Goal: Information Seeking & Learning: Learn about a topic

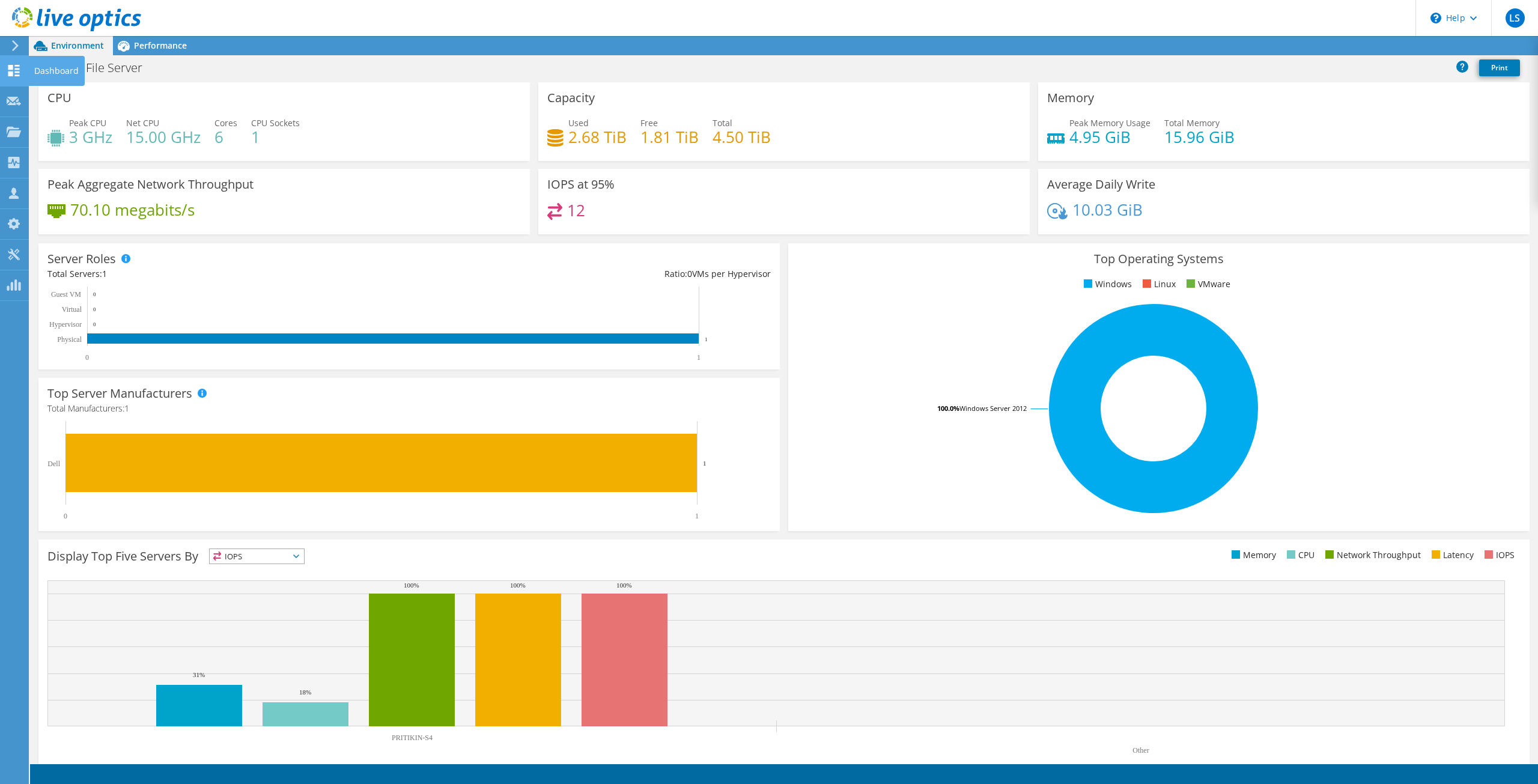
click at [10, 74] on use at bounding box center [14, 71] width 12 height 12
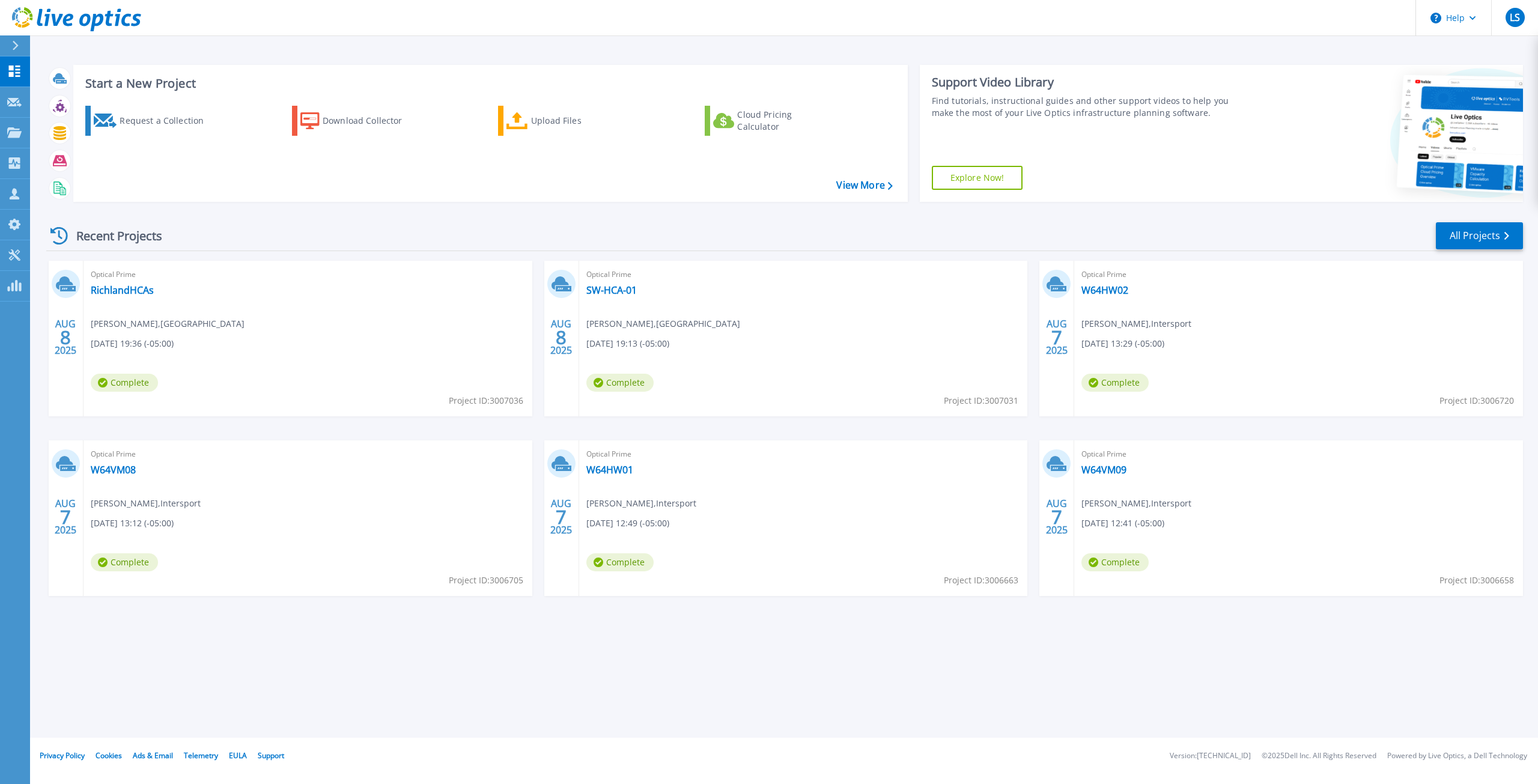
click at [12, 137] on icon at bounding box center [14, 132] width 14 height 10
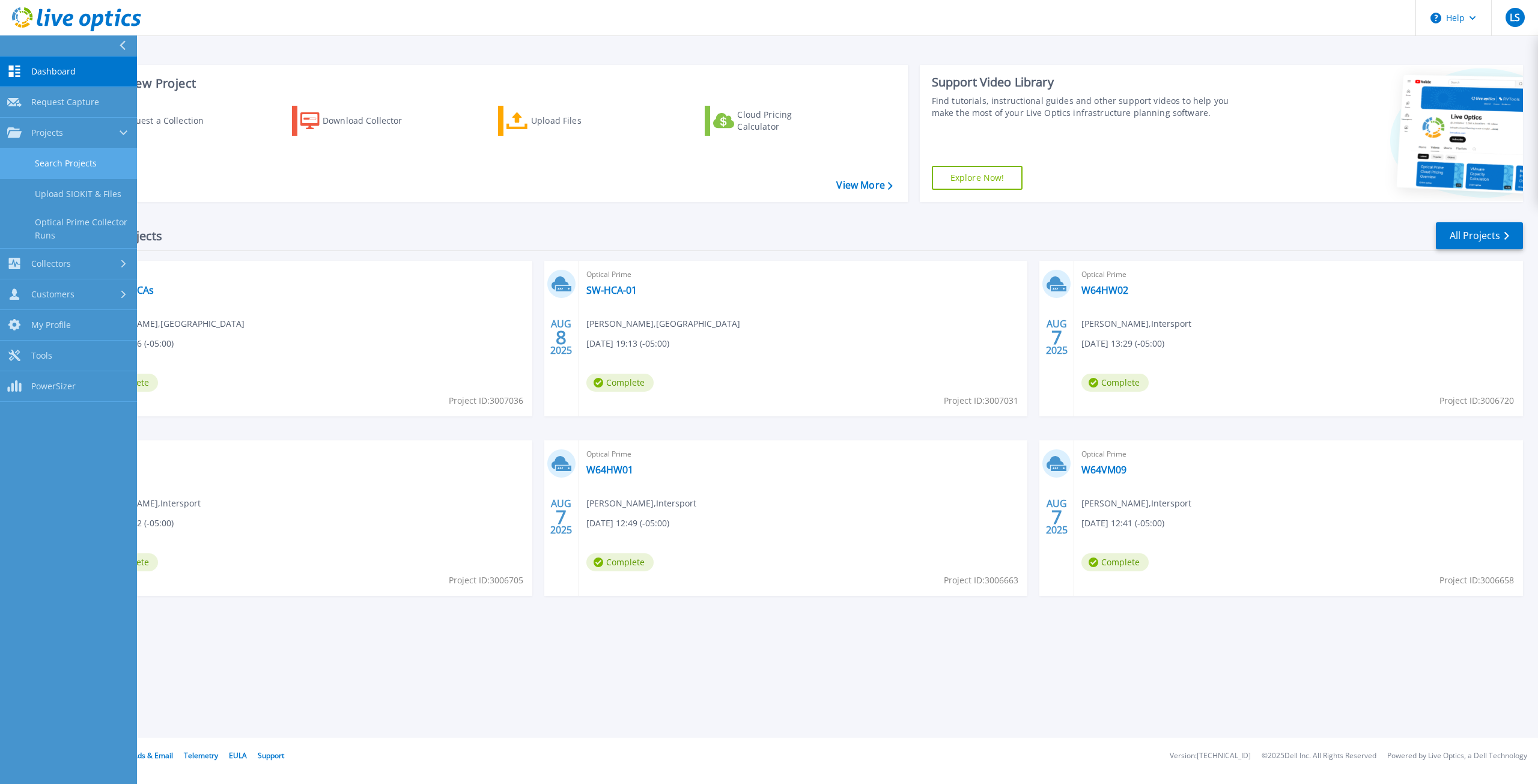
click at [84, 157] on link "Search Projects" at bounding box center [68, 164] width 137 height 31
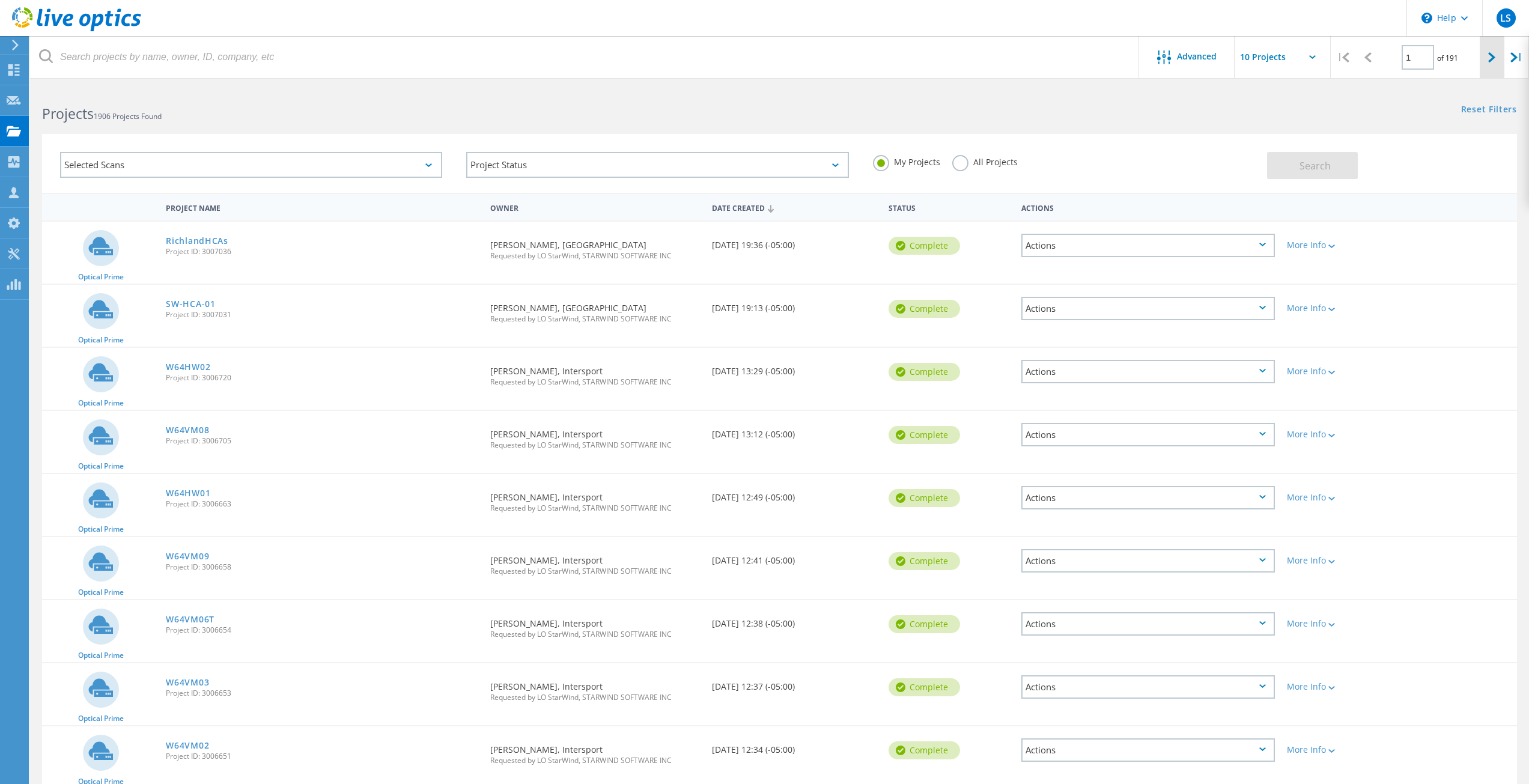
click at [1486, 56] on div at bounding box center [1492, 57] width 25 height 42
type input "2"
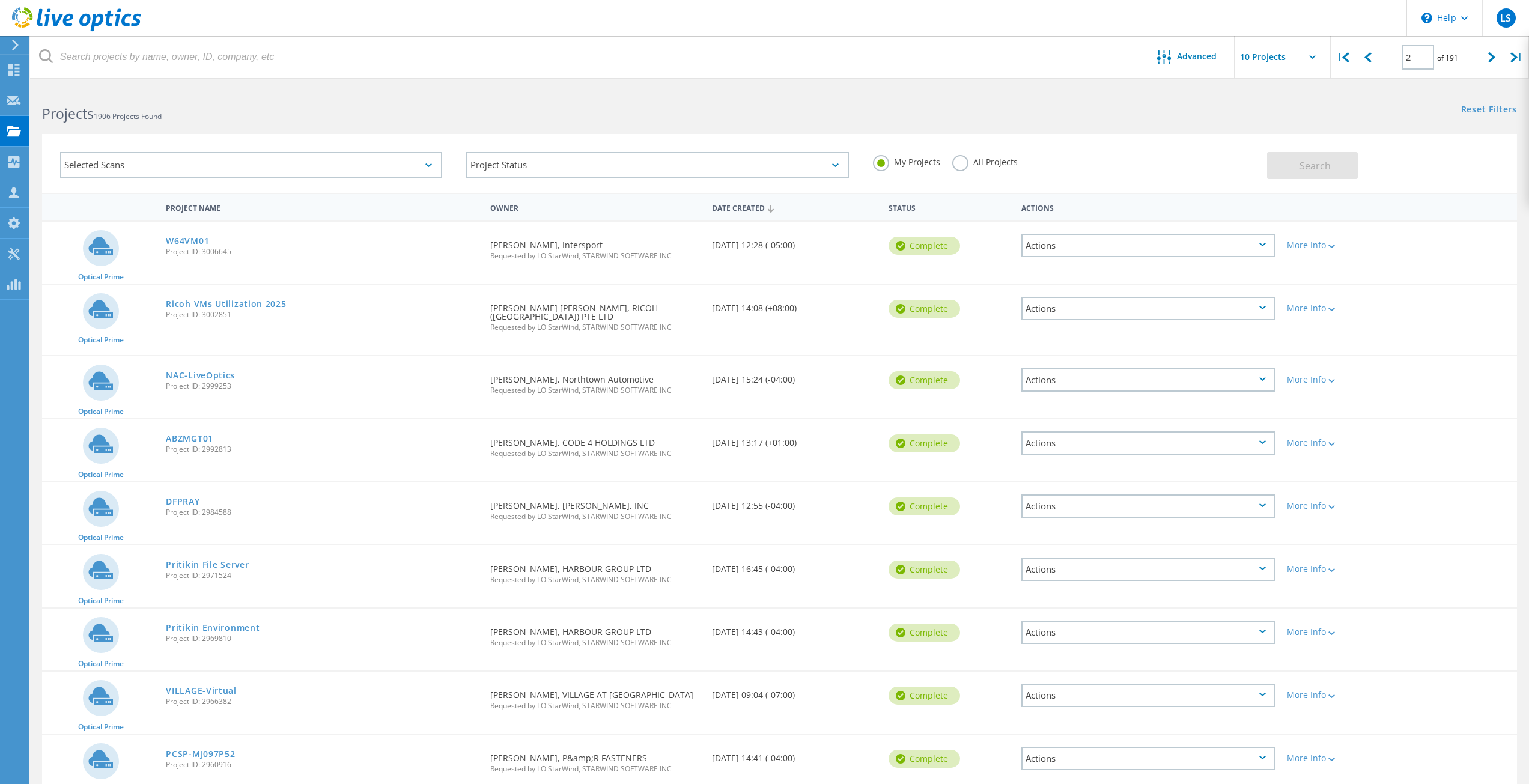
click at [183, 240] on link "W64VM01" at bounding box center [187, 241] width 43 height 9
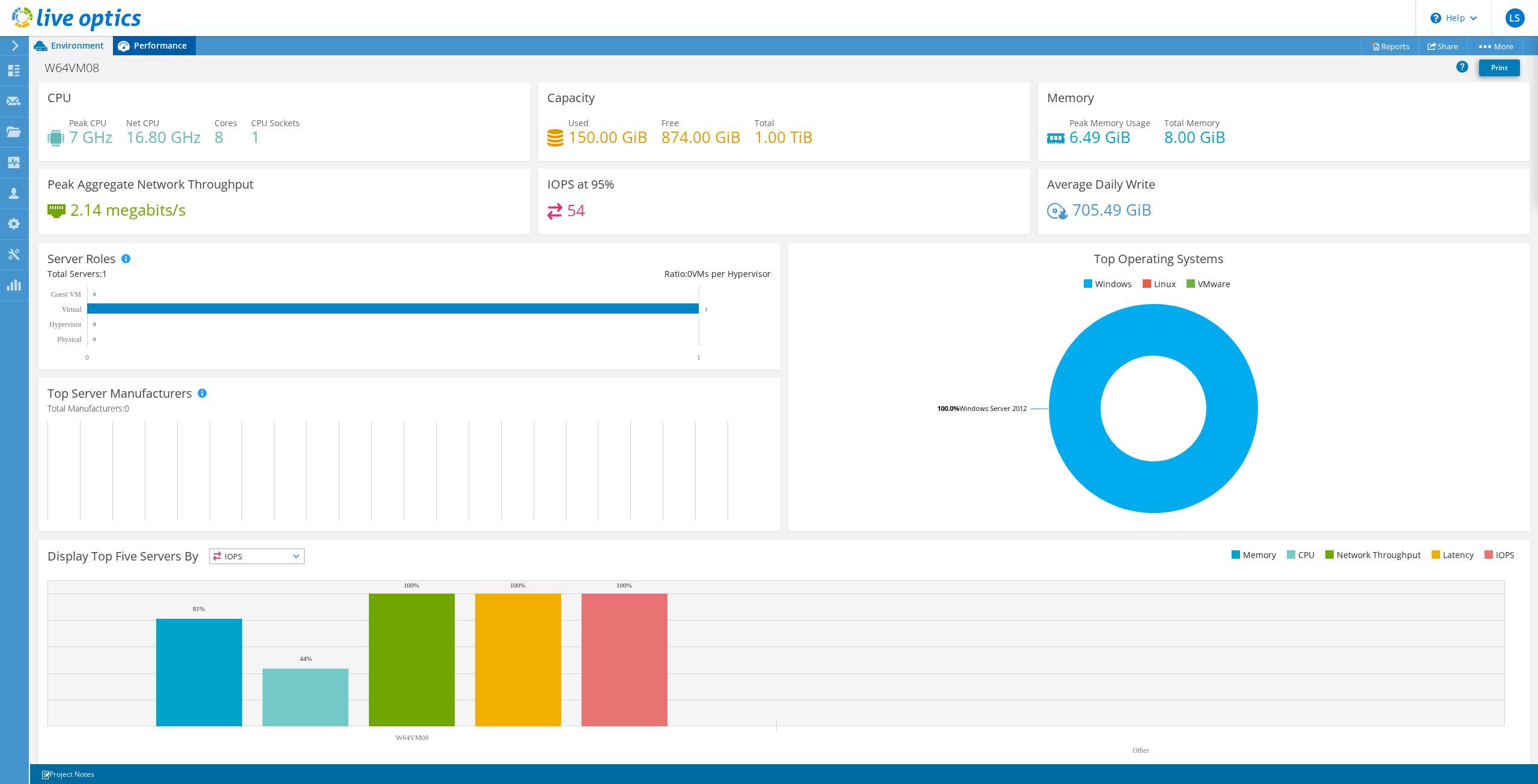
click at [170, 52] on div "Performance" at bounding box center [154, 45] width 83 height 19
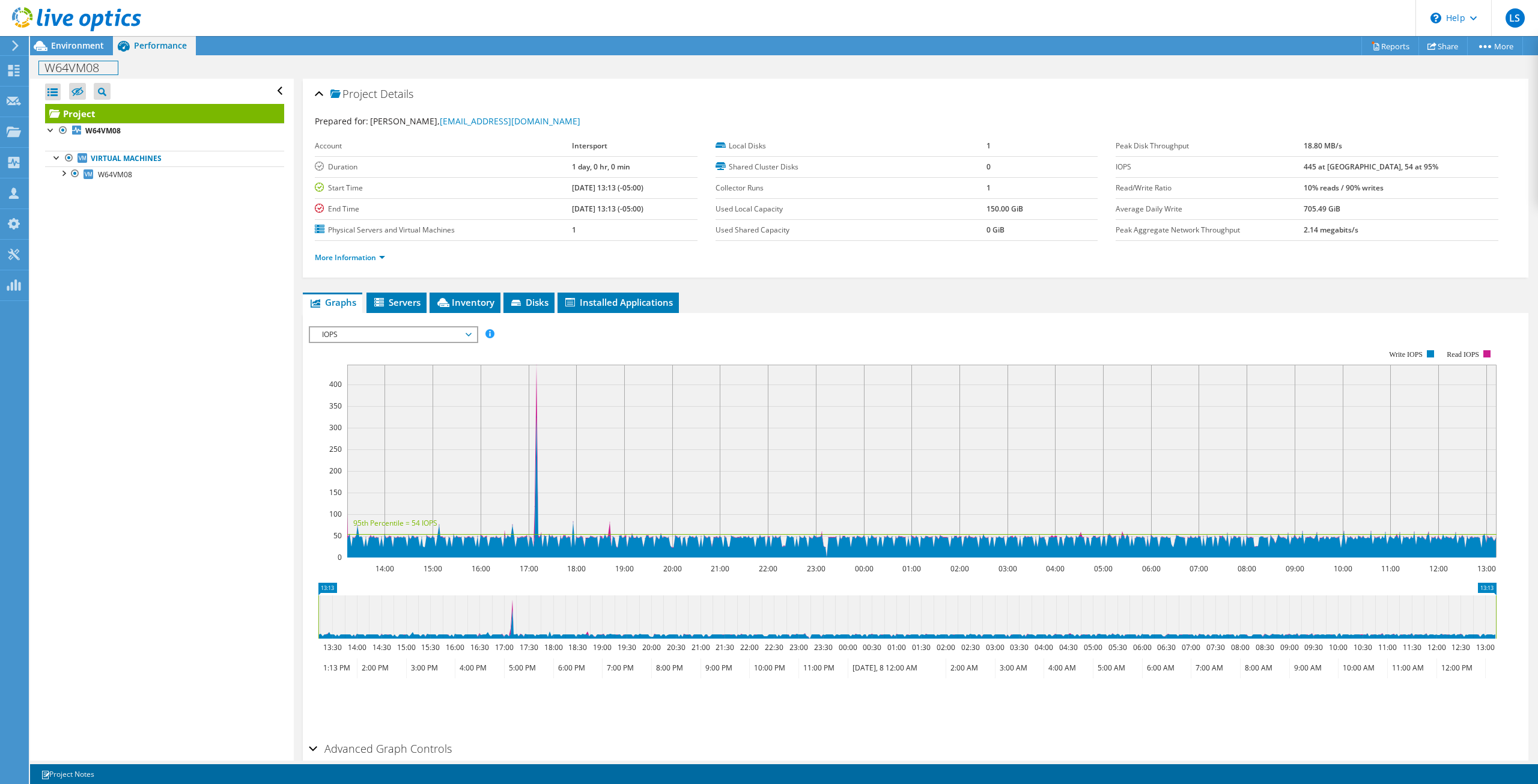
click at [98, 56] on div "W64VM08 Print" at bounding box center [784, 68] width 1508 height 22
click at [76, 44] on span "Environment" at bounding box center [77, 45] width 53 height 12
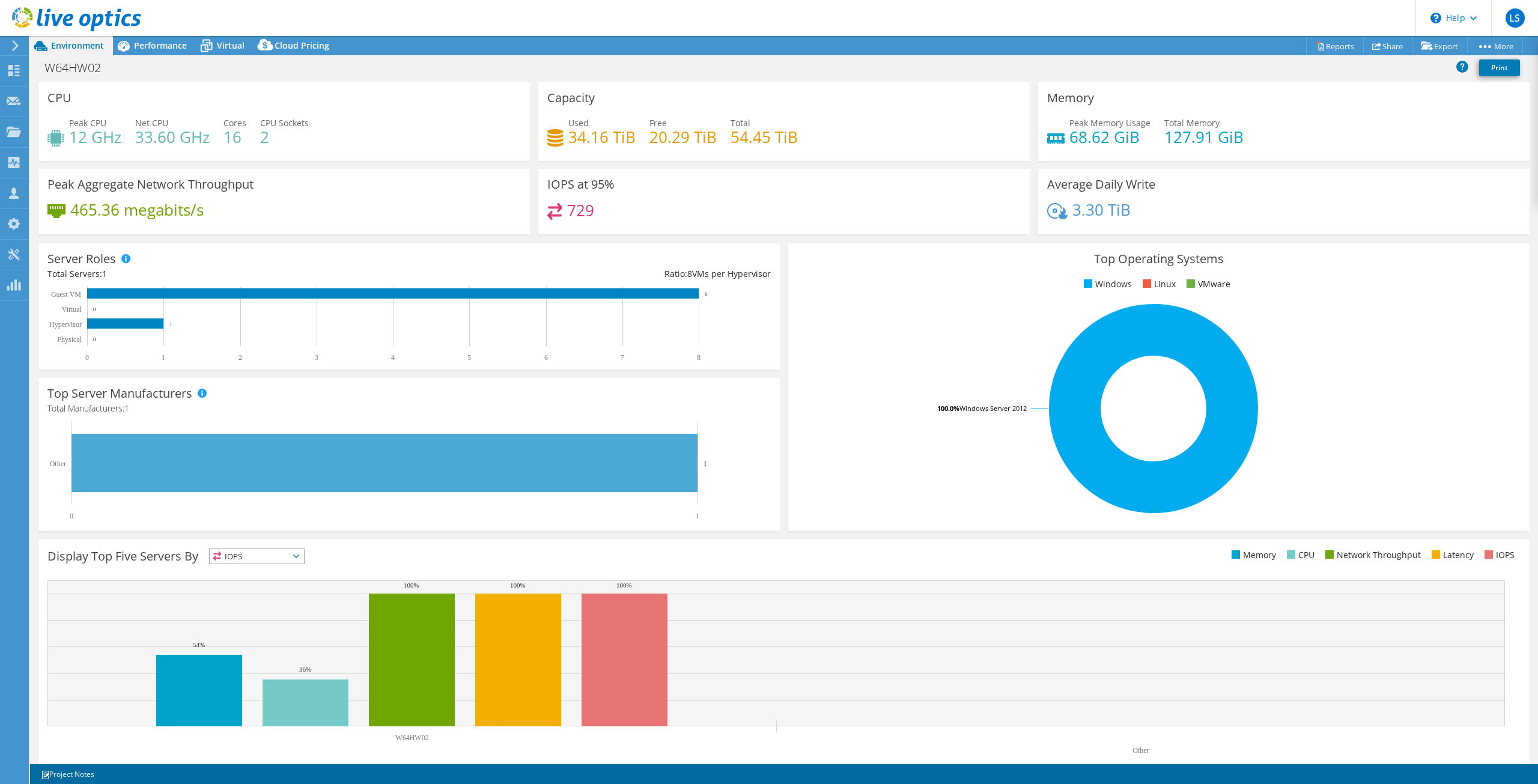
select select "USD"
click at [218, 45] on span "Virtual" at bounding box center [230, 45] width 28 height 12
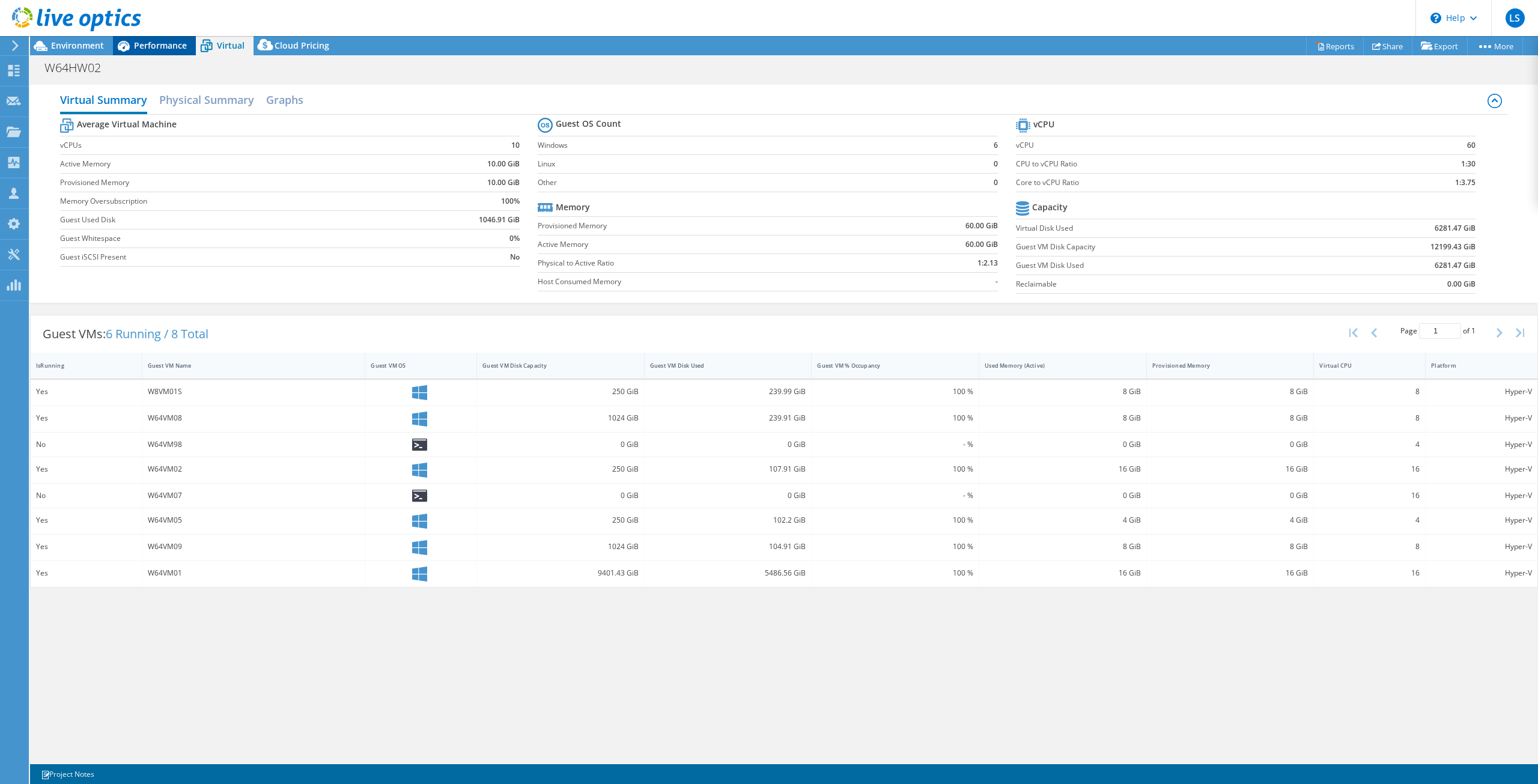
click at [136, 45] on span "Performance" at bounding box center [160, 45] width 53 height 12
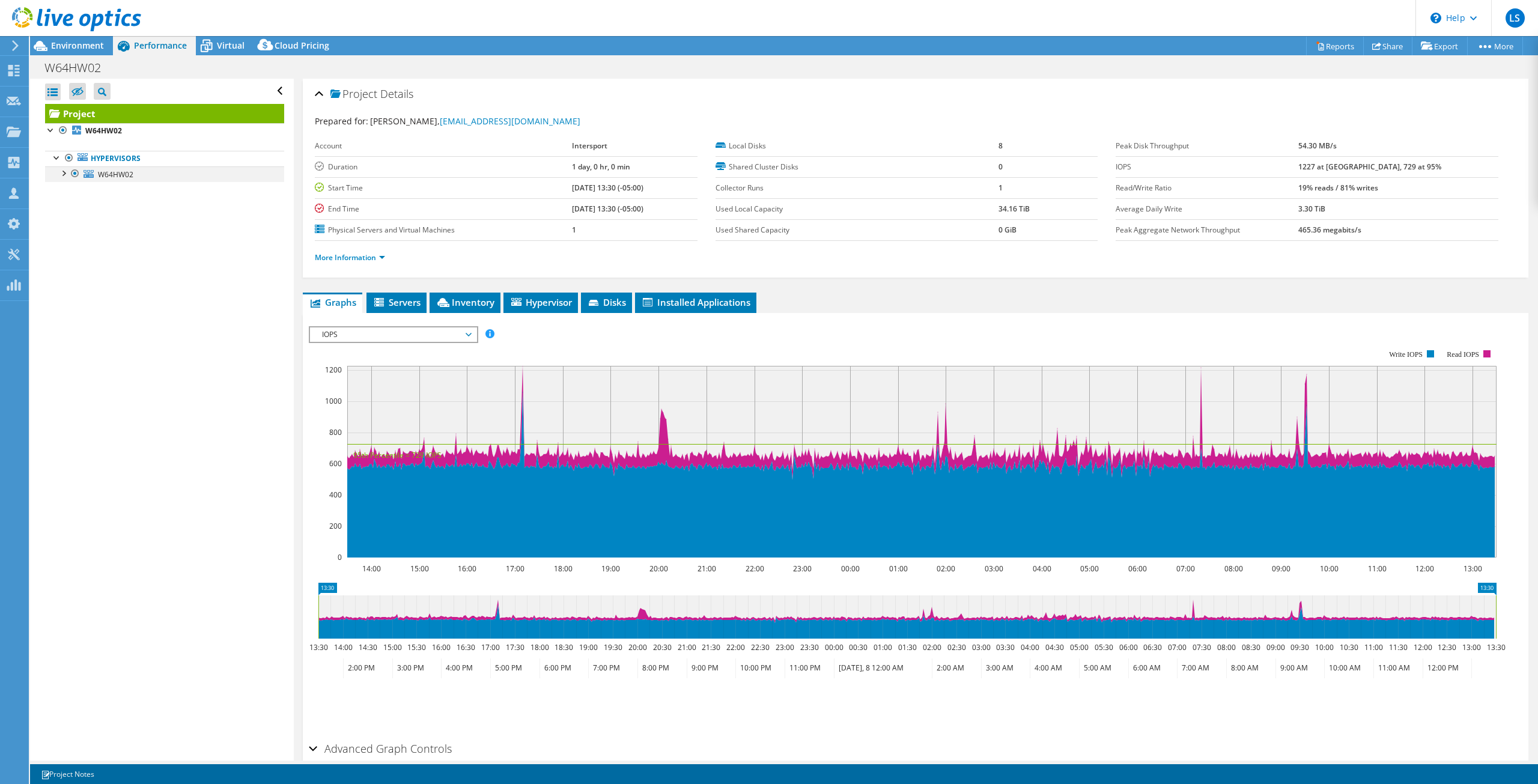
click at [61, 173] on div at bounding box center [63, 173] width 12 height 12
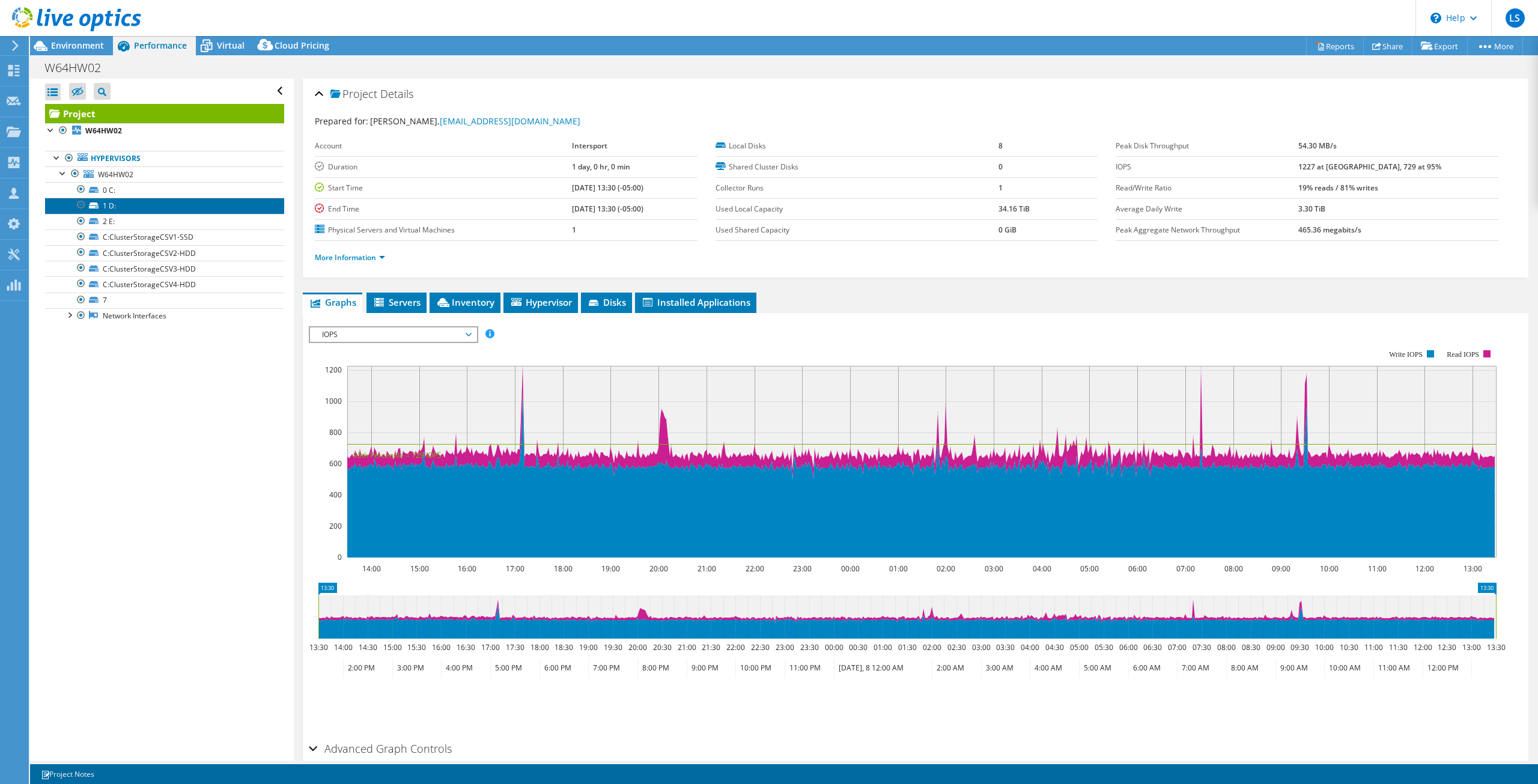
click at [127, 204] on link "1 D:" at bounding box center [164, 205] width 239 height 15
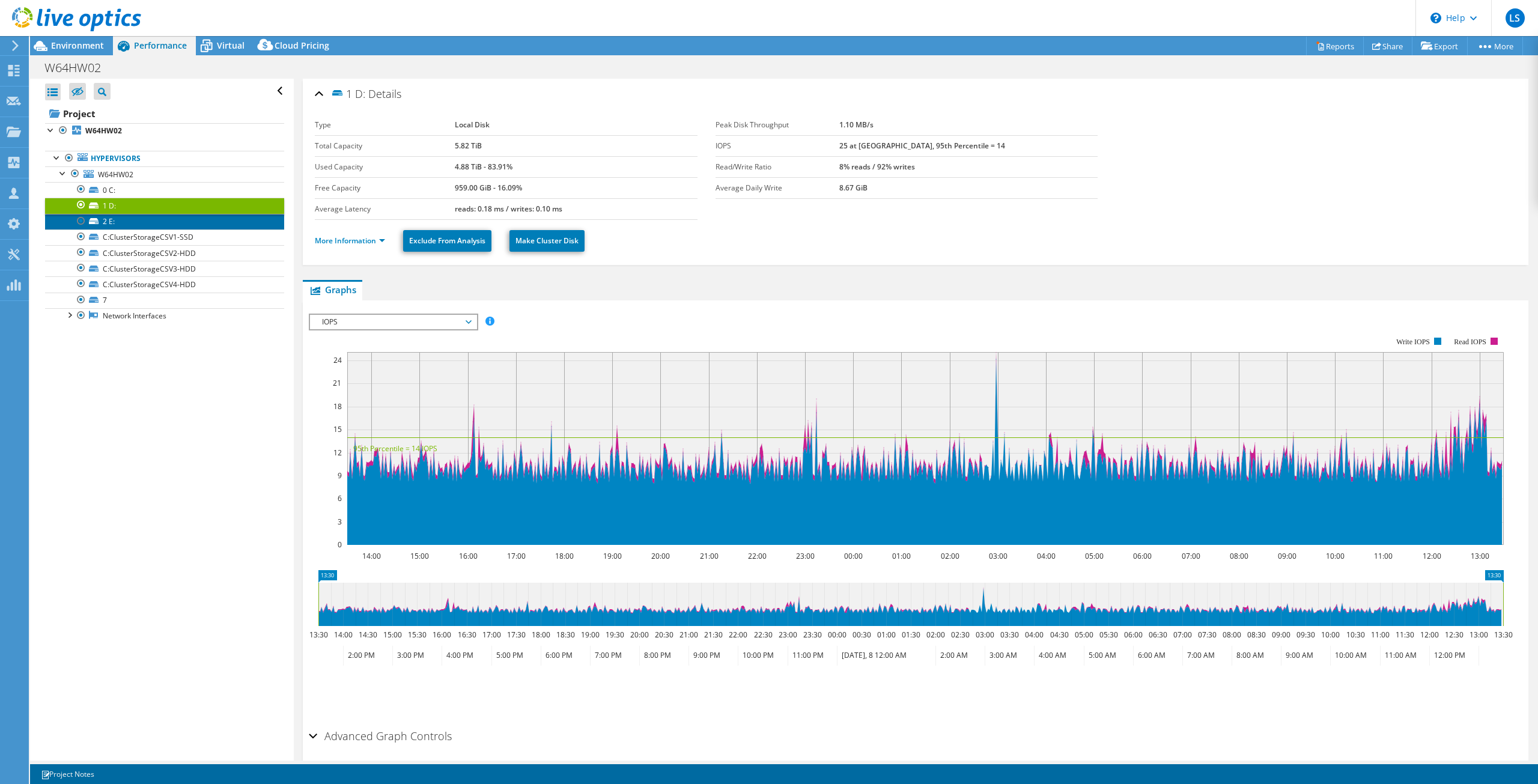
click at [130, 224] on link "2 E:" at bounding box center [164, 221] width 239 height 15
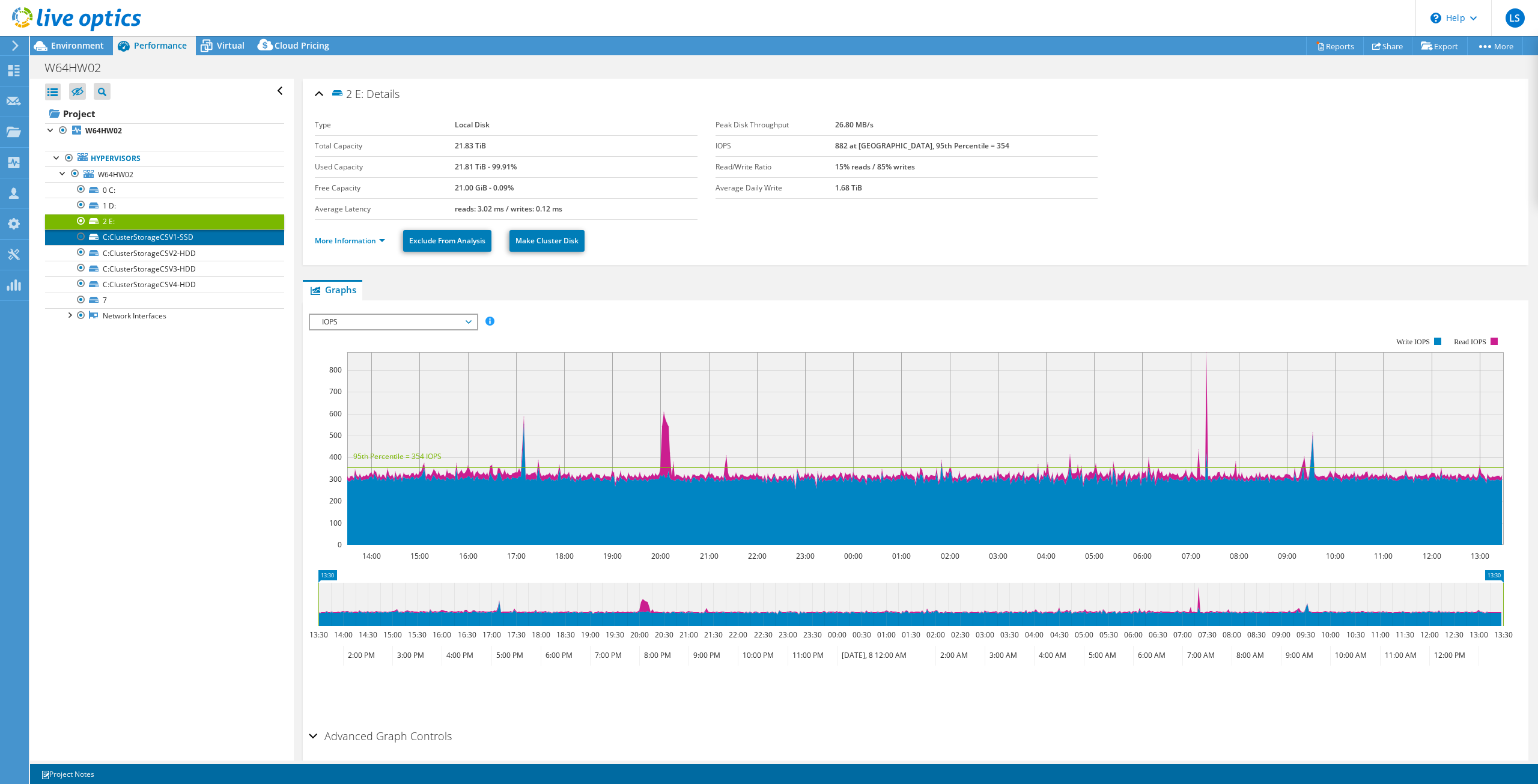
click at [133, 238] on link "C:ClusterStorageCSV1-SSD" at bounding box center [164, 237] width 239 height 15
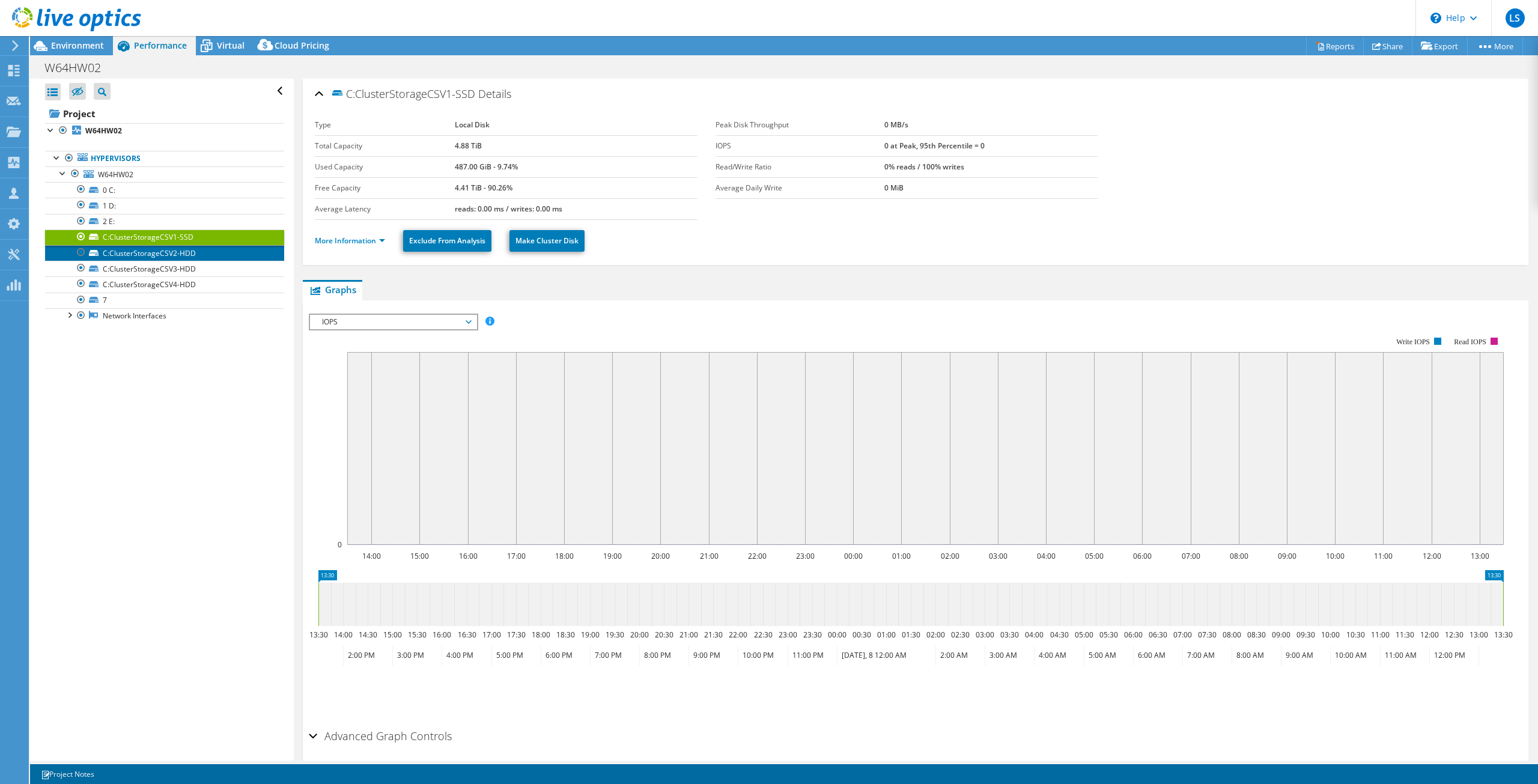
click at [136, 251] on link "C:ClusterStorageCSV2-HDD" at bounding box center [164, 252] width 239 height 15
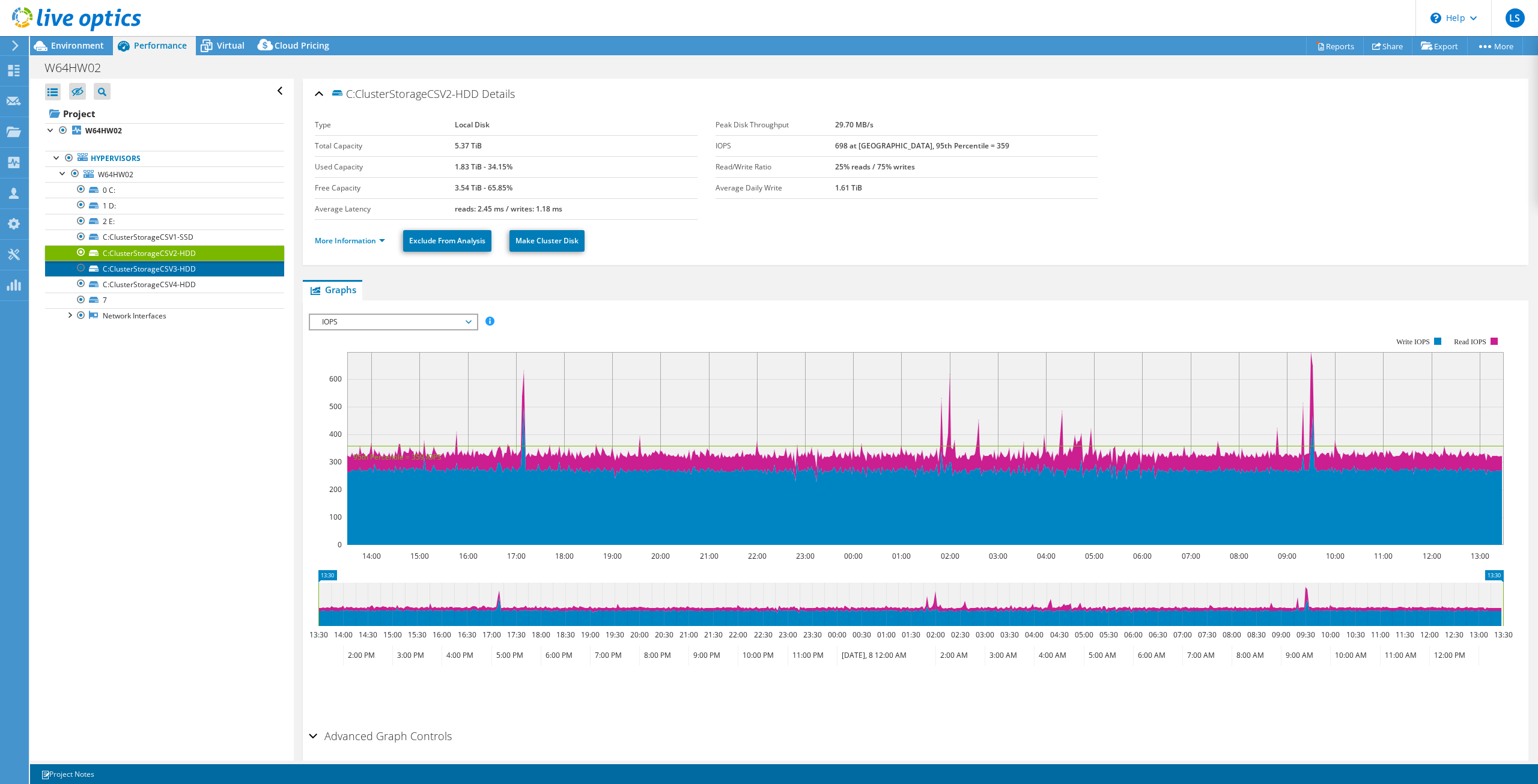
click at [138, 268] on link "C:ClusterStorageCSV3-HDD" at bounding box center [164, 268] width 239 height 15
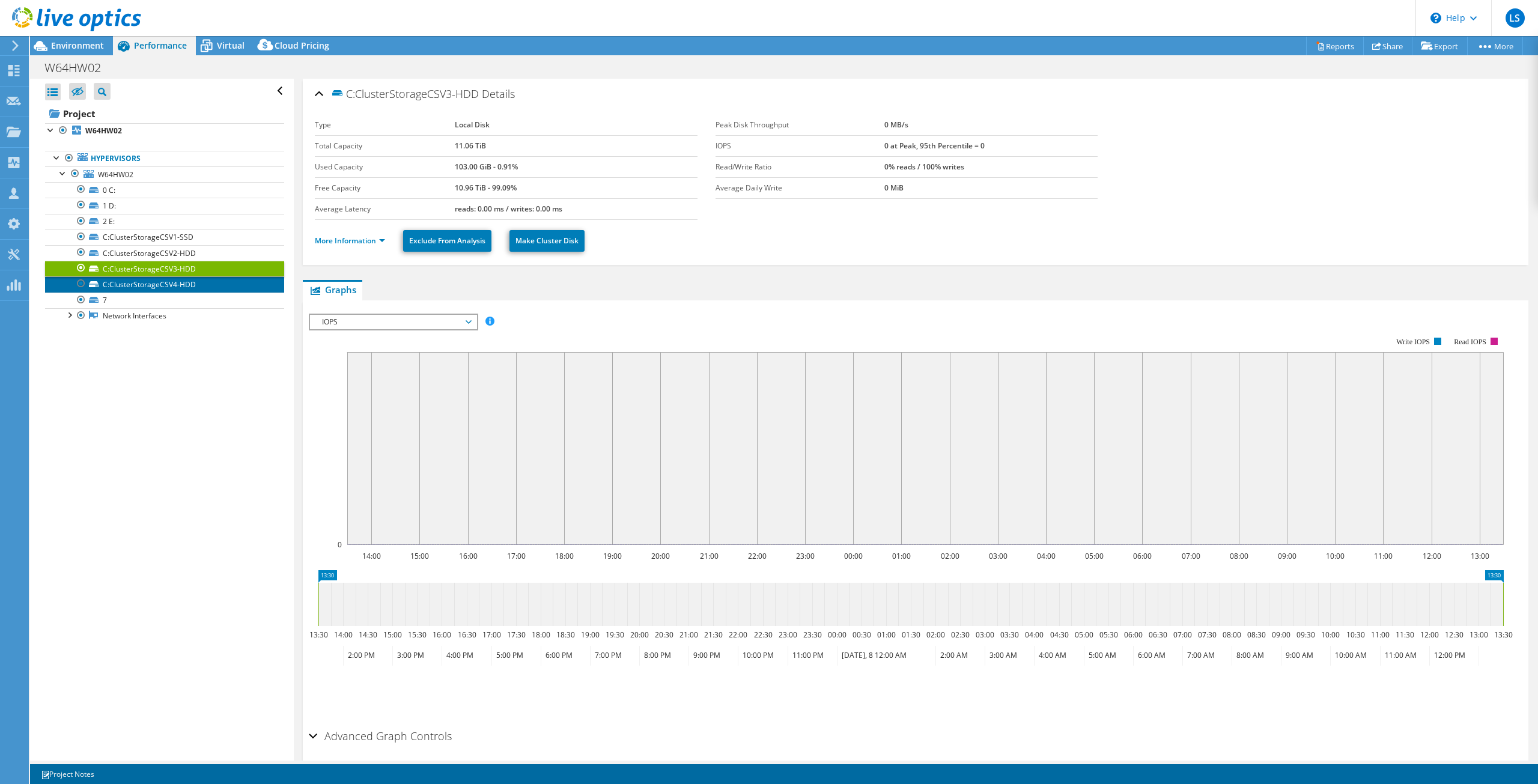
click at [139, 281] on link "C:ClusterStorageCSV4-HDD" at bounding box center [164, 284] width 239 height 15
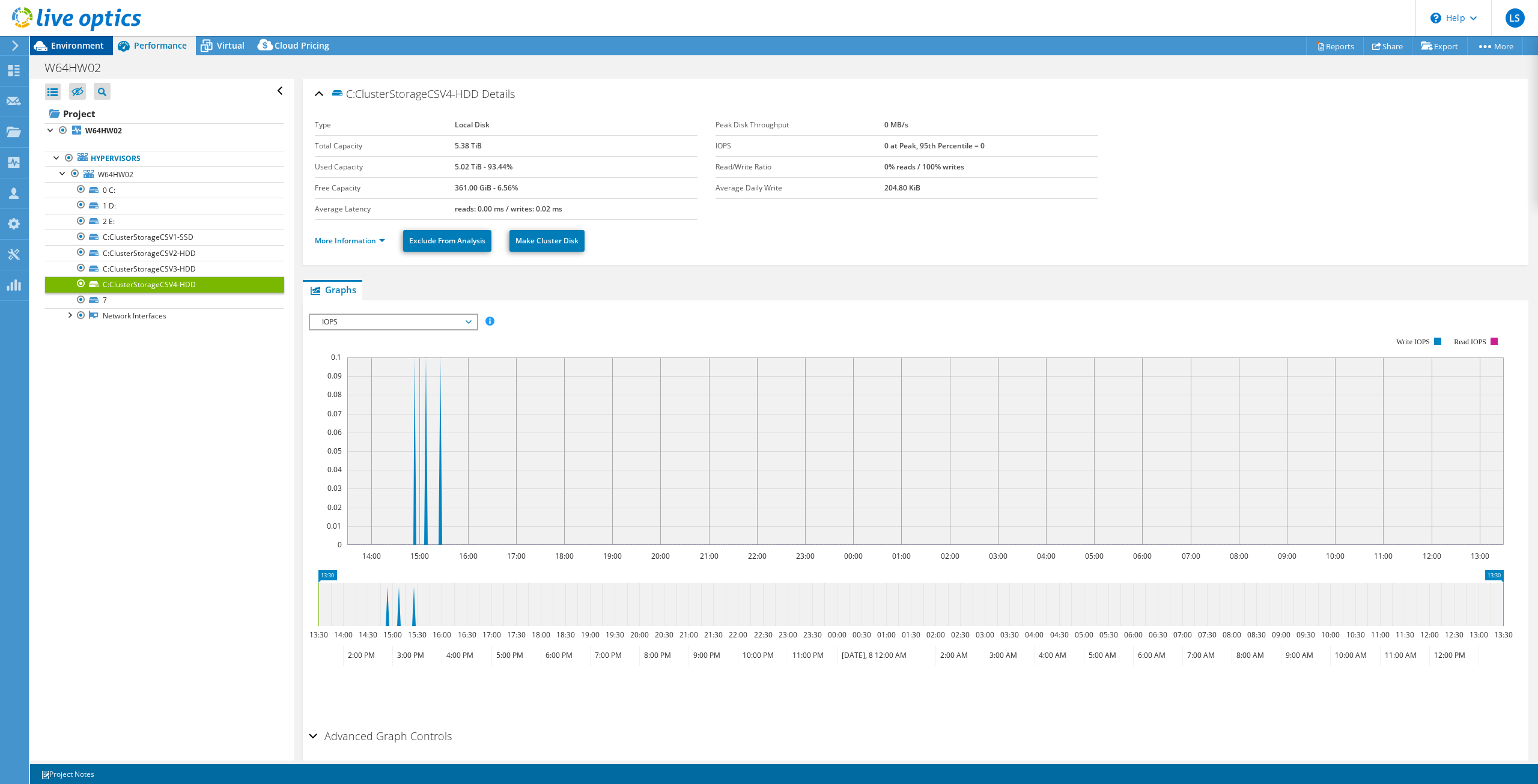
click at [69, 44] on span "Environment" at bounding box center [77, 45] width 53 height 12
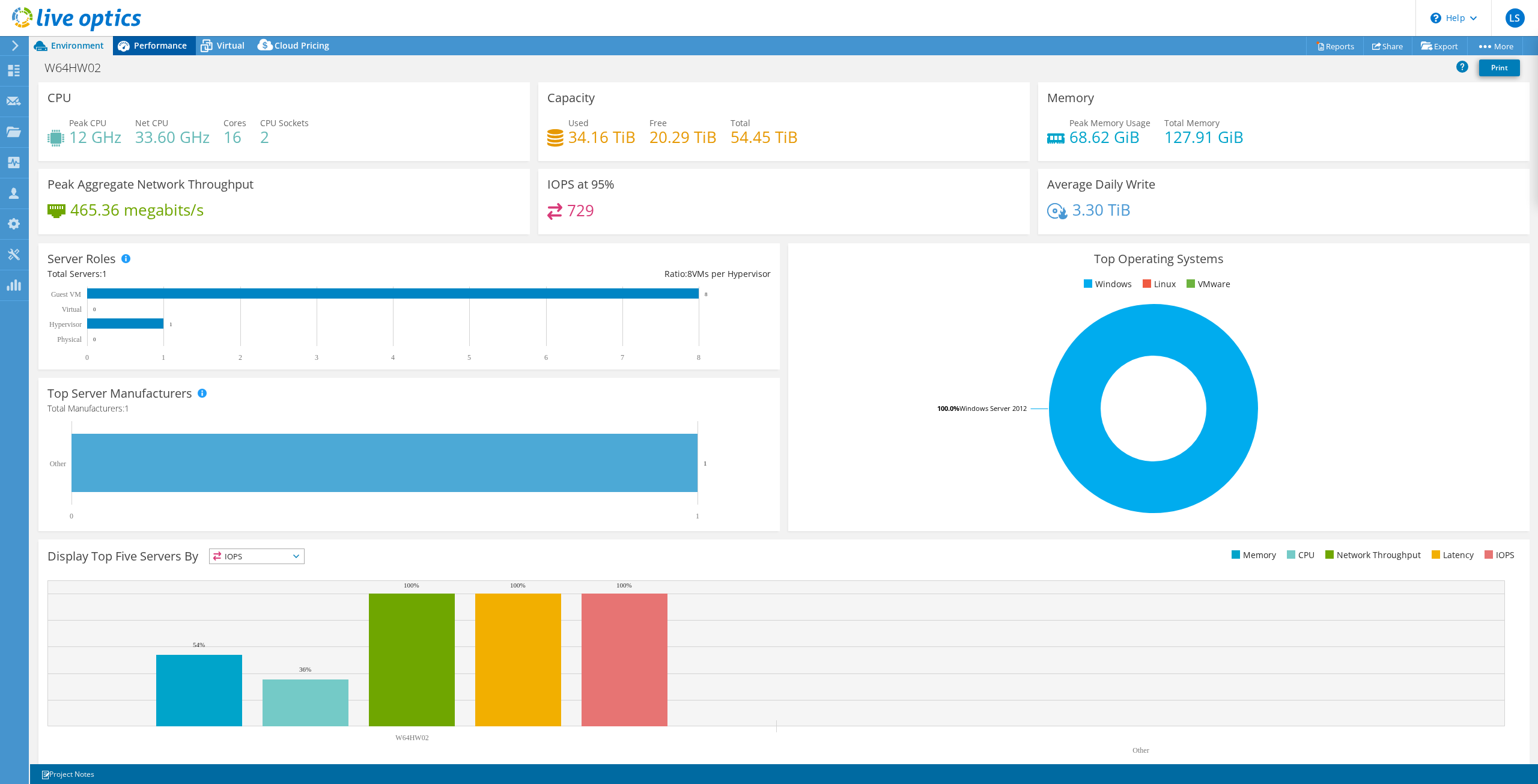
click at [139, 49] on span "Performance" at bounding box center [160, 45] width 53 height 12
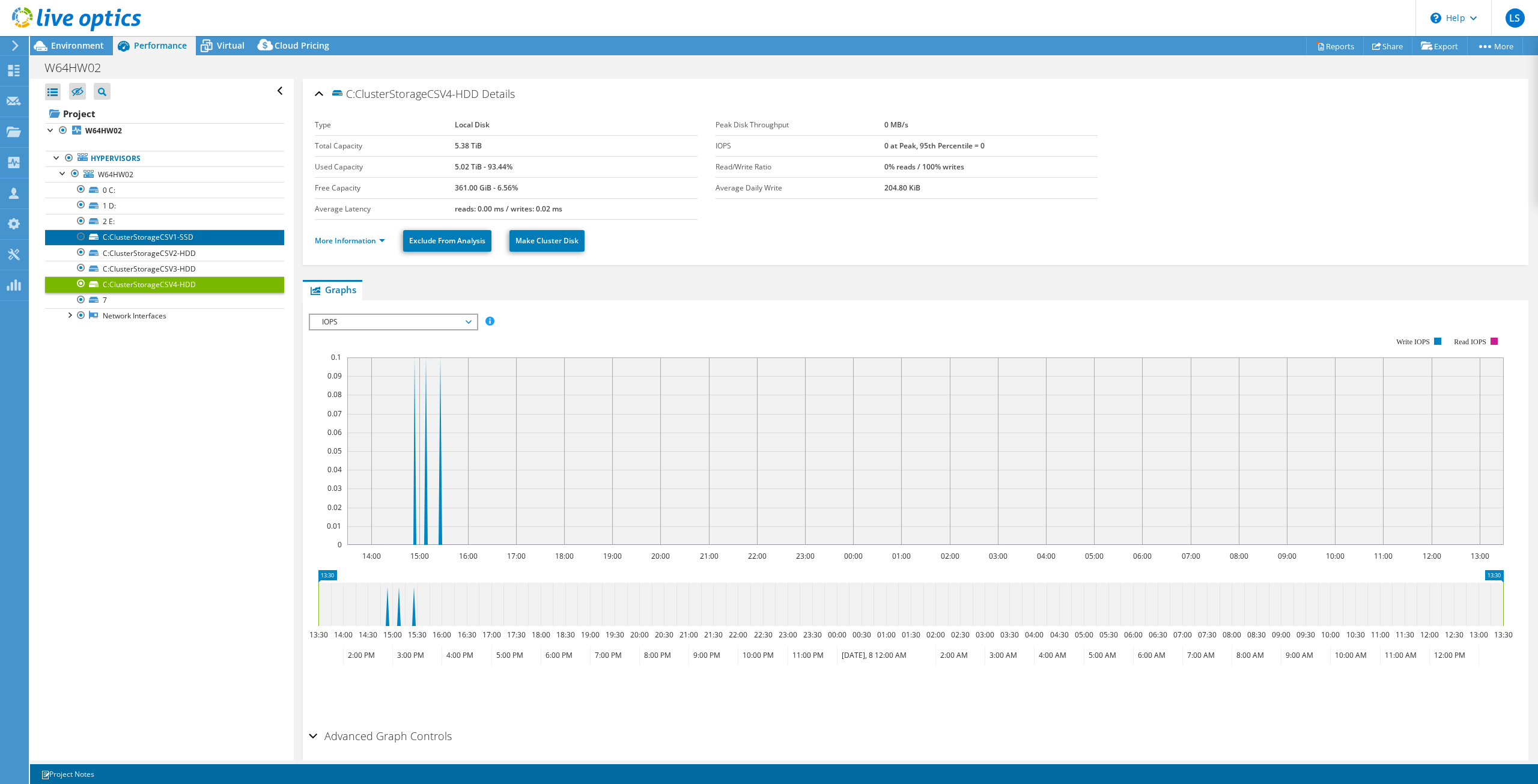
click at [142, 235] on link "C:ClusterStorageCSV1-SSD" at bounding box center [164, 237] width 239 height 15
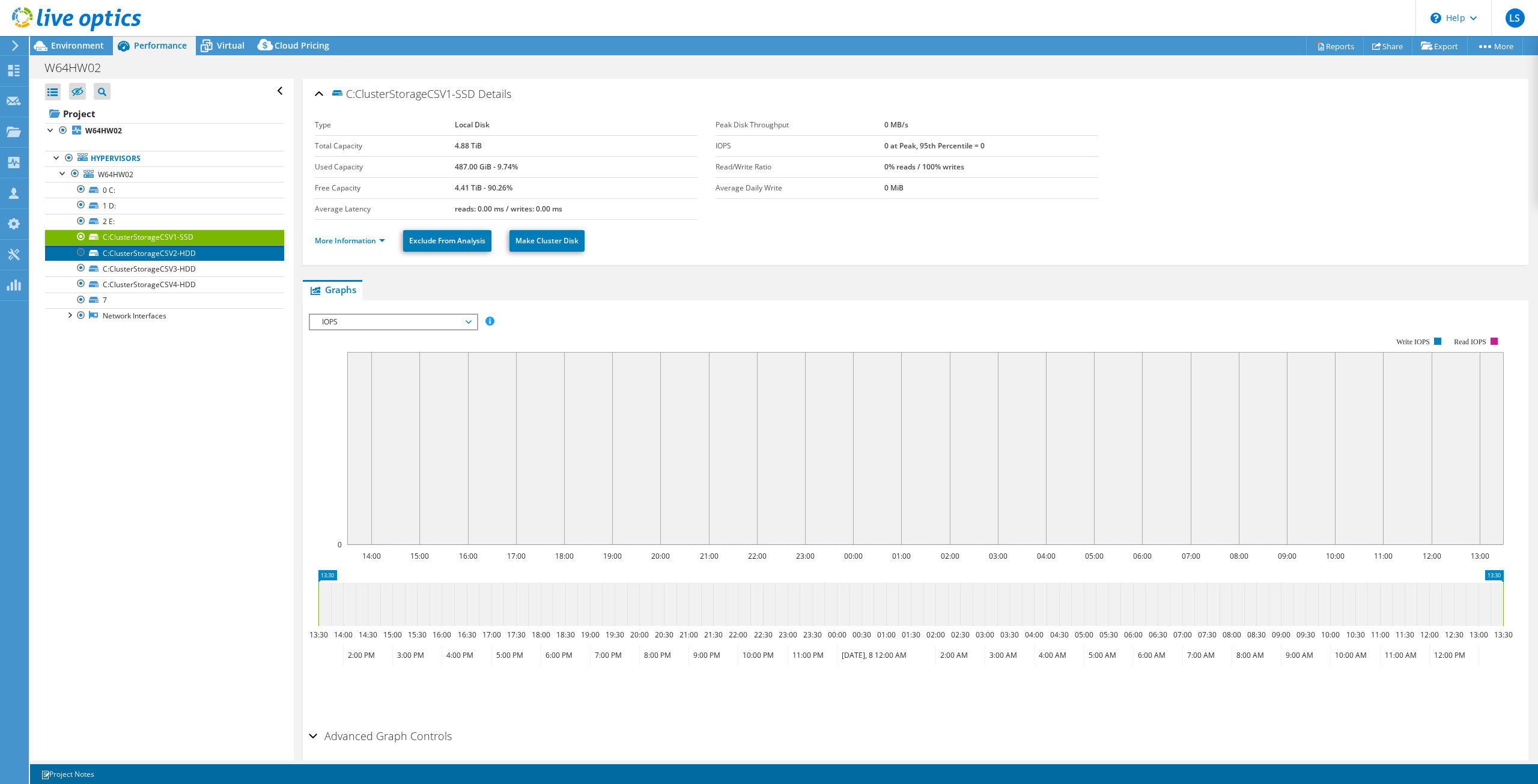
click at [148, 258] on link "C:ClusterStorageCSV2-HDD" at bounding box center [164, 252] width 239 height 15
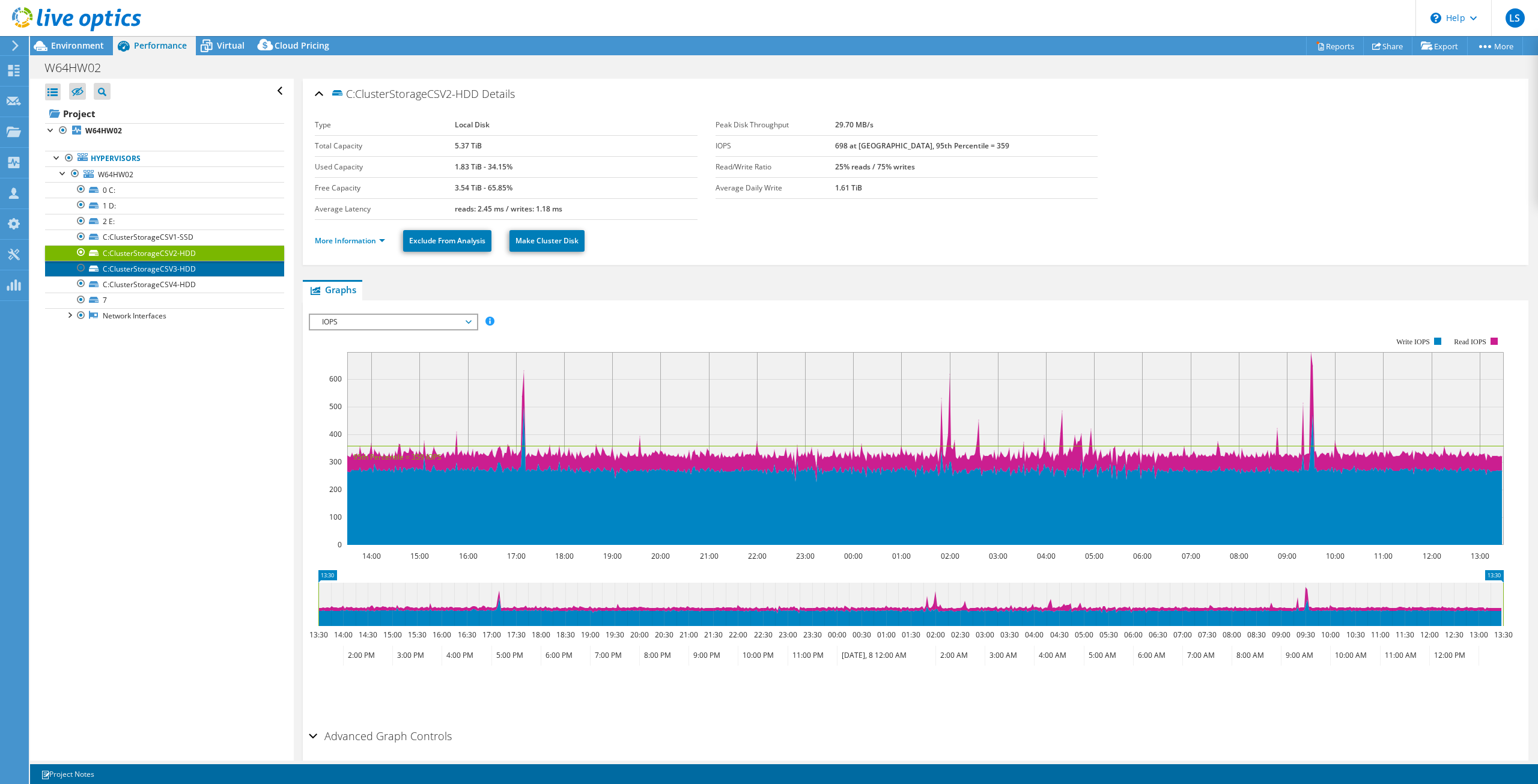
click at [145, 270] on link "C:ClusterStorageCSV3-HDD" at bounding box center [164, 268] width 239 height 15
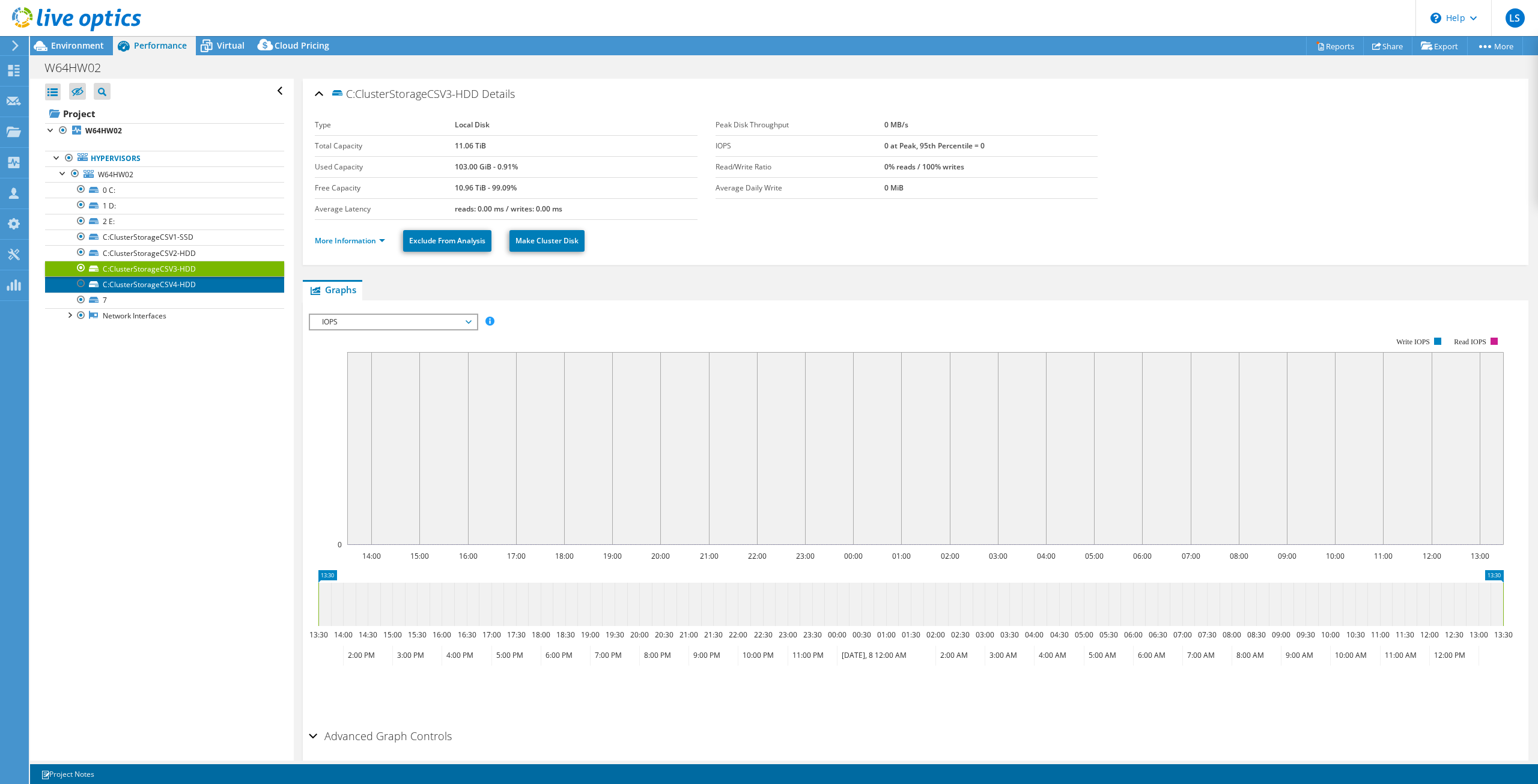
click at [147, 286] on link "C:ClusterStorageCSV4-HDD" at bounding box center [164, 284] width 239 height 15
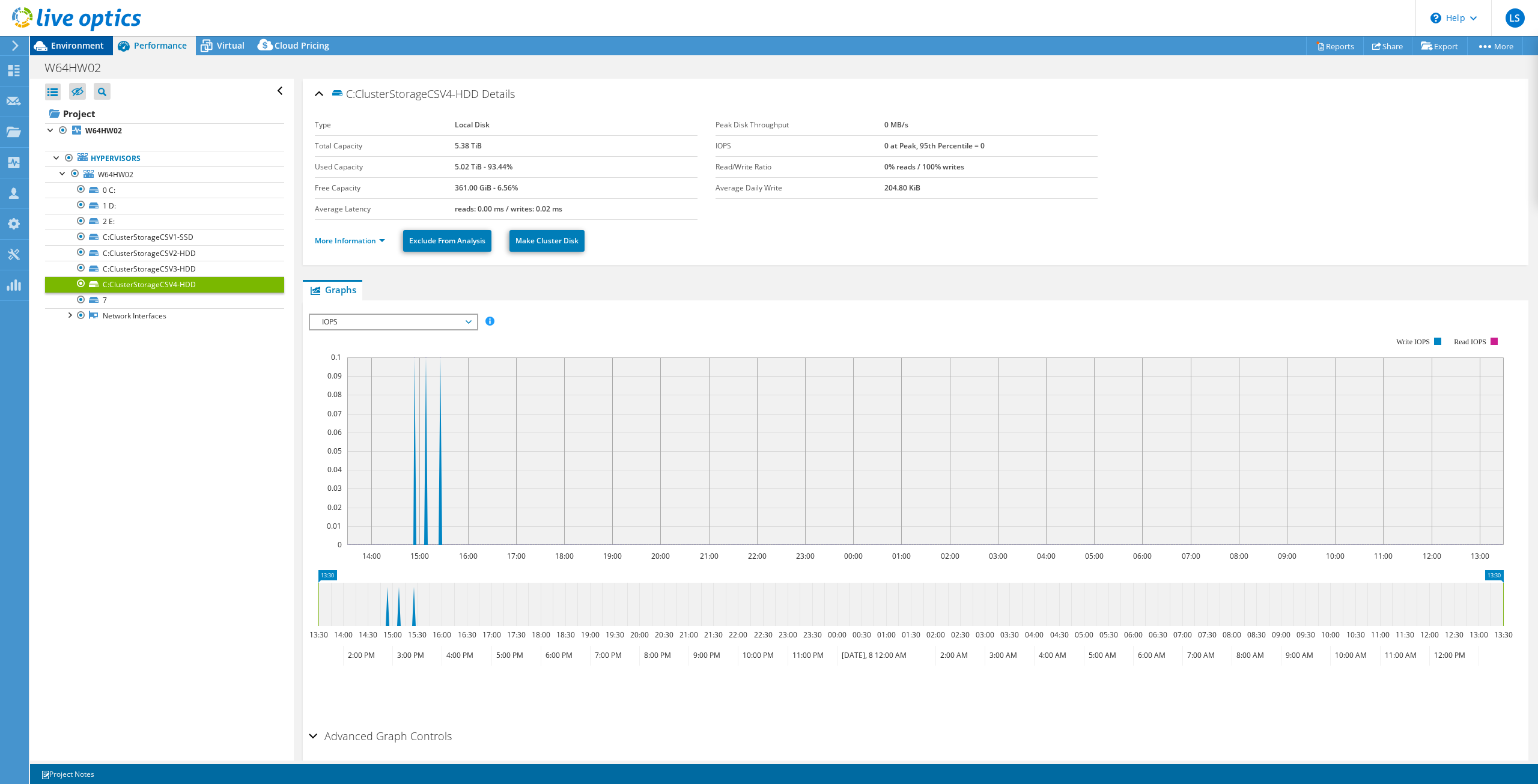
click at [81, 45] on span "Environment" at bounding box center [77, 45] width 53 height 12
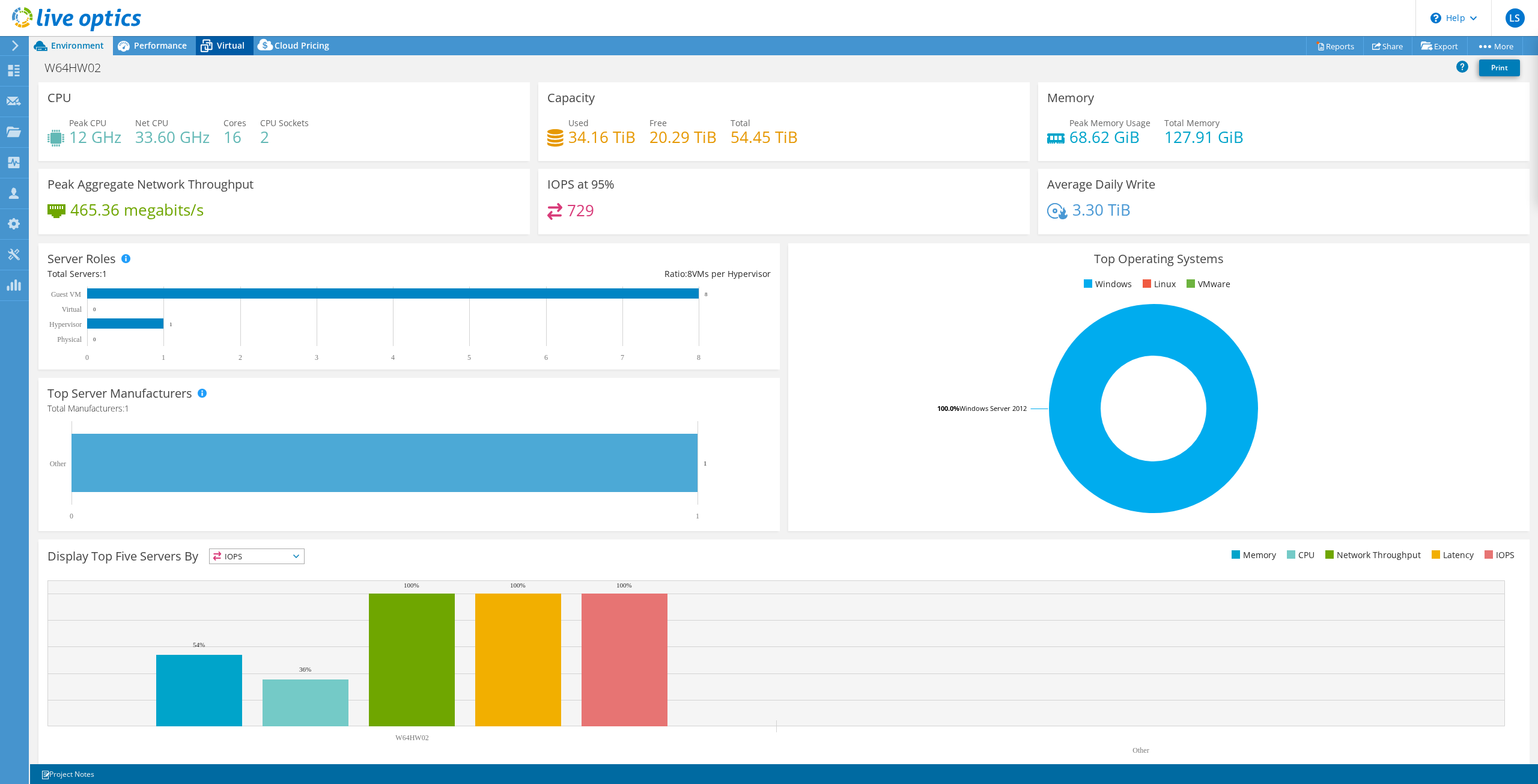
click at [206, 38] on icon at bounding box center [206, 46] width 21 height 21
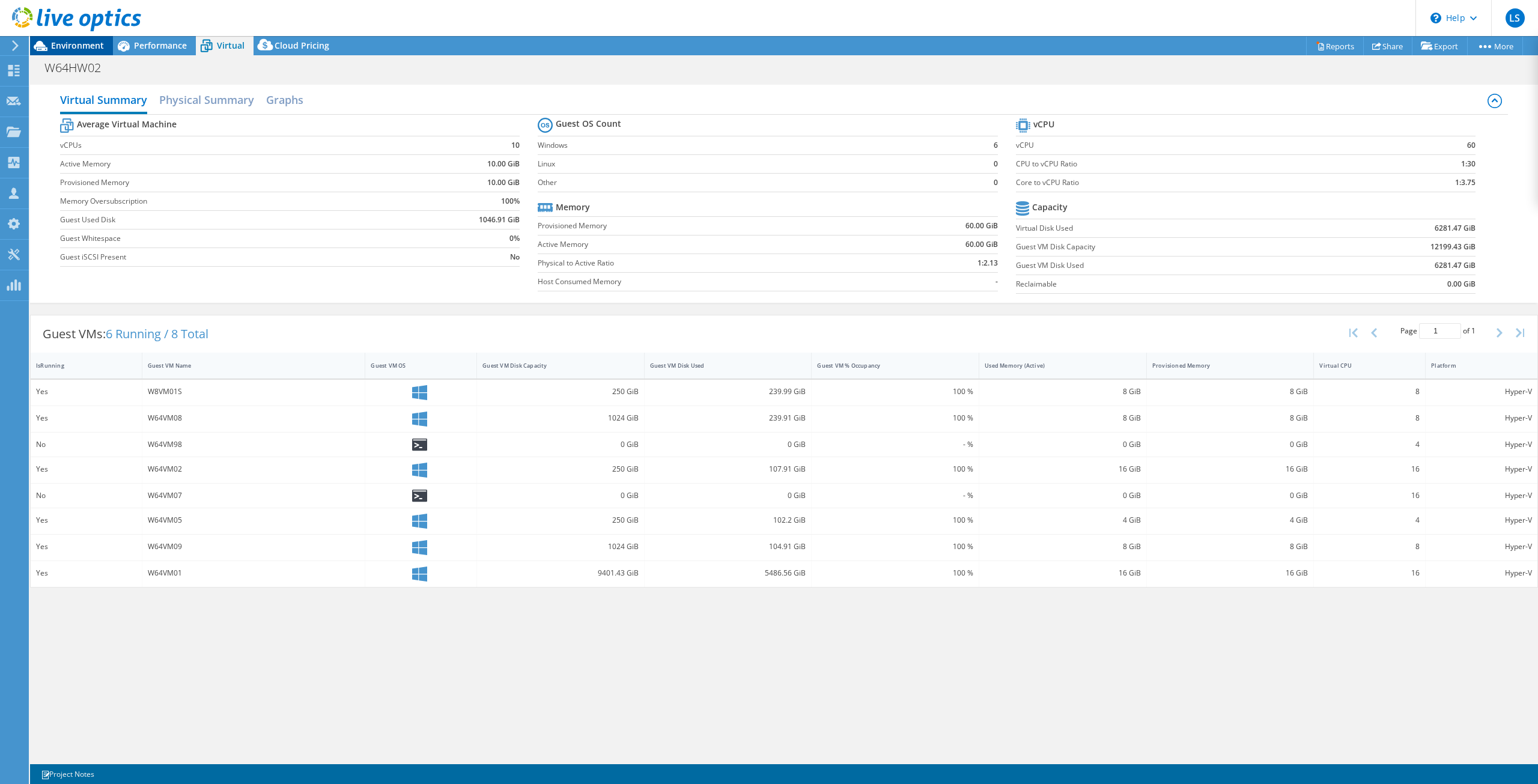
click at [60, 49] on span "Environment" at bounding box center [77, 45] width 53 height 12
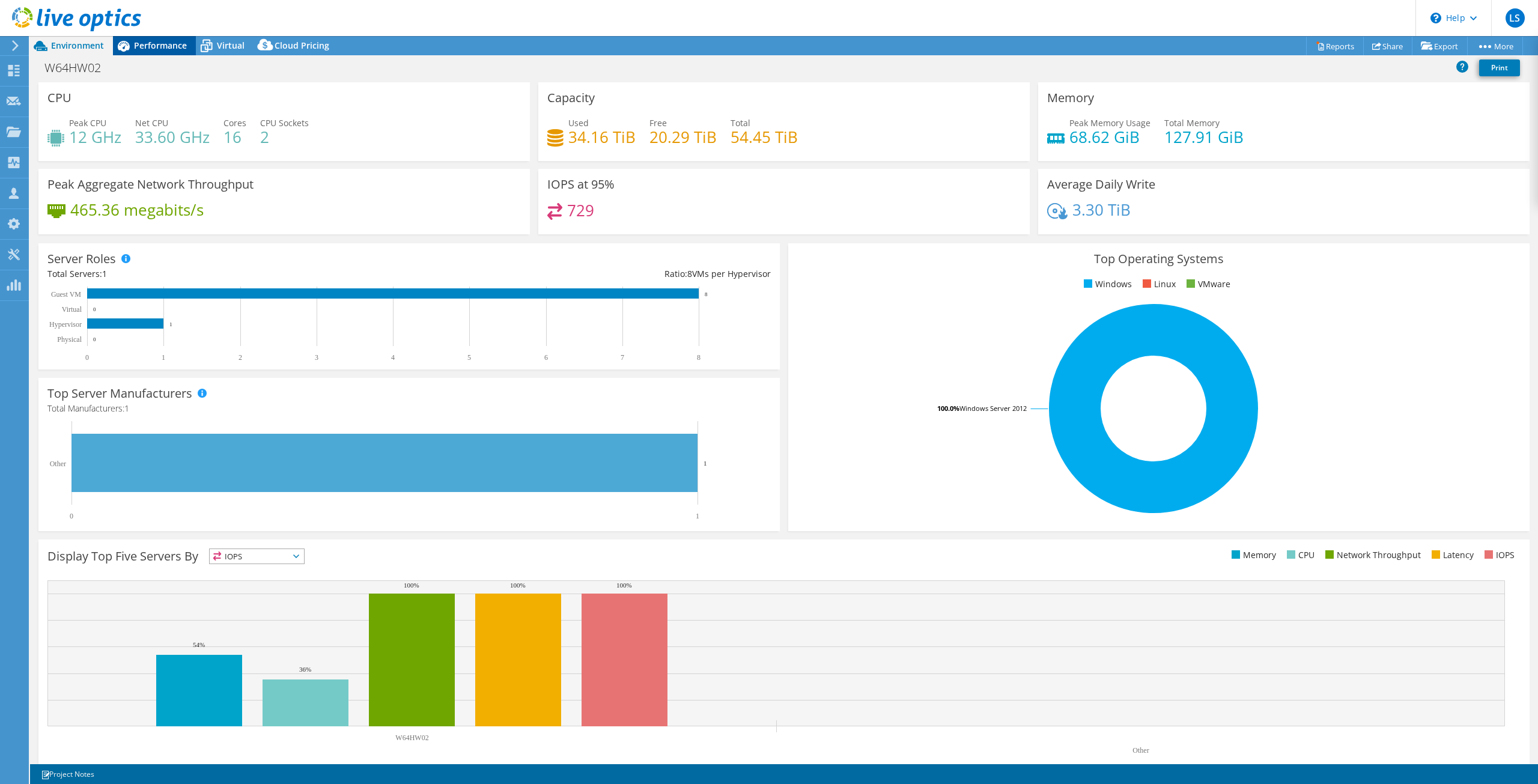
click at [144, 46] on span "Performance" at bounding box center [160, 45] width 53 height 12
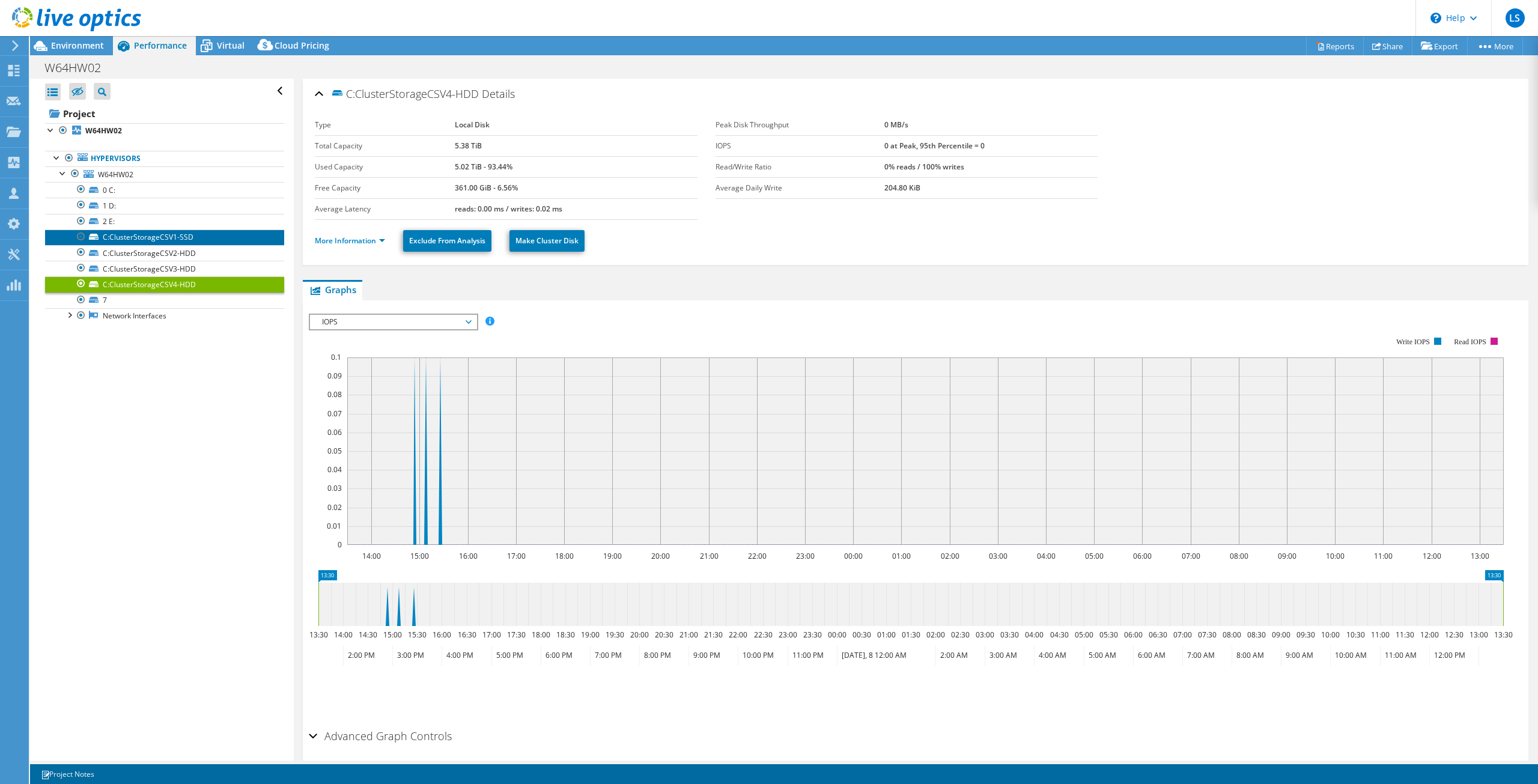
click at [178, 241] on link "C:ClusterStorageCSV1-SSD" at bounding box center [164, 237] width 239 height 15
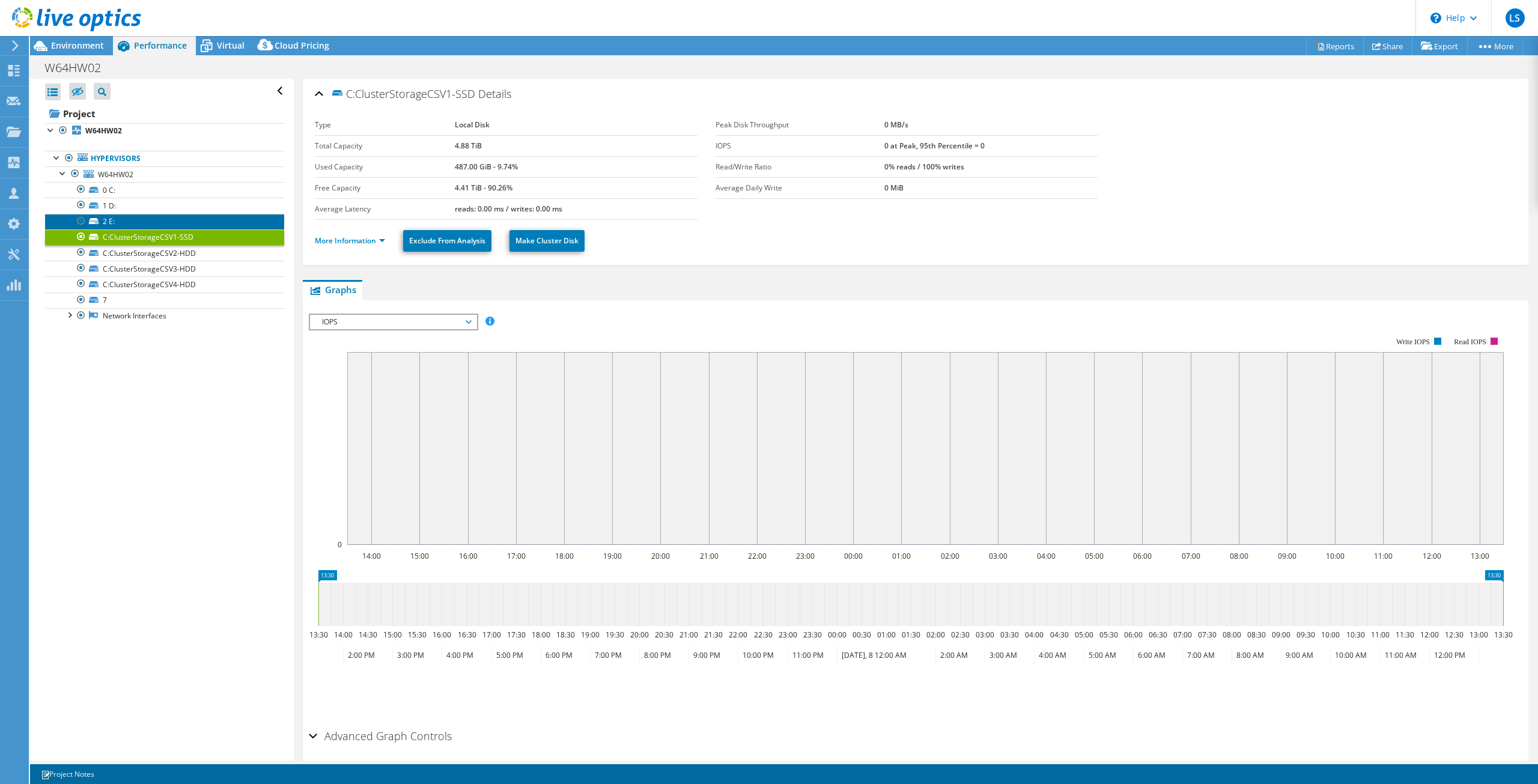
click at [155, 219] on link "2 E:" at bounding box center [164, 221] width 239 height 15
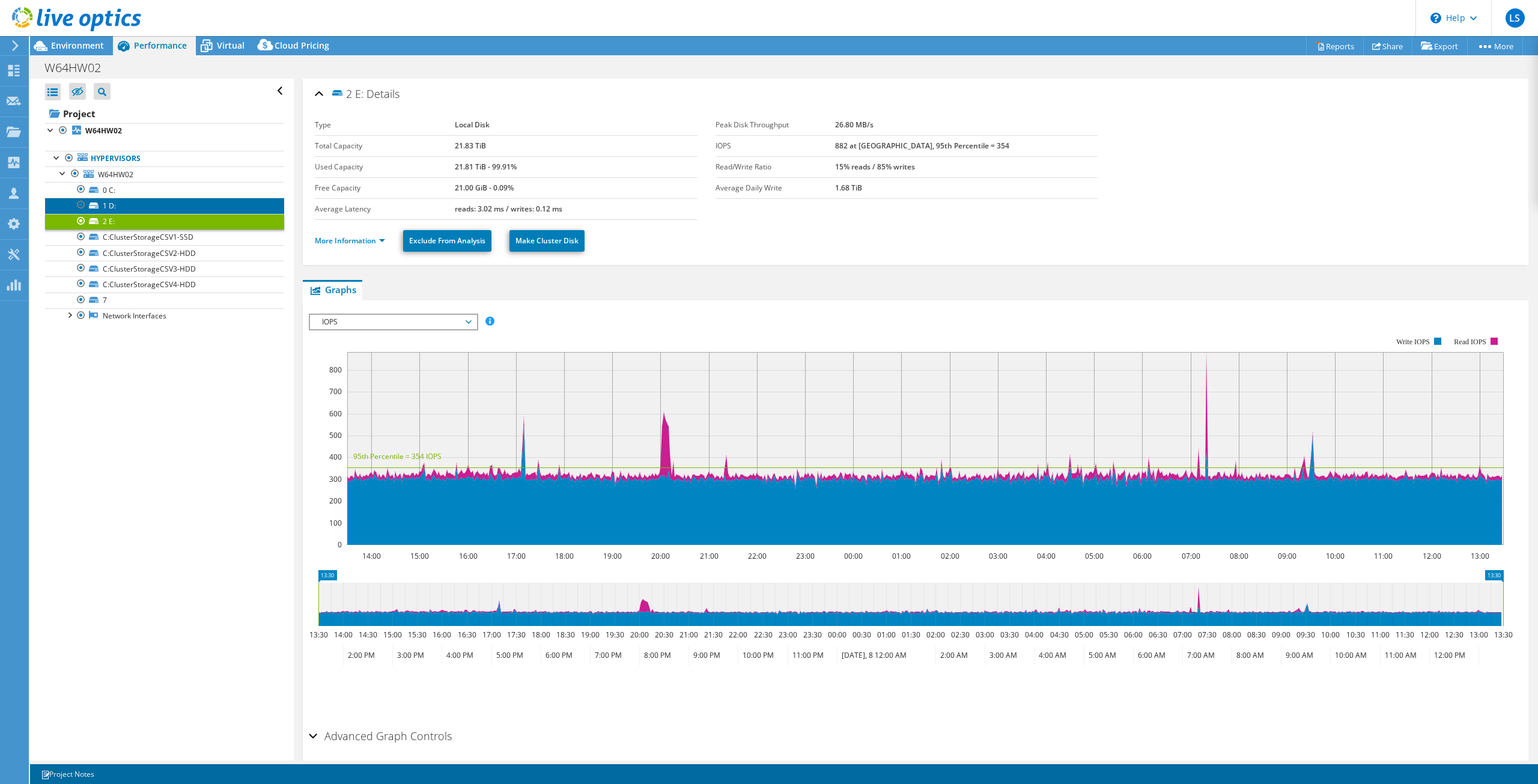
click at [155, 206] on link "1 D:" at bounding box center [164, 205] width 239 height 15
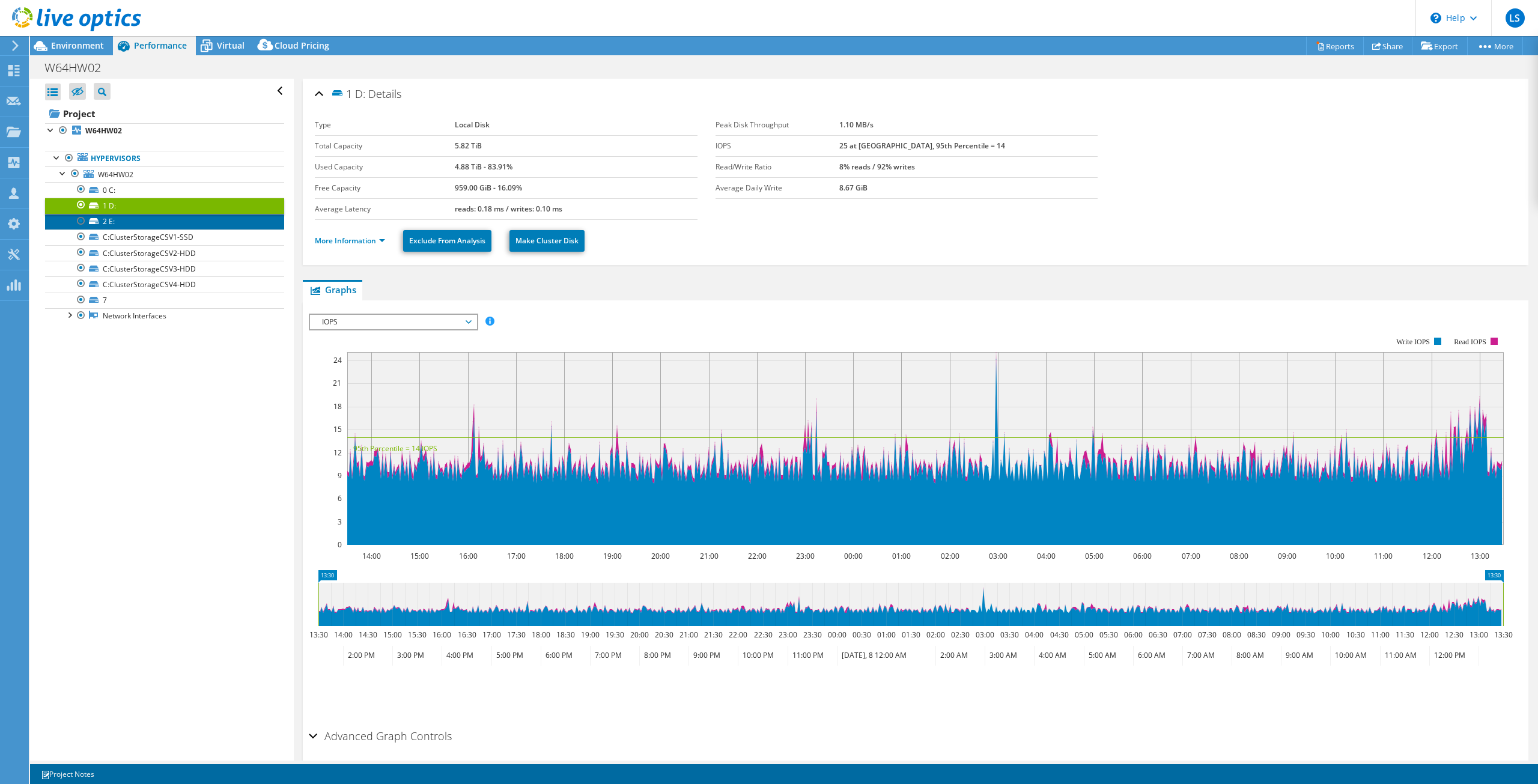
click at [153, 222] on link "2 E:" at bounding box center [164, 221] width 239 height 15
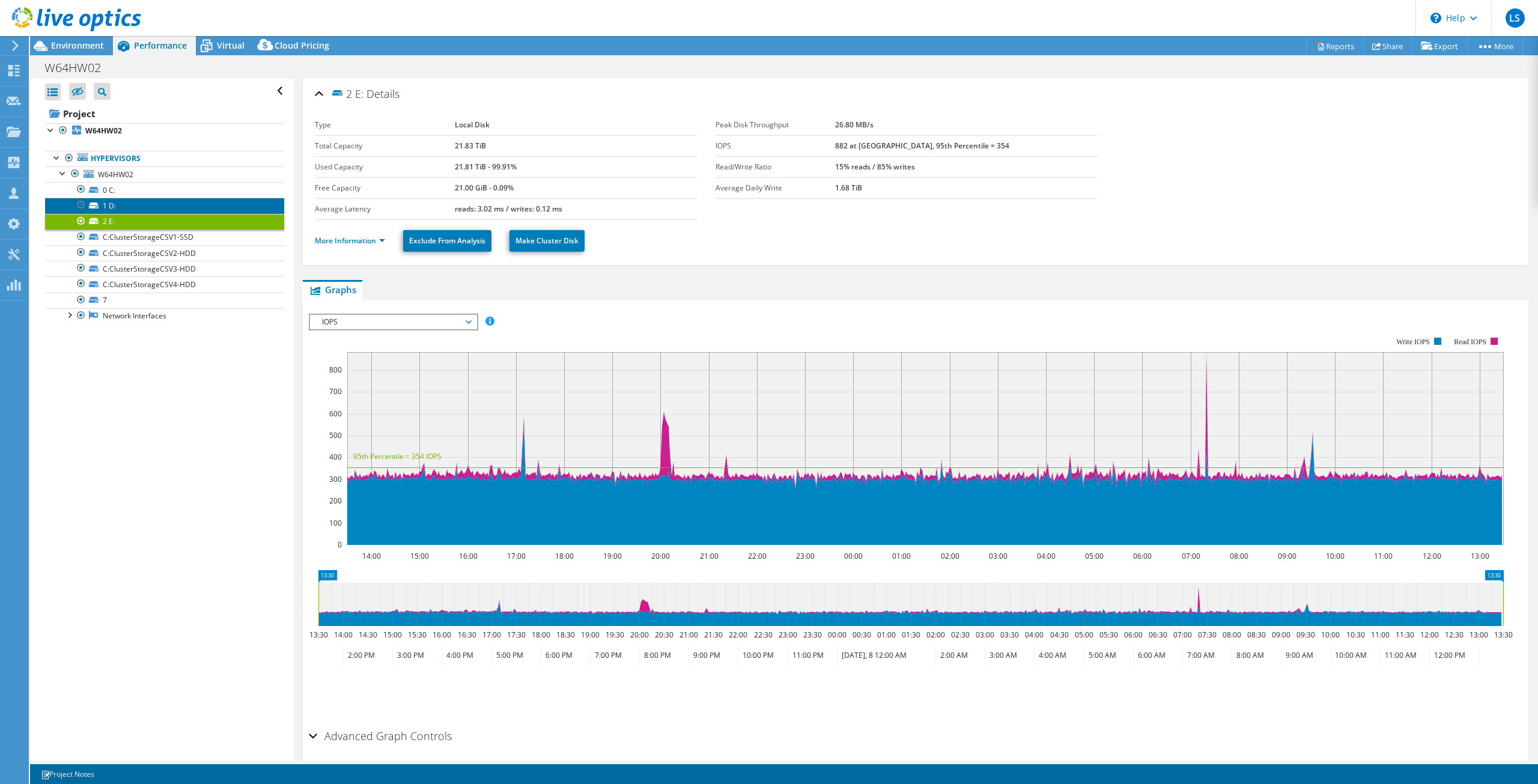
click at [155, 209] on link "1 D:" at bounding box center [164, 205] width 239 height 15
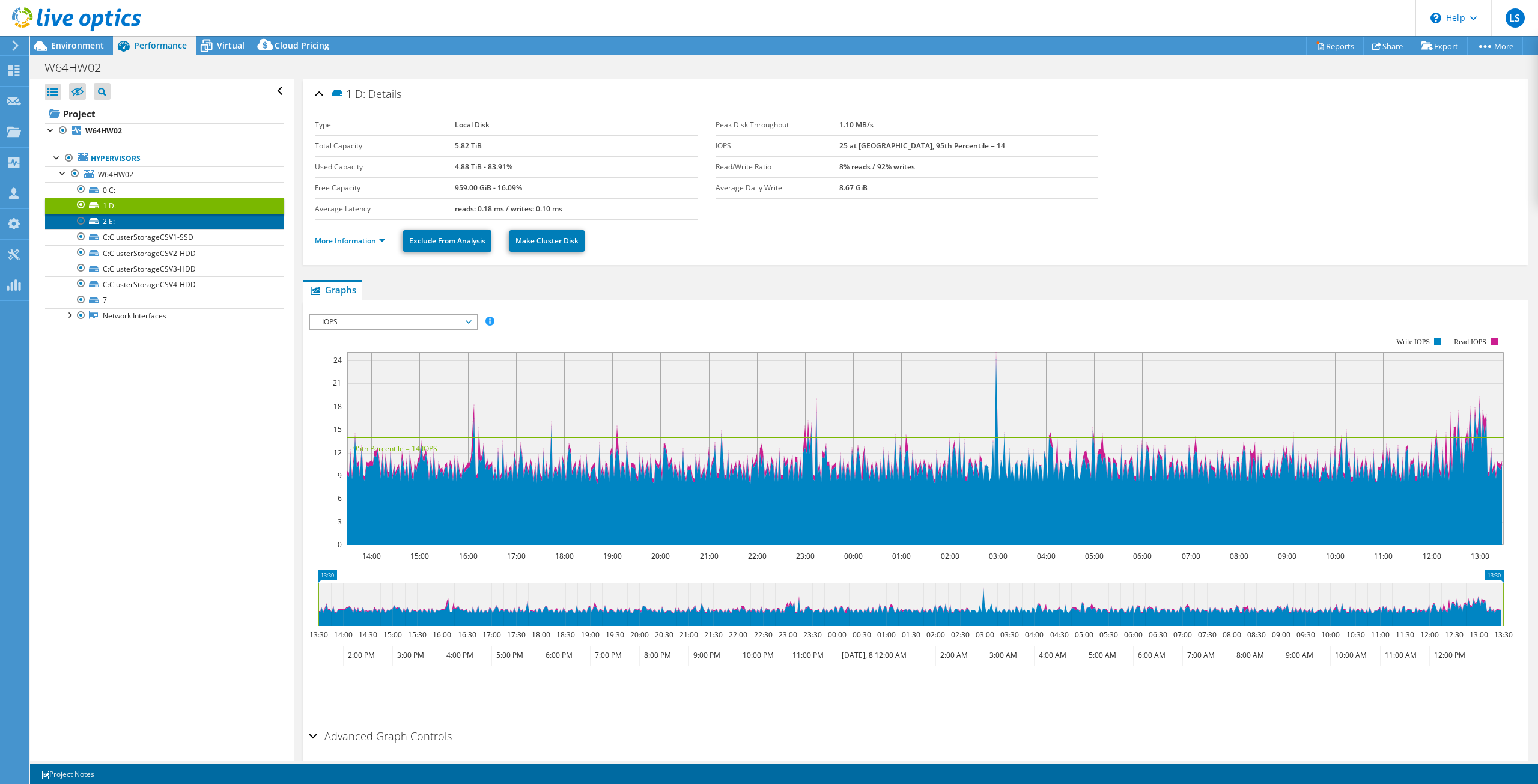
drag, startPoint x: 117, startPoint y: 223, endPoint x: 130, endPoint y: 228, distance: 13.9
click at [117, 223] on link "2 E:" at bounding box center [164, 221] width 239 height 15
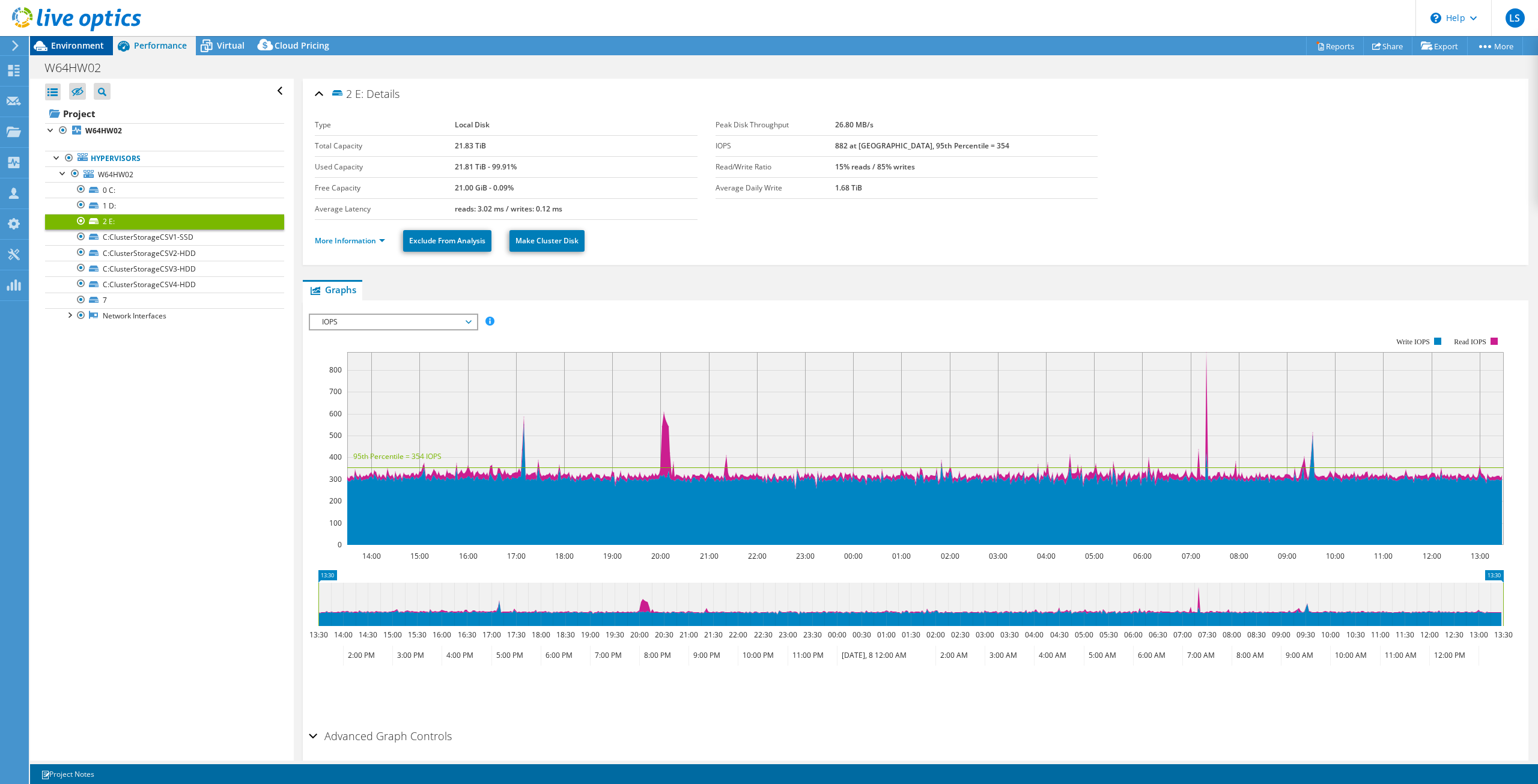
click at [94, 47] on span "Environment" at bounding box center [77, 45] width 53 height 12
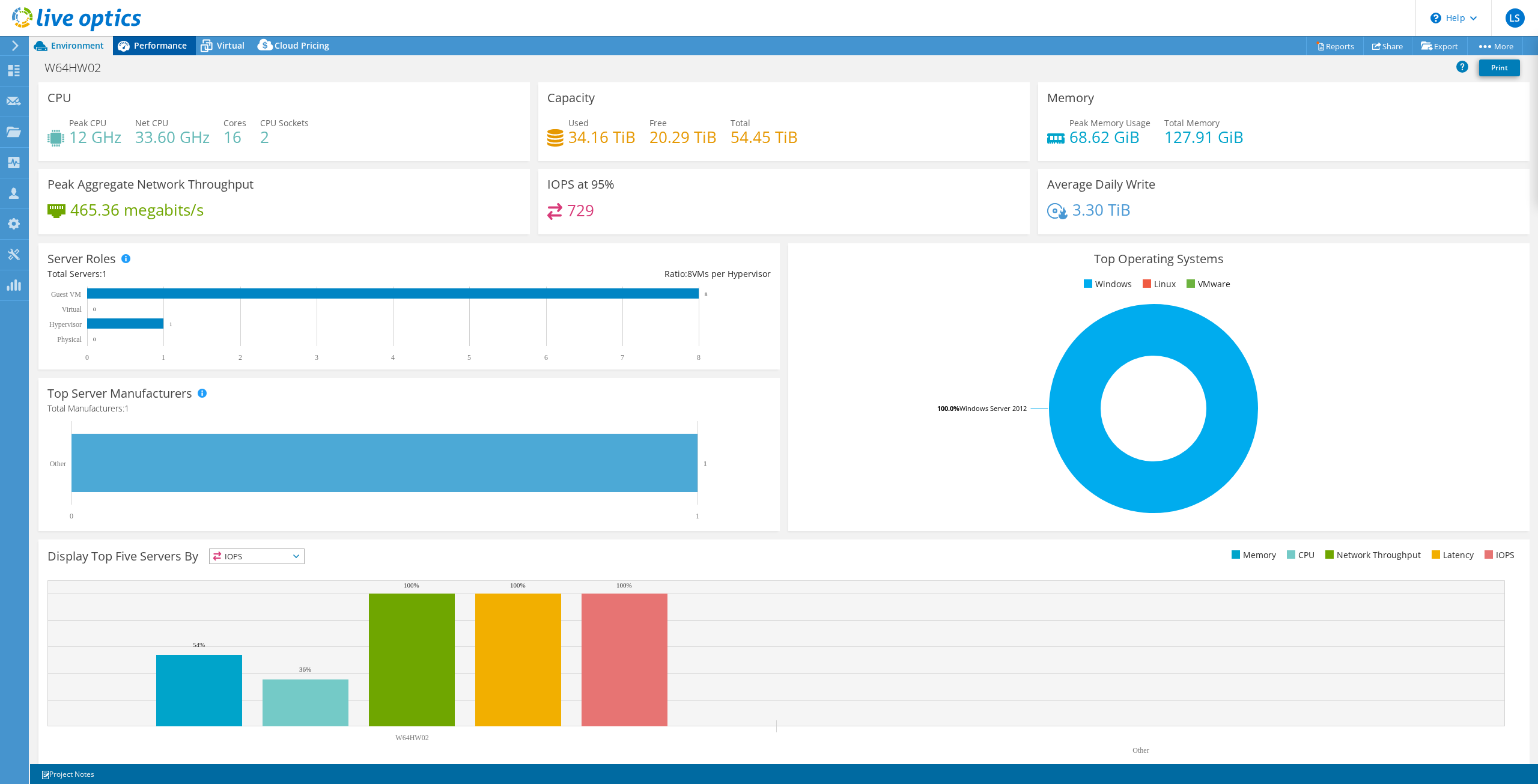
click at [150, 45] on span "Performance" at bounding box center [160, 45] width 53 height 12
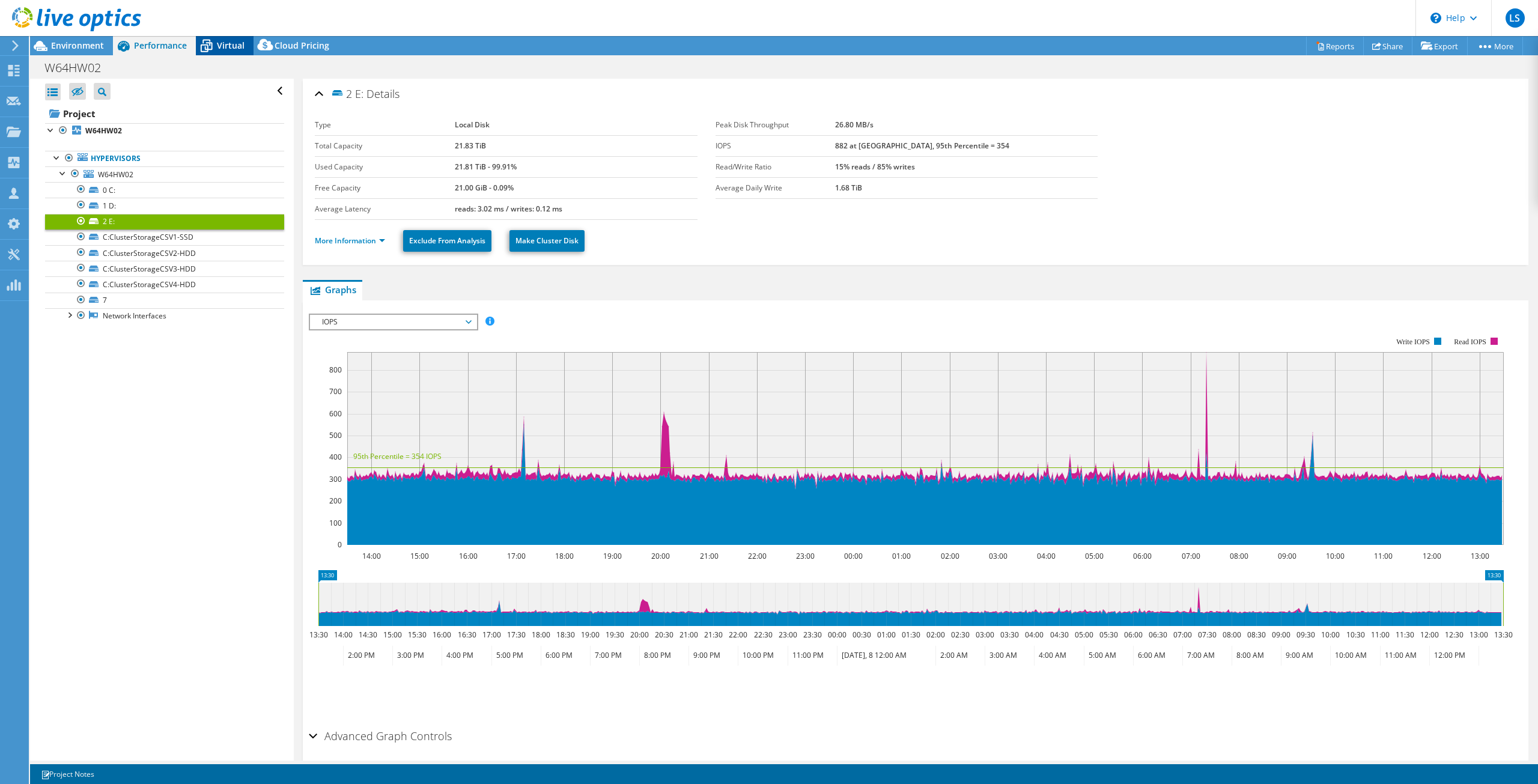
click at [214, 37] on icon at bounding box center [206, 46] width 21 height 21
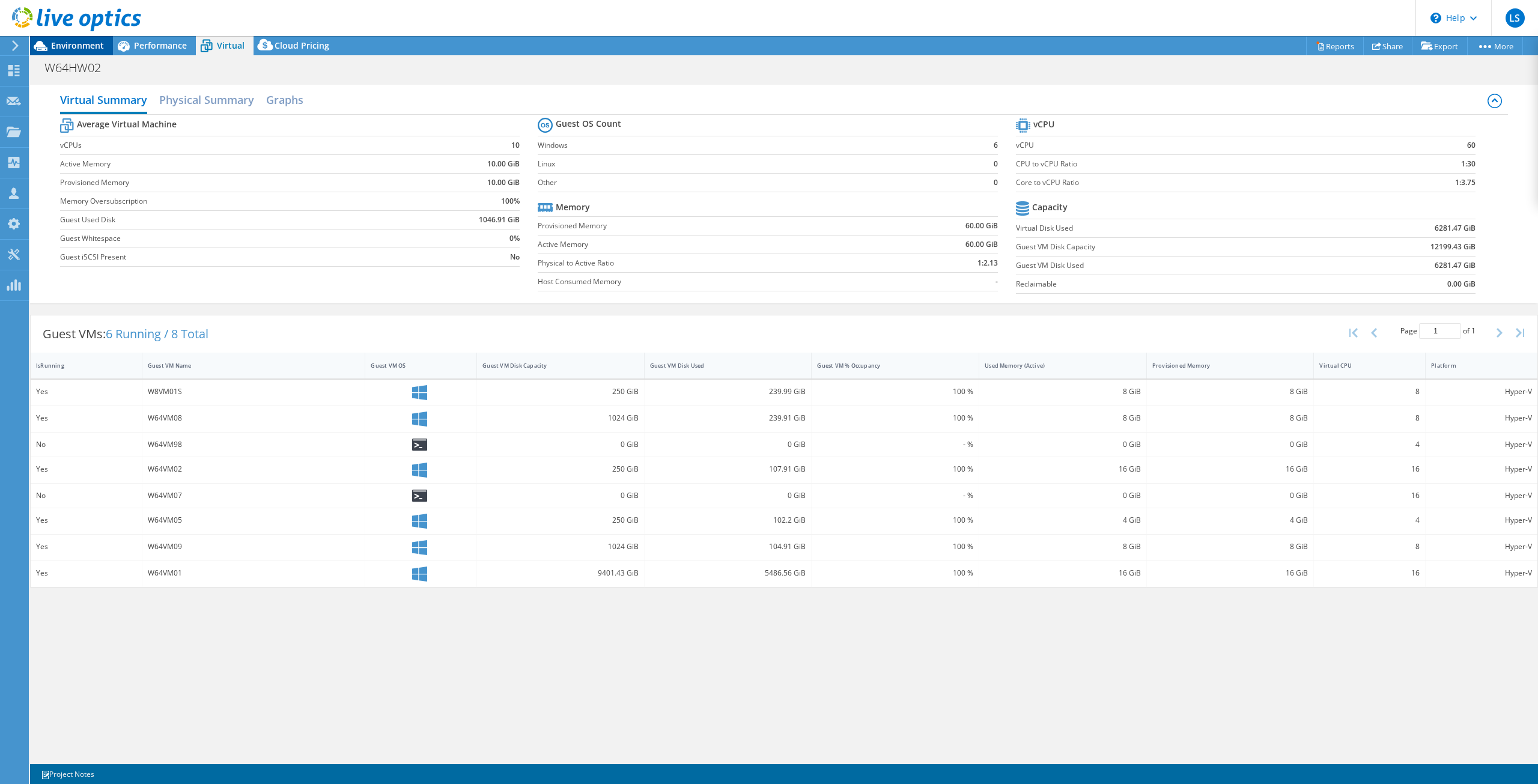
click at [62, 42] on span "Environment" at bounding box center [77, 45] width 53 height 12
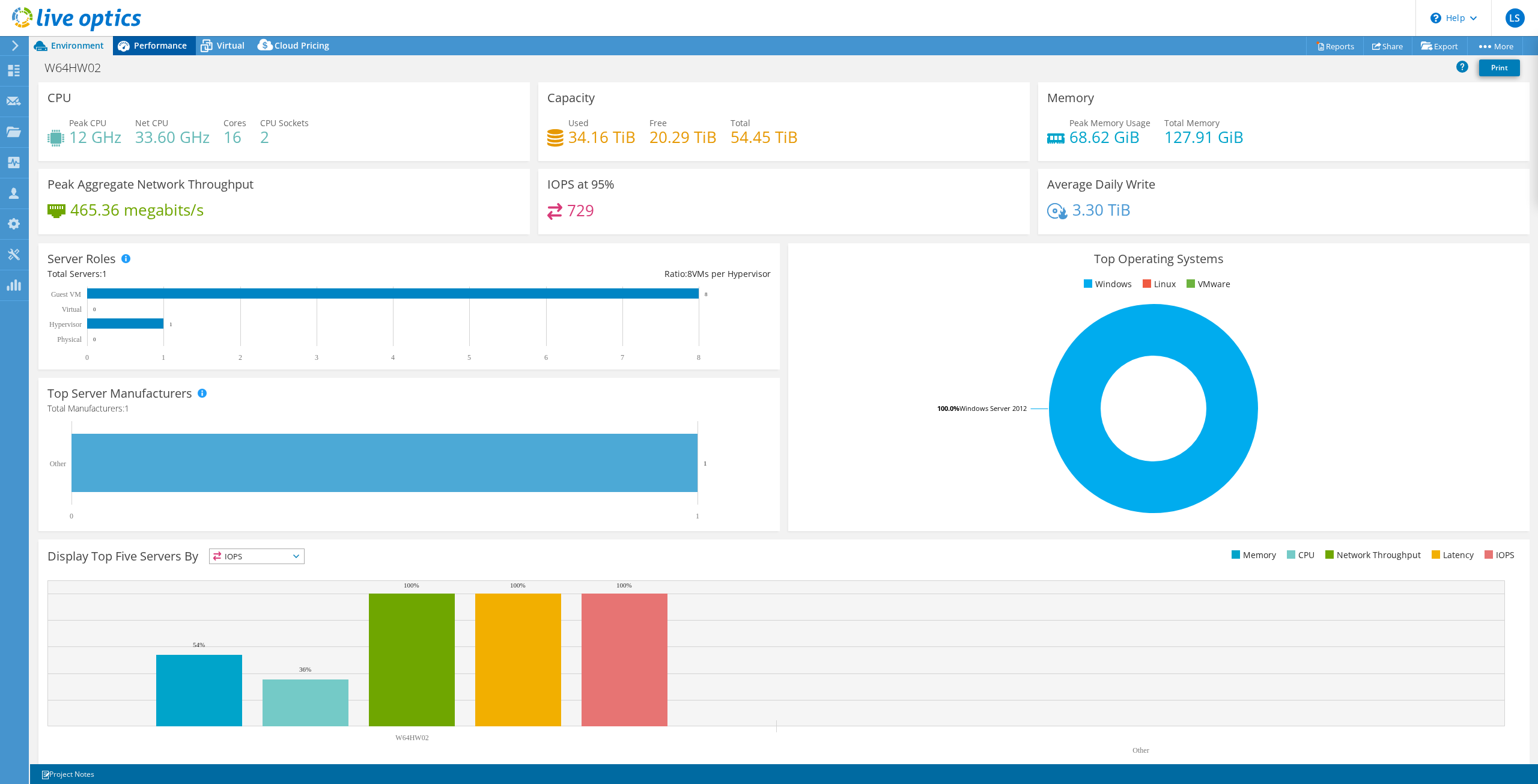
click at [154, 50] on span "Performance" at bounding box center [160, 45] width 53 height 12
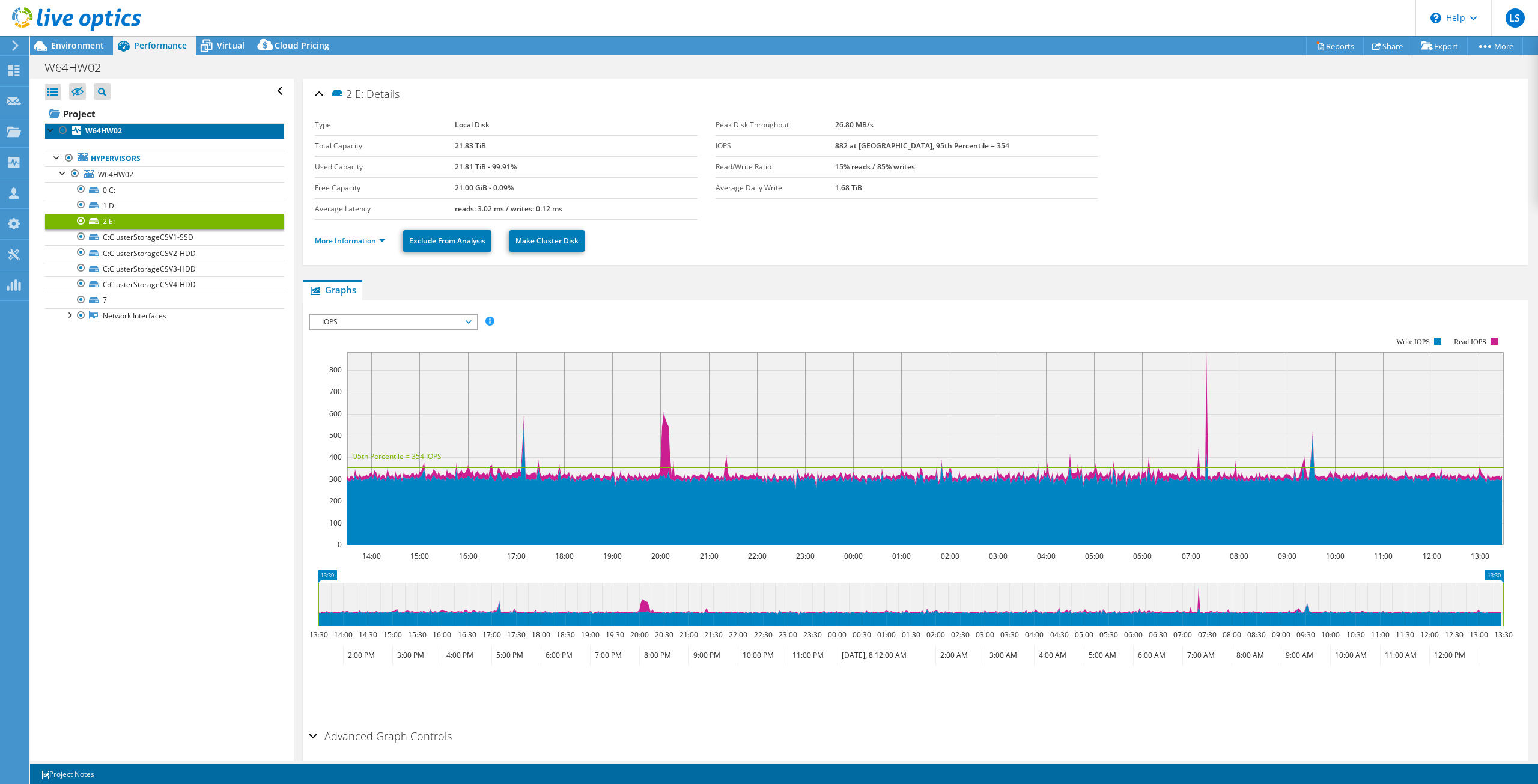
click at [110, 134] on b "W64HW02" at bounding box center [104, 130] width 37 height 10
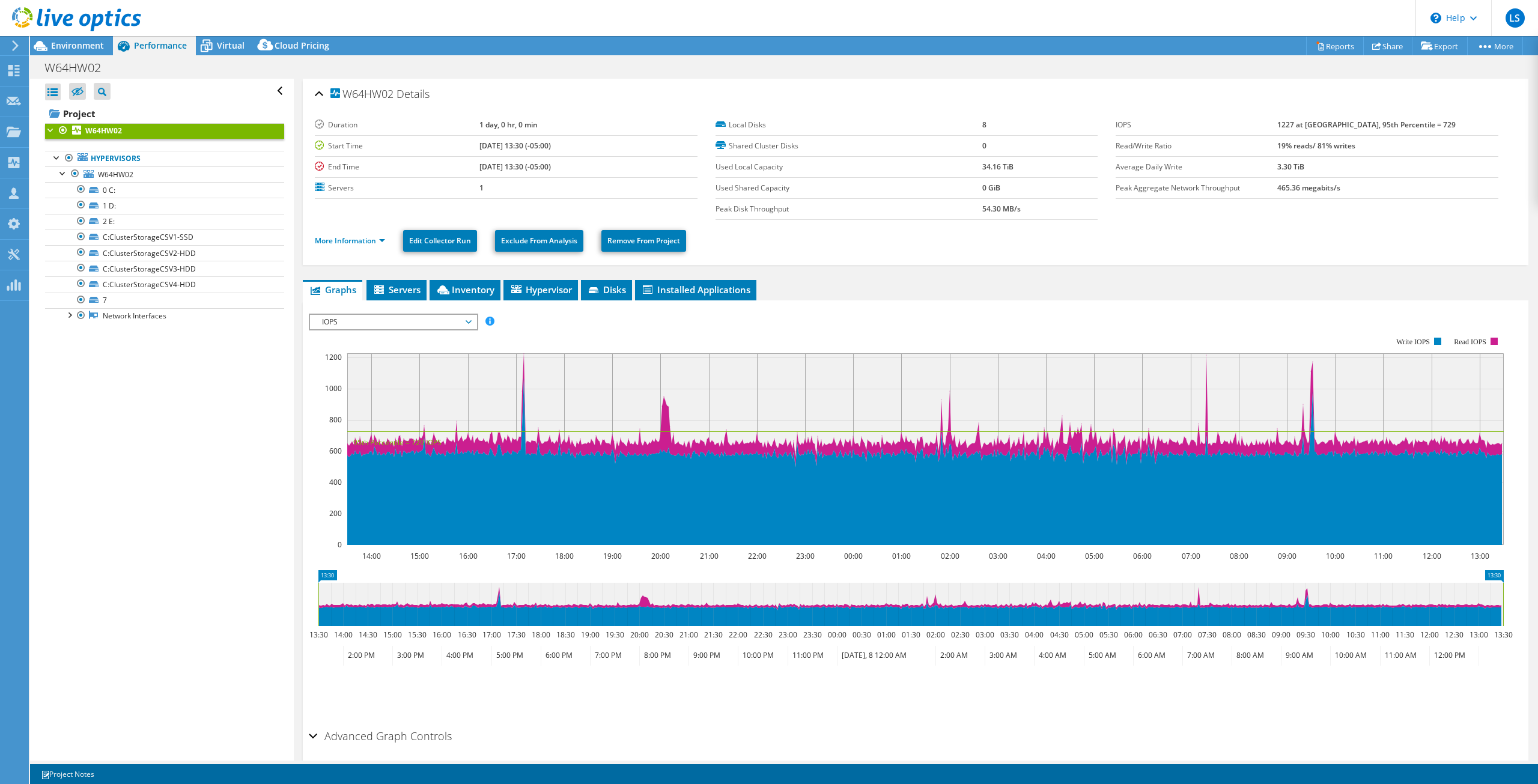
click at [75, 40] on div at bounding box center [71, 20] width 141 height 41
click at [76, 45] on span "Environment" at bounding box center [77, 45] width 53 height 12
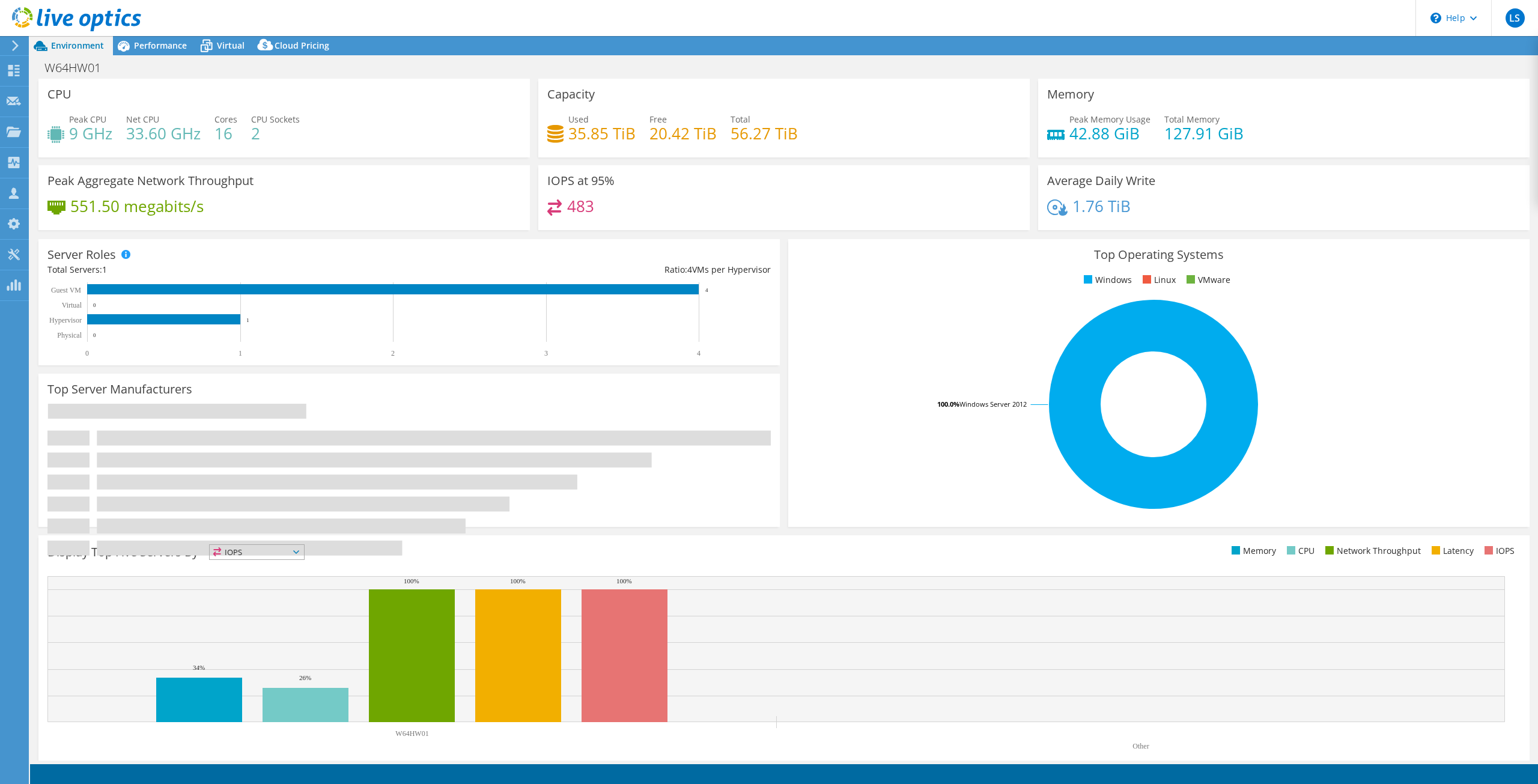
select select "USD"
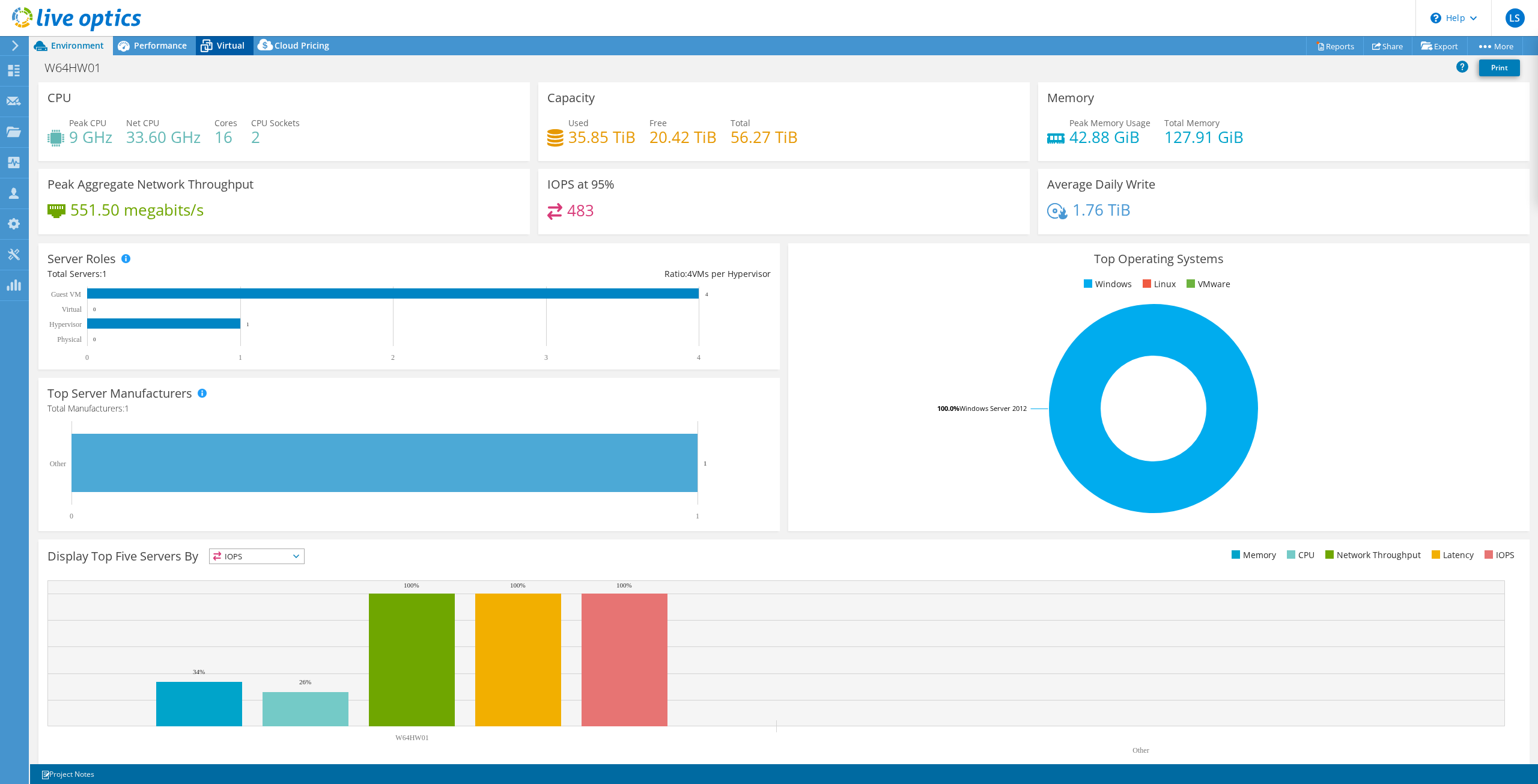
click at [206, 41] on icon at bounding box center [206, 46] width 21 height 21
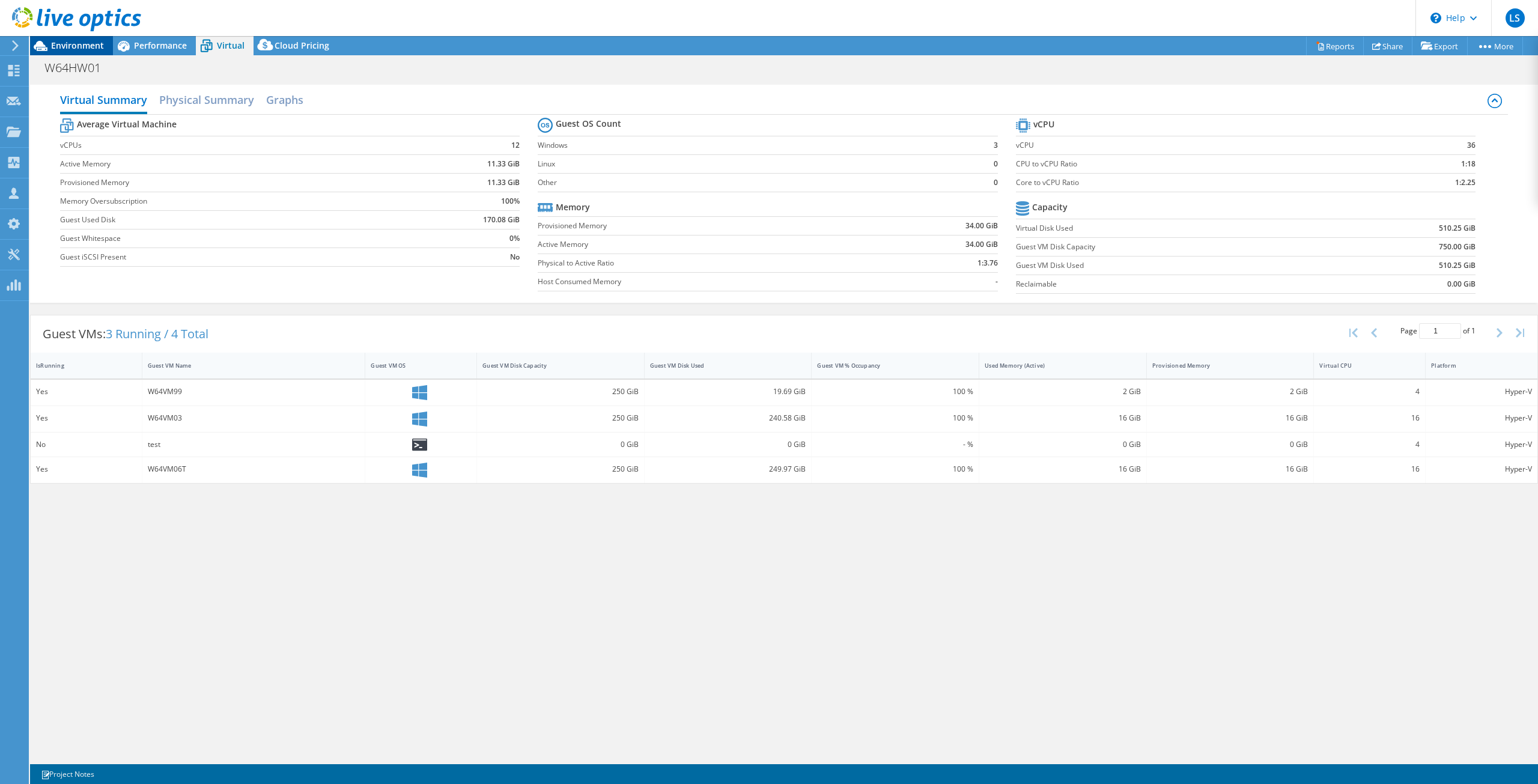
click at [94, 47] on span "Environment" at bounding box center [77, 45] width 53 height 12
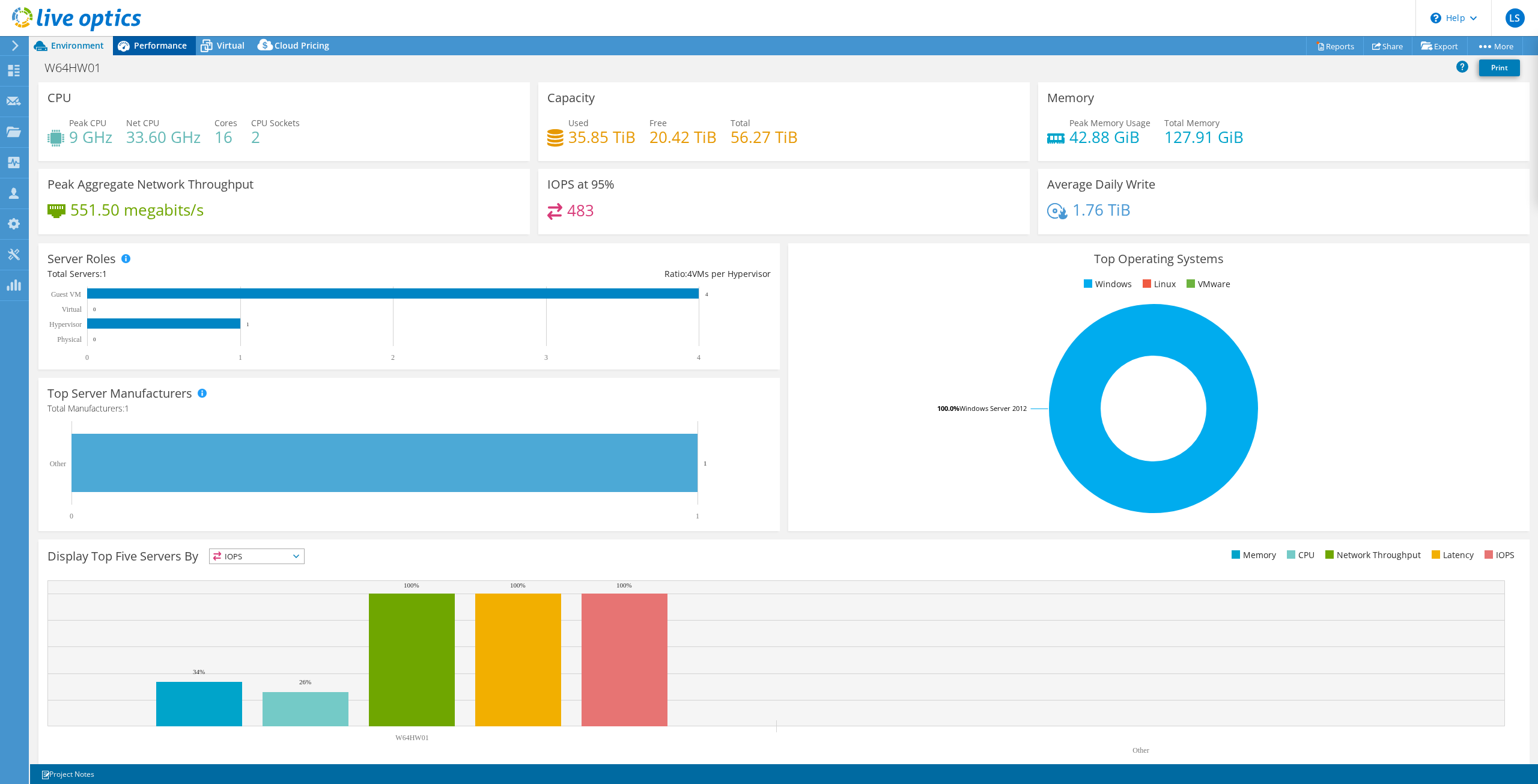
click at [128, 50] on icon at bounding box center [124, 47] width 12 height 11
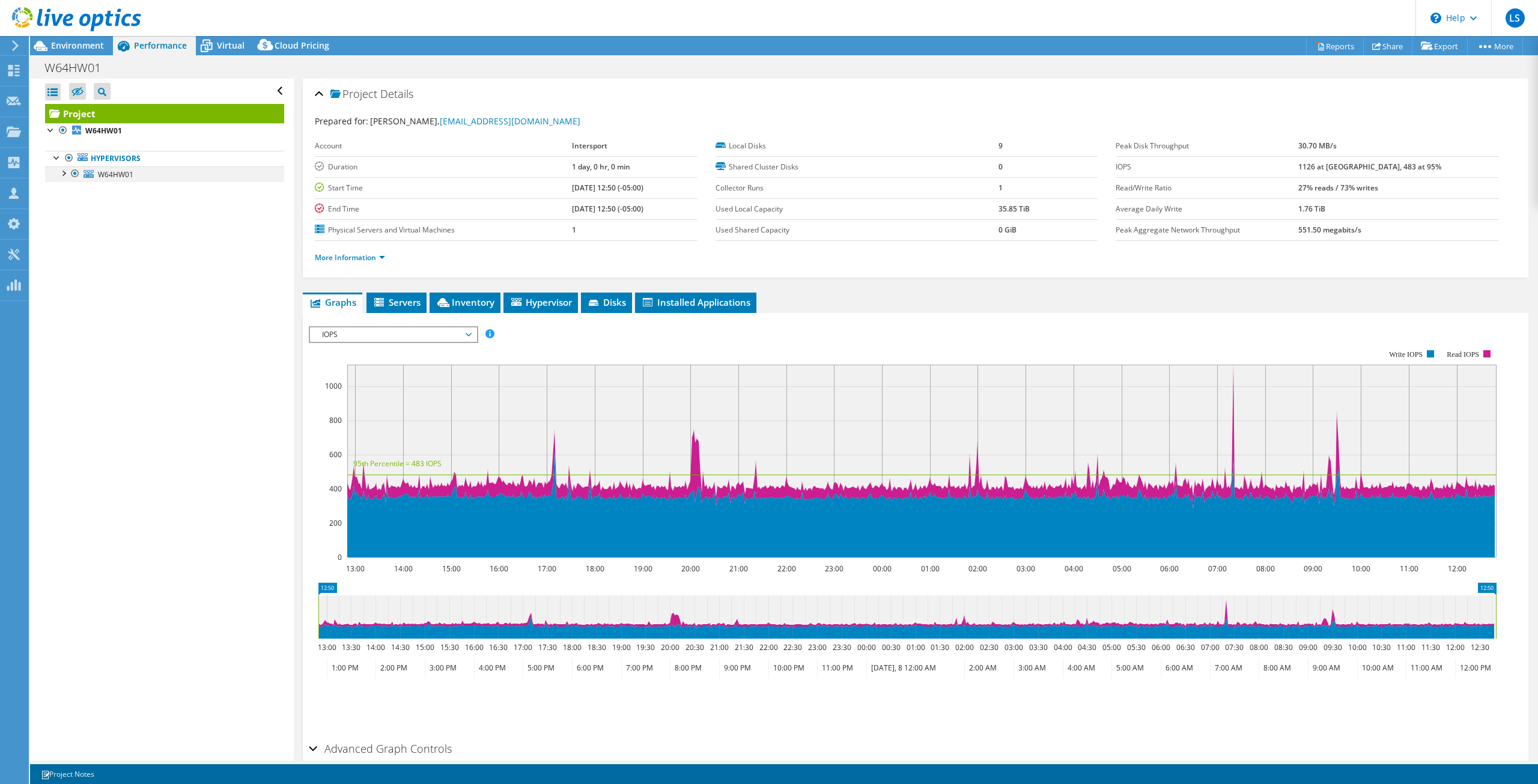
click at [63, 174] on div at bounding box center [63, 173] width 12 height 12
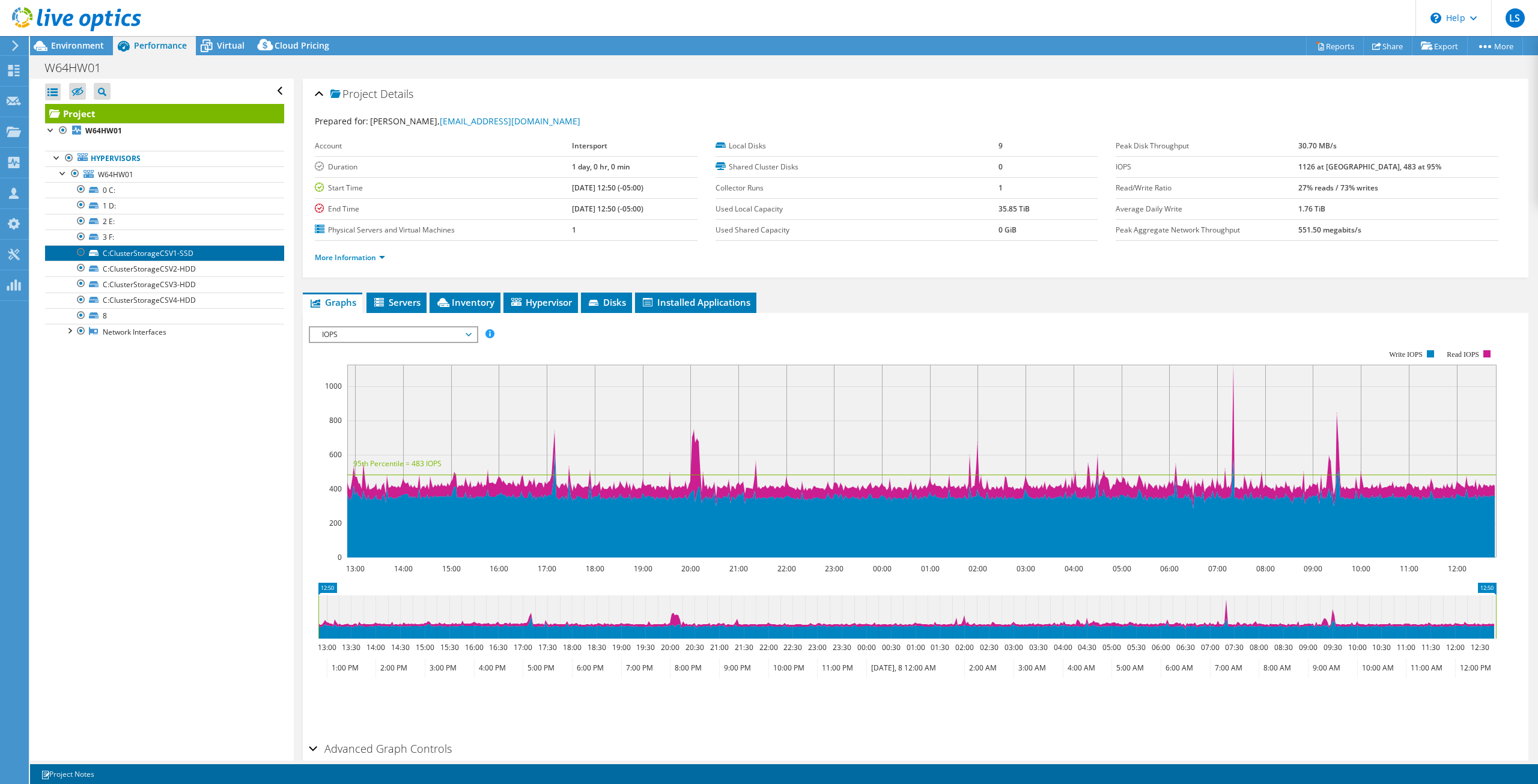
click at [162, 253] on link "C:ClusterStorageCSV1-SSD" at bounding box center [164, 252] width 239 height 15
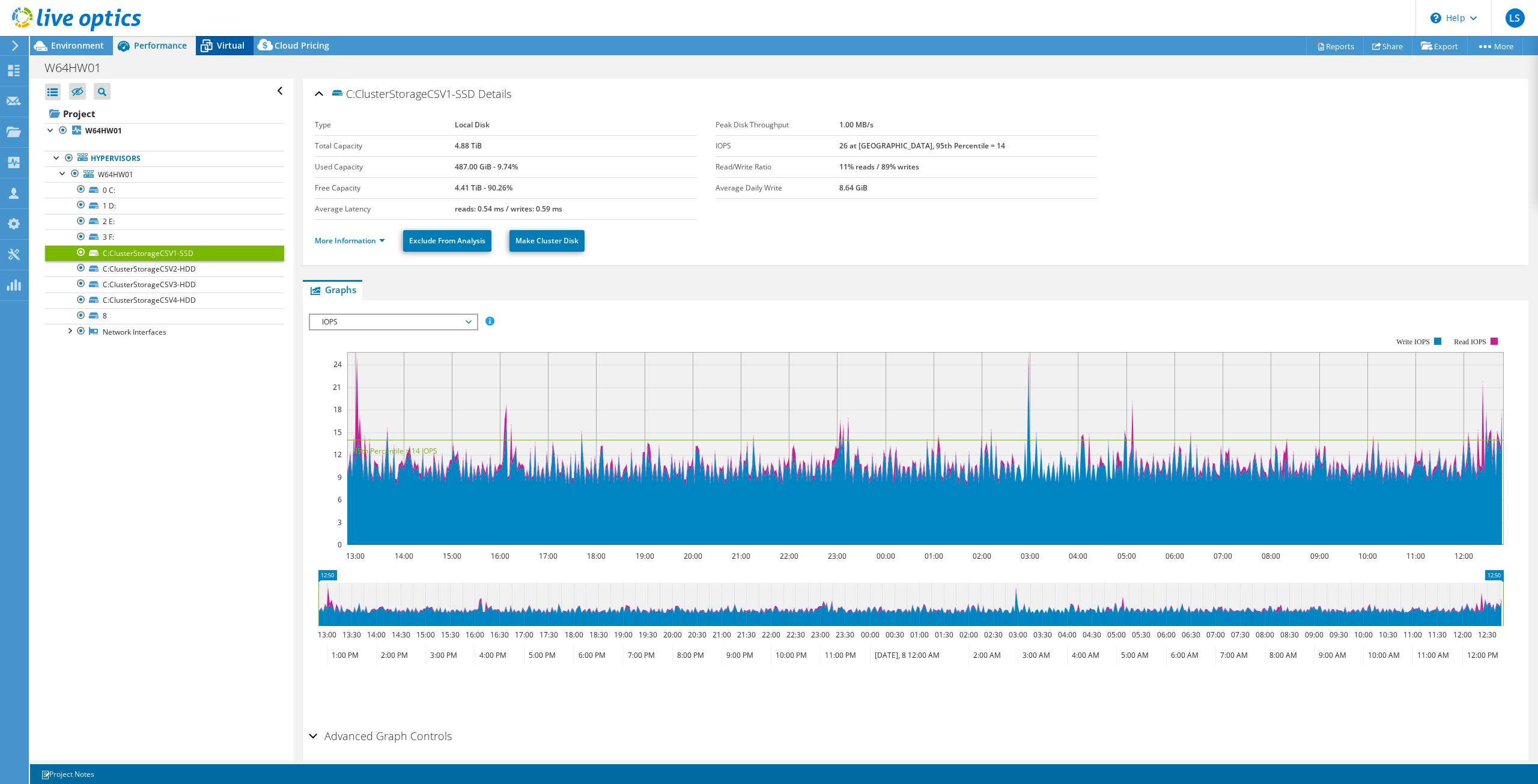
click at [217, 46] on span "Virtual" at bounding box center [230, 45] width 28 height 12
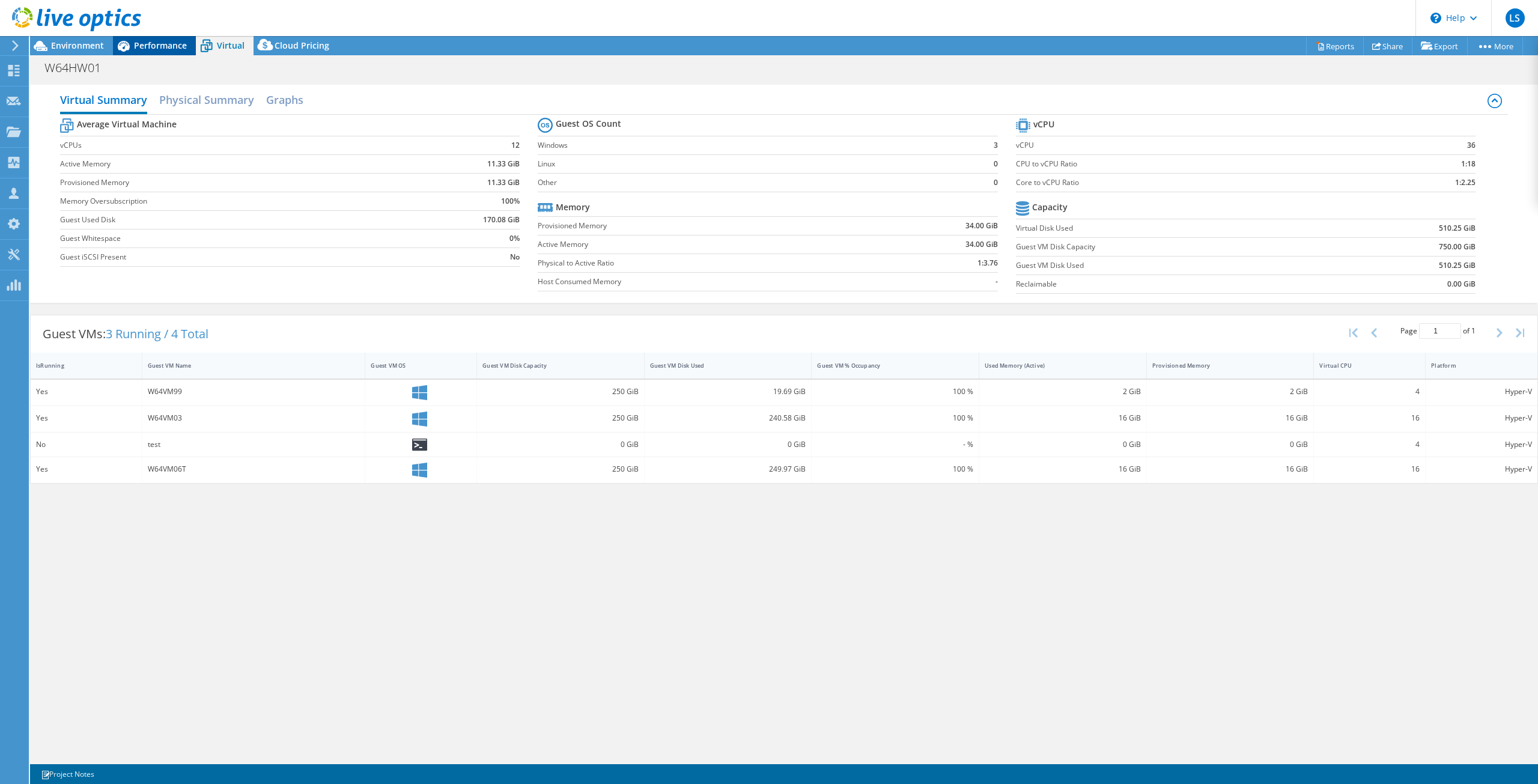
click at [132, 51] on icon at bounding box center [123, 46] width 21 height 21
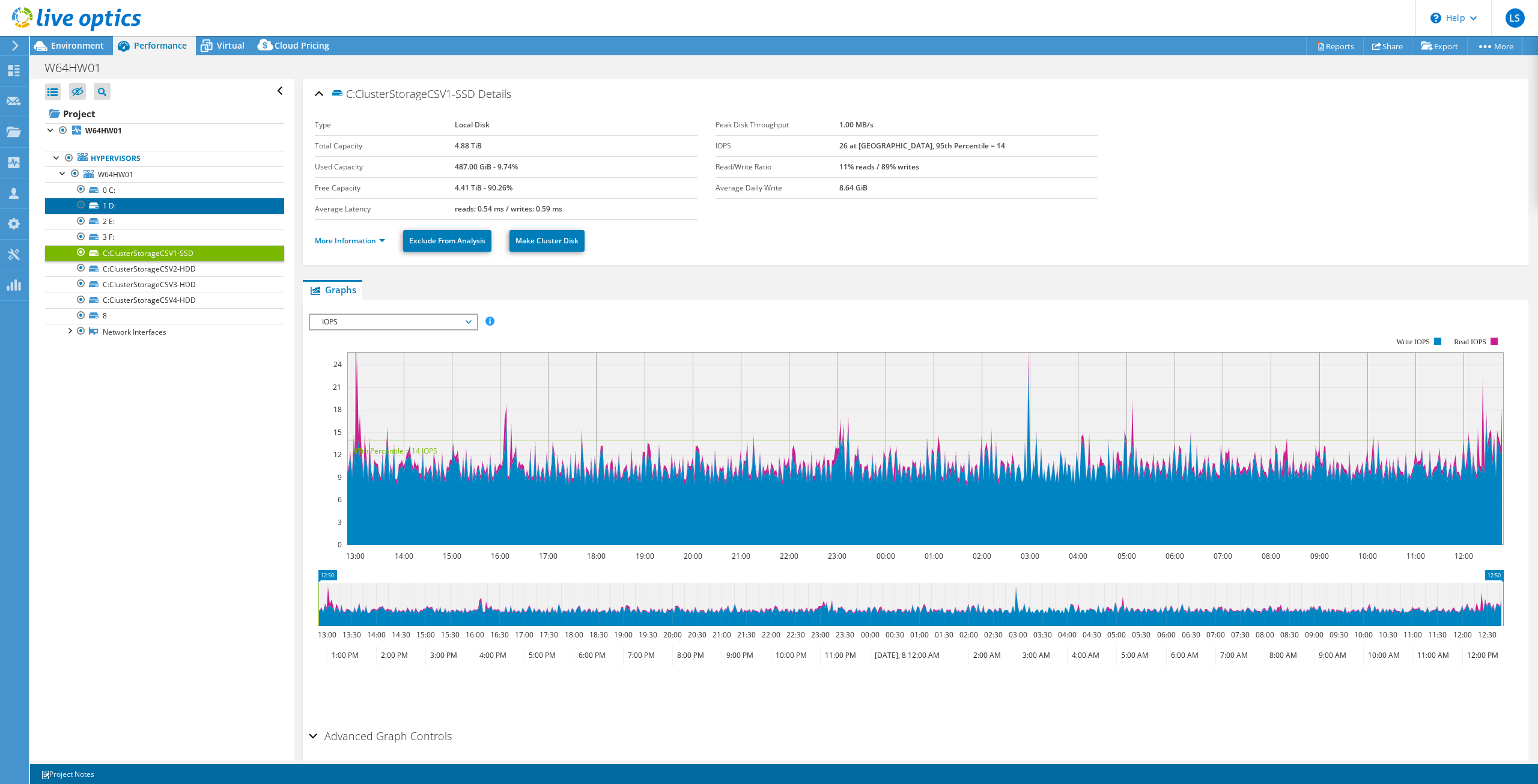
click at [117, 206] on link "1 D:" at bounding box center [164, 205] width 239 height 15
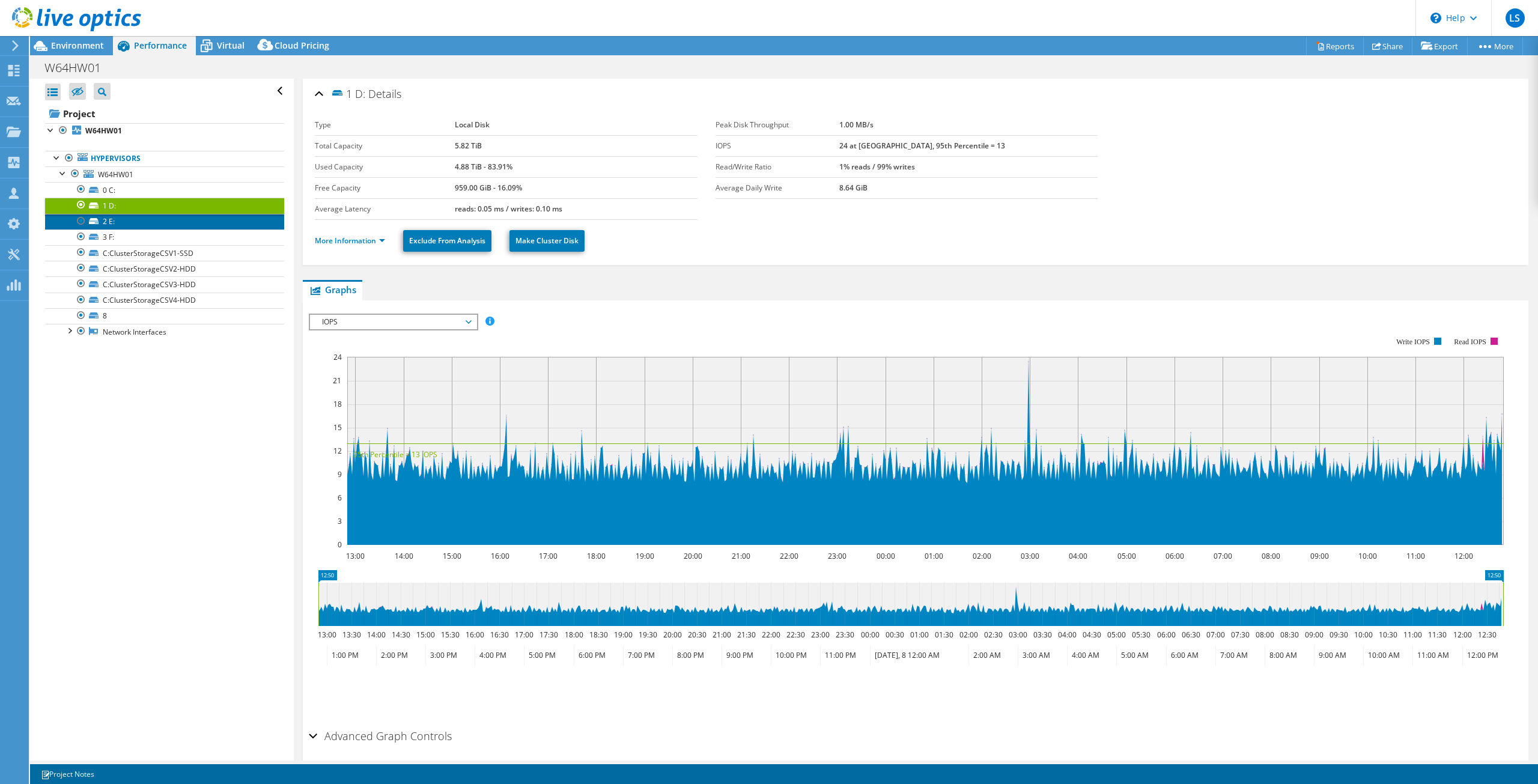
click at [120, 223] on link "2 E:" at bounding box center [164, 221] width 239 height 15
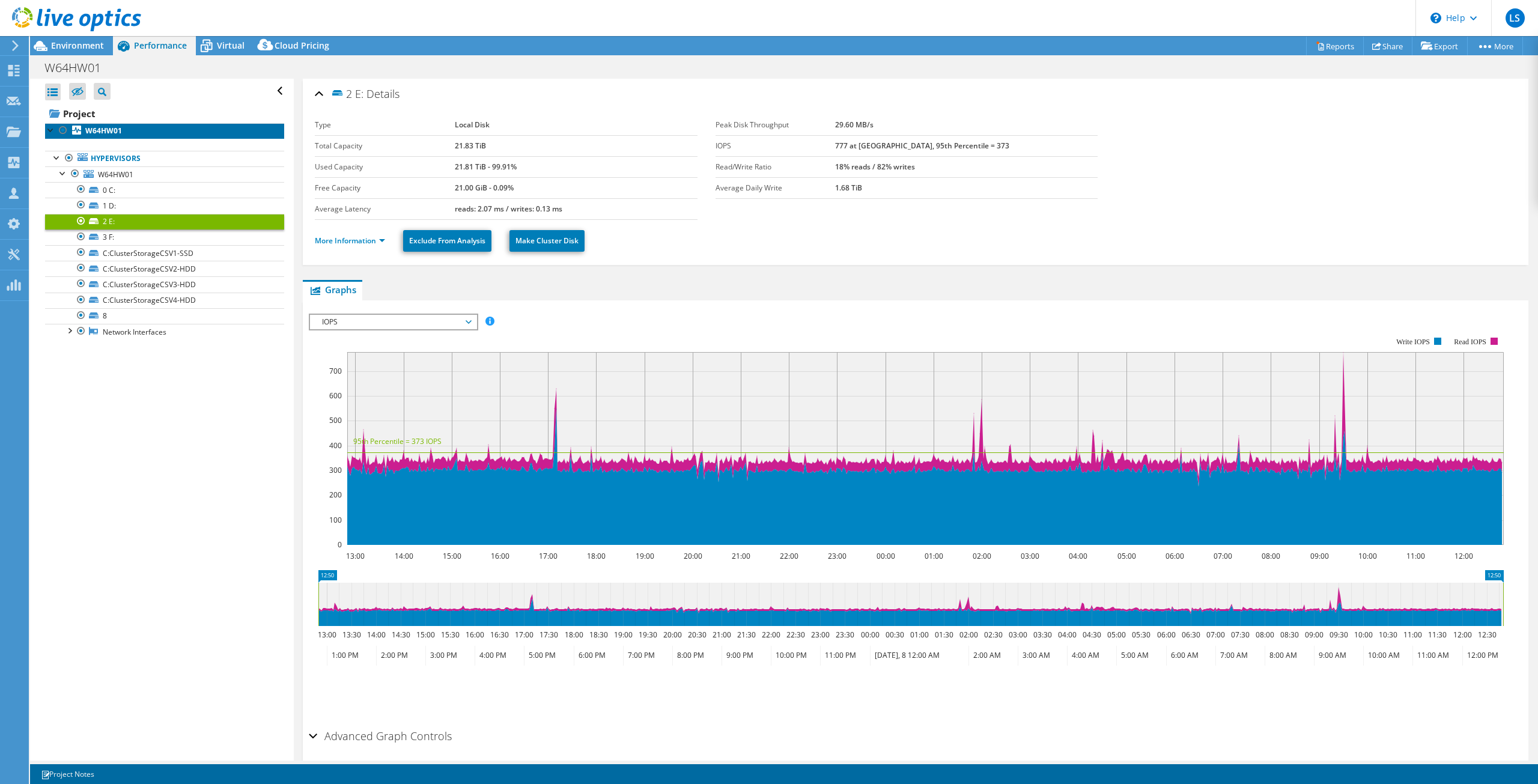
click at [109, 128] on b "W64HW01" at bounding box center [104, 130] width 37 height 10
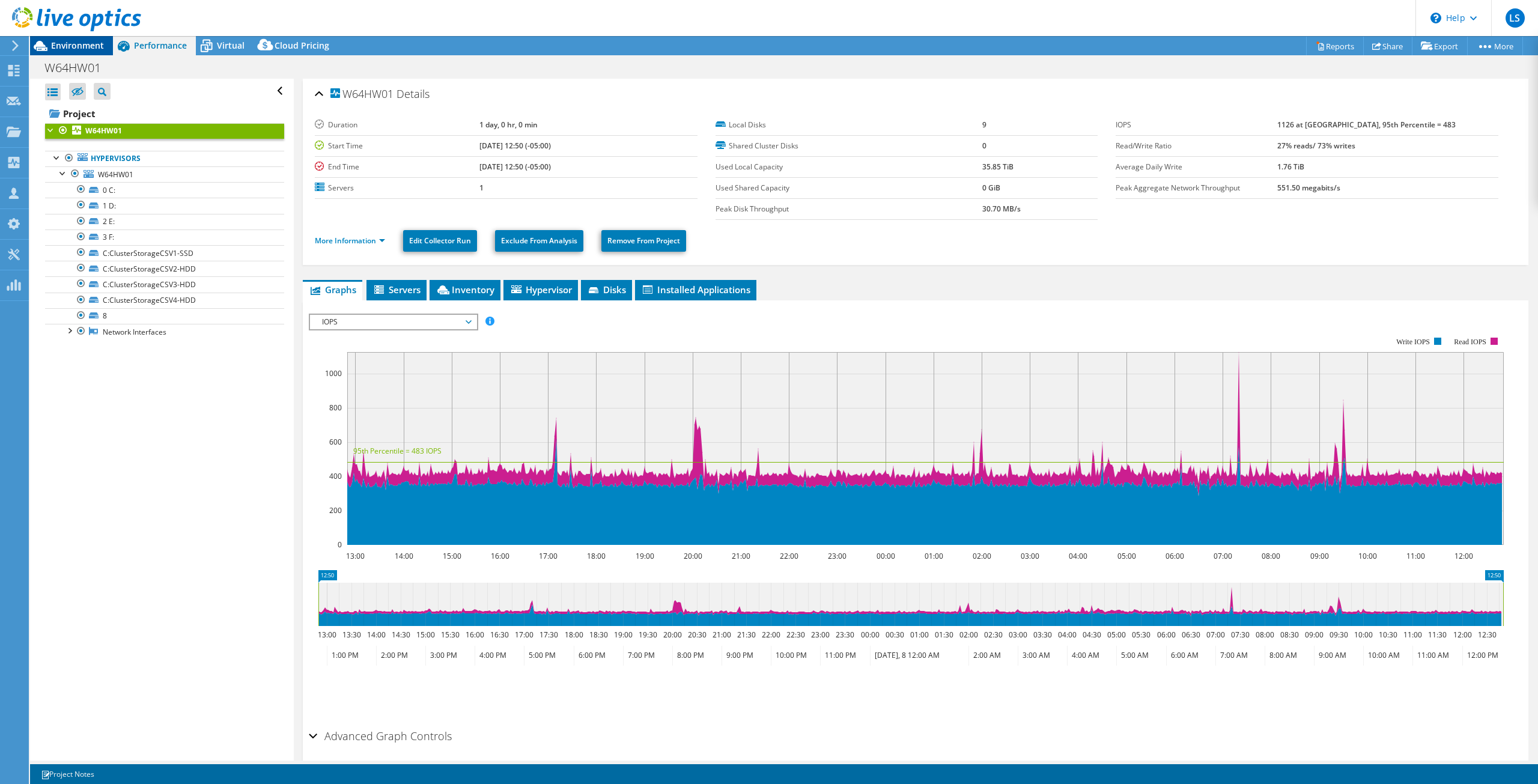
click at [90, 41] on div "LS Channel Partner LO StarWind dpack@starwind.com STARWIND SOFTWARE INC My Prof…" at bounding box center [769, 392] width 1538 height 784
click at [88, 47] on span "Environment" at bounding box center [77, 45] width 53 height 12
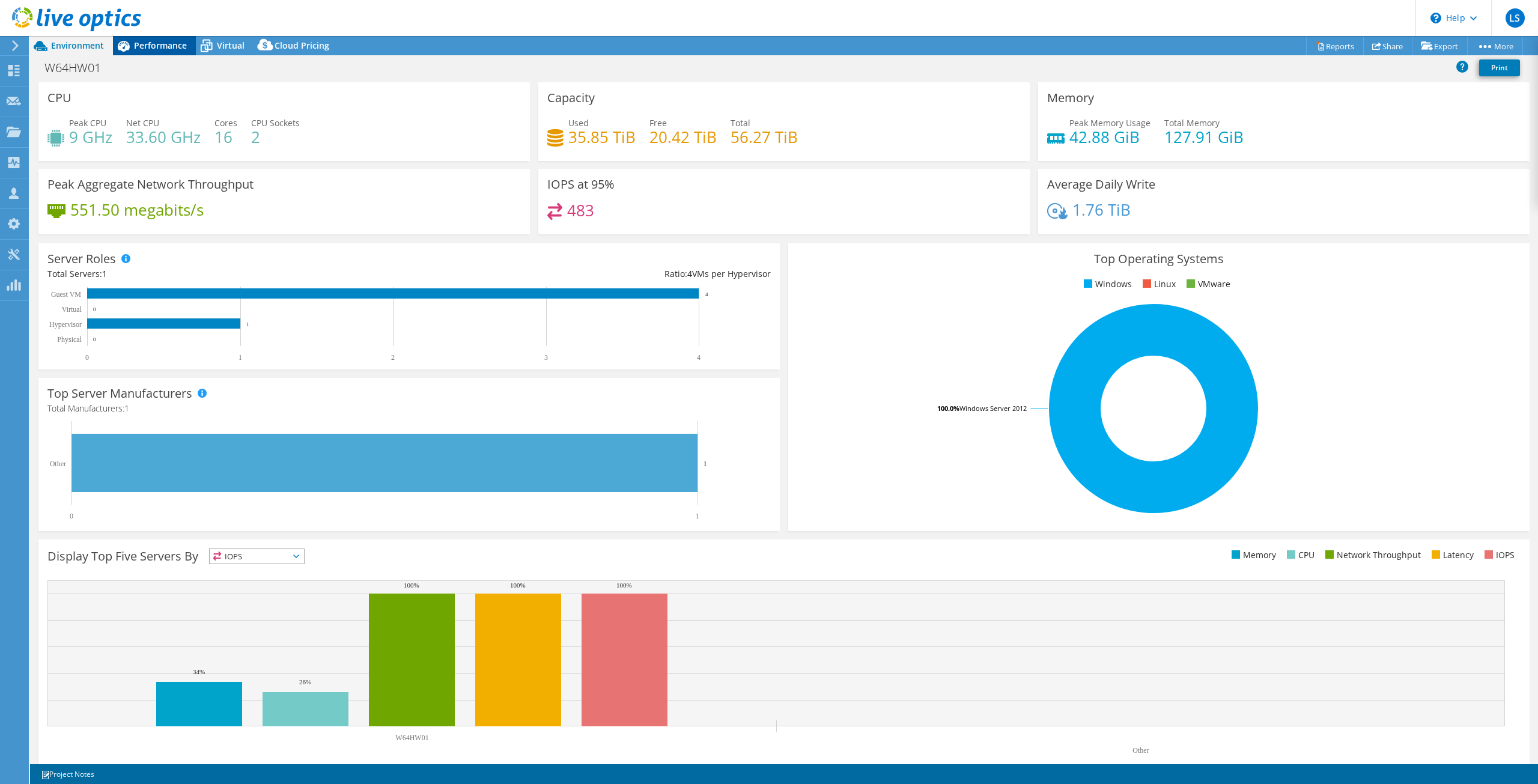
click at [165, 48] on span "Performance" at bounding box center [160, 45] width 53 height 12
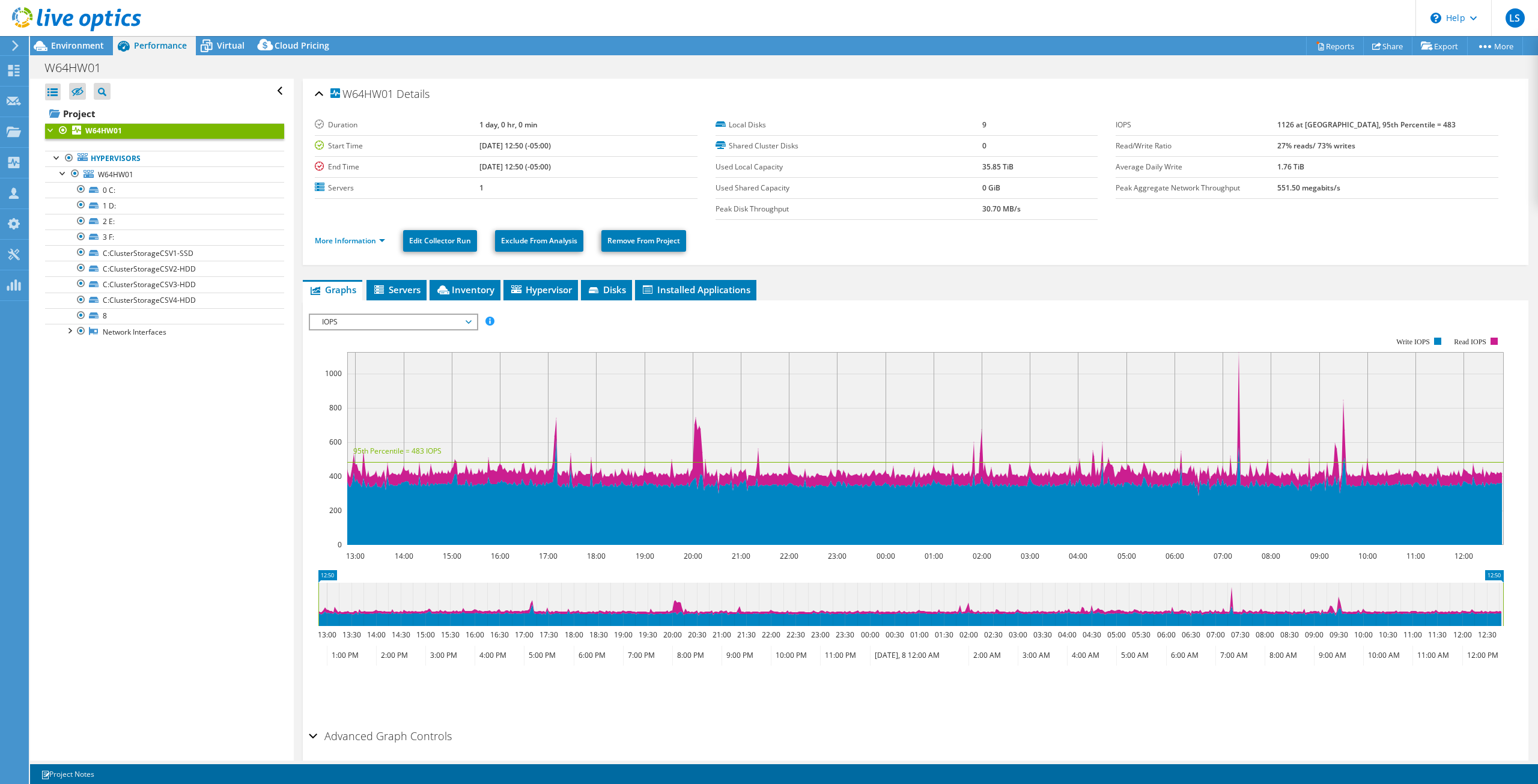
click at [396, 314] on div "IOPS IOPS Disk Throughput IO Size Latency Queue Depth CPU Percentage Memory Pag…" at bounding box center [394, 322] width 170 height 17
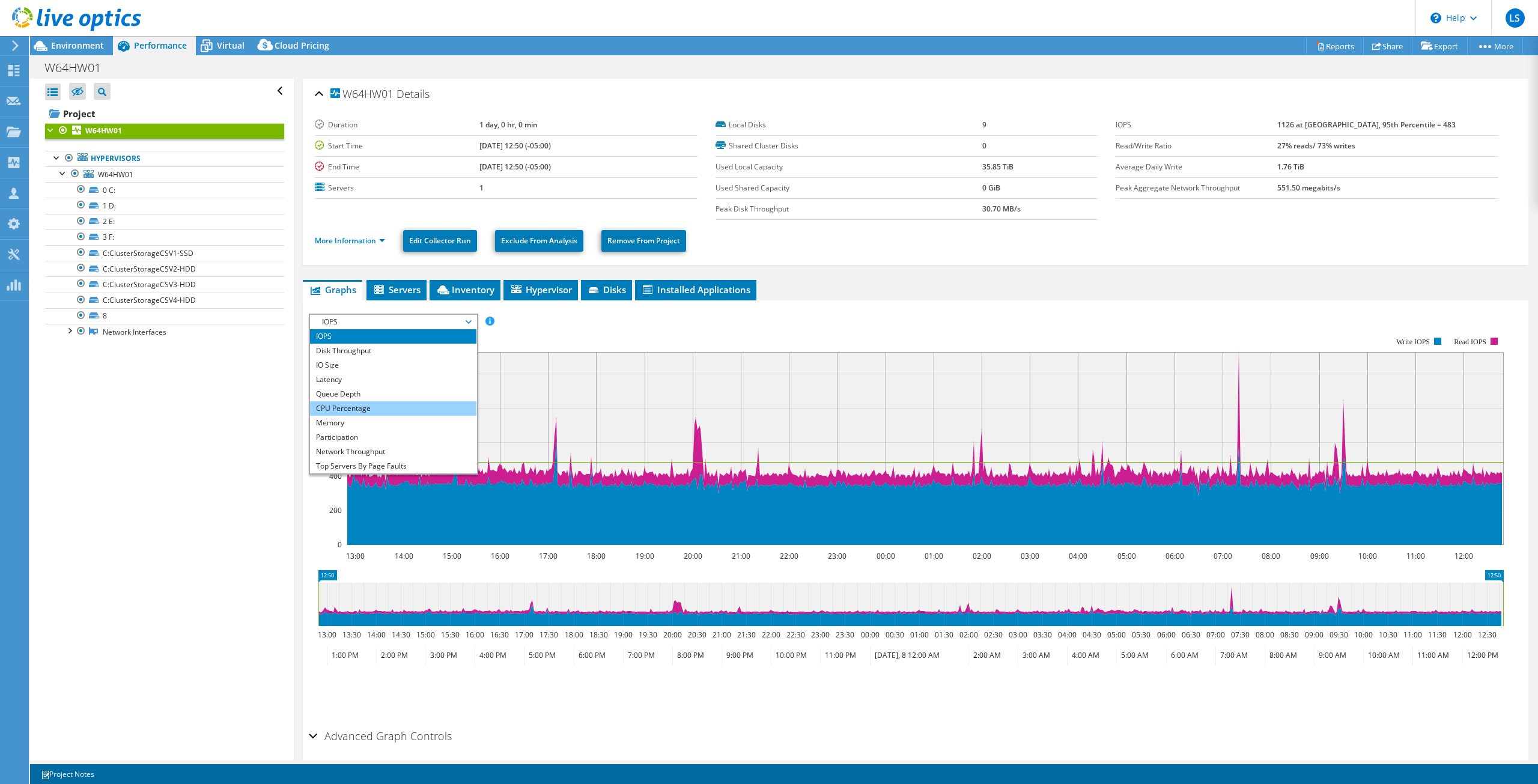
click at [362, 412] on li "CPU Percentage" at bounding box center [393, 408] width 166 height 14
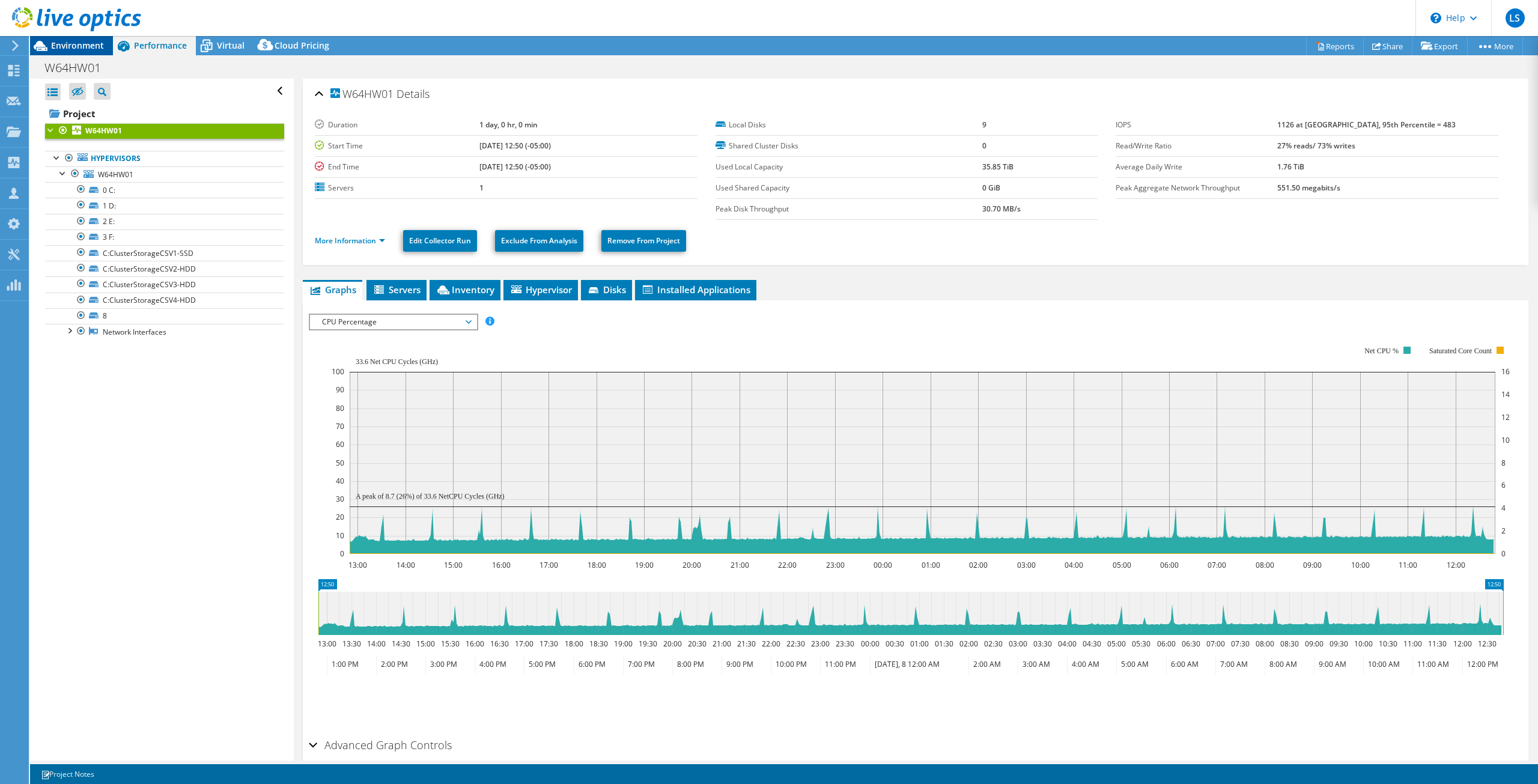
click at [79, 48] on span "Environment" at bounding box center [77, 45] width 53 height 12
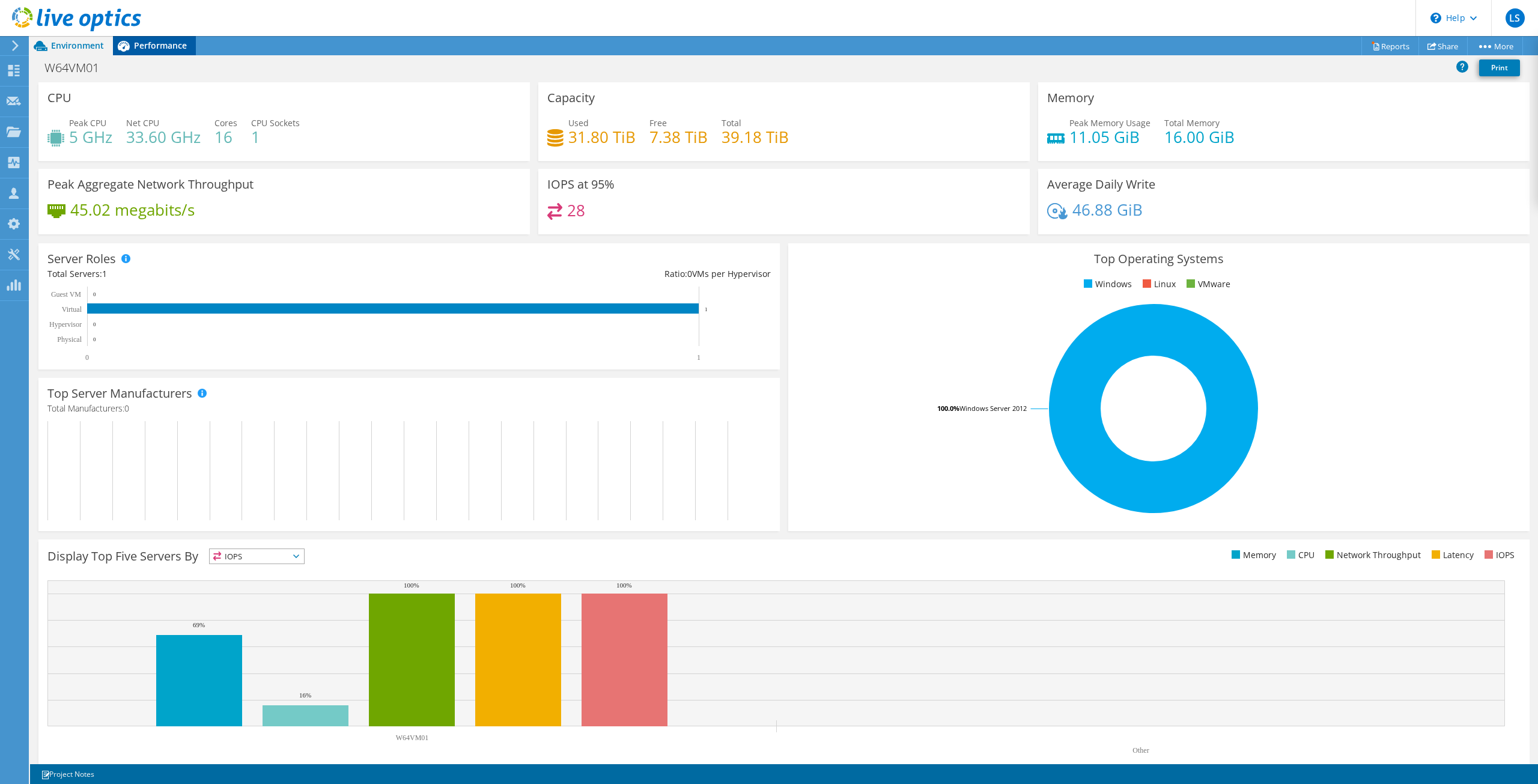
click at [142, 52] on div "Performance" at bounding box center [154, 45] width 83 height 19
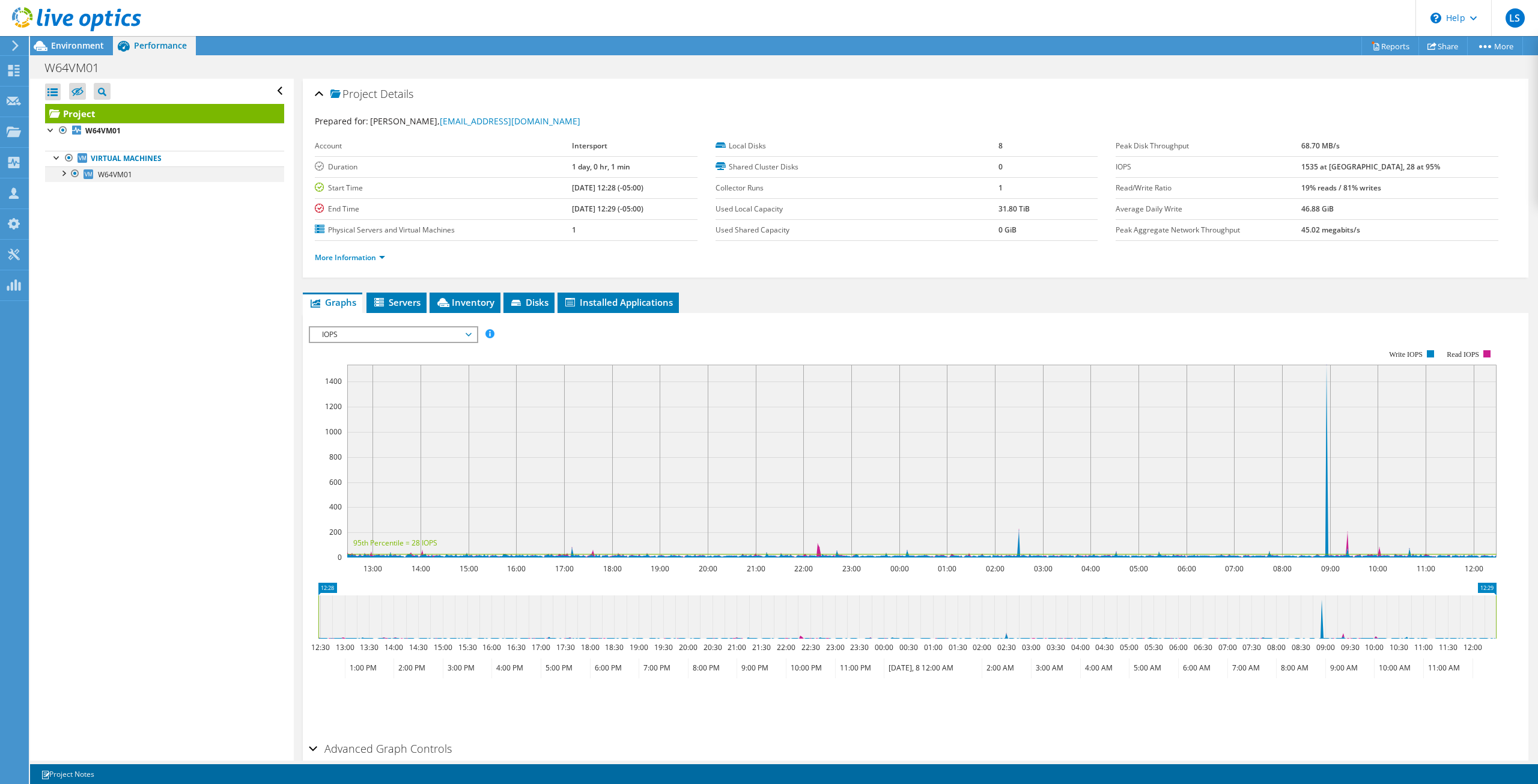
click at [67, 174] on div at bounding box center [63, 173] width 12 height 12
click at [122, 209] on link "2 S:" at bounding box center [164, 205] width 239 height 15
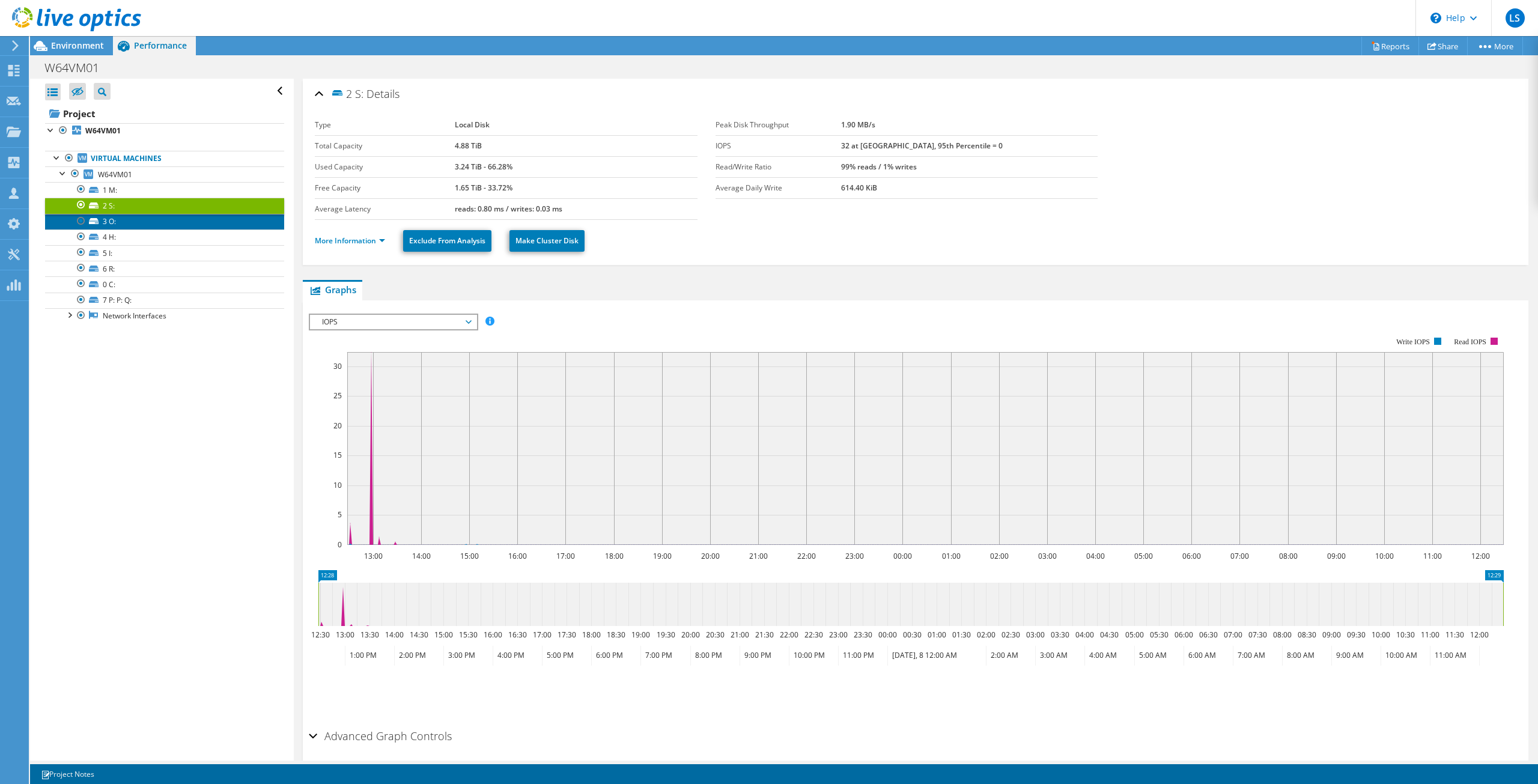
click at [130, 220] on link "3 O:" at bounding box center [164, 221] width 239 height 15
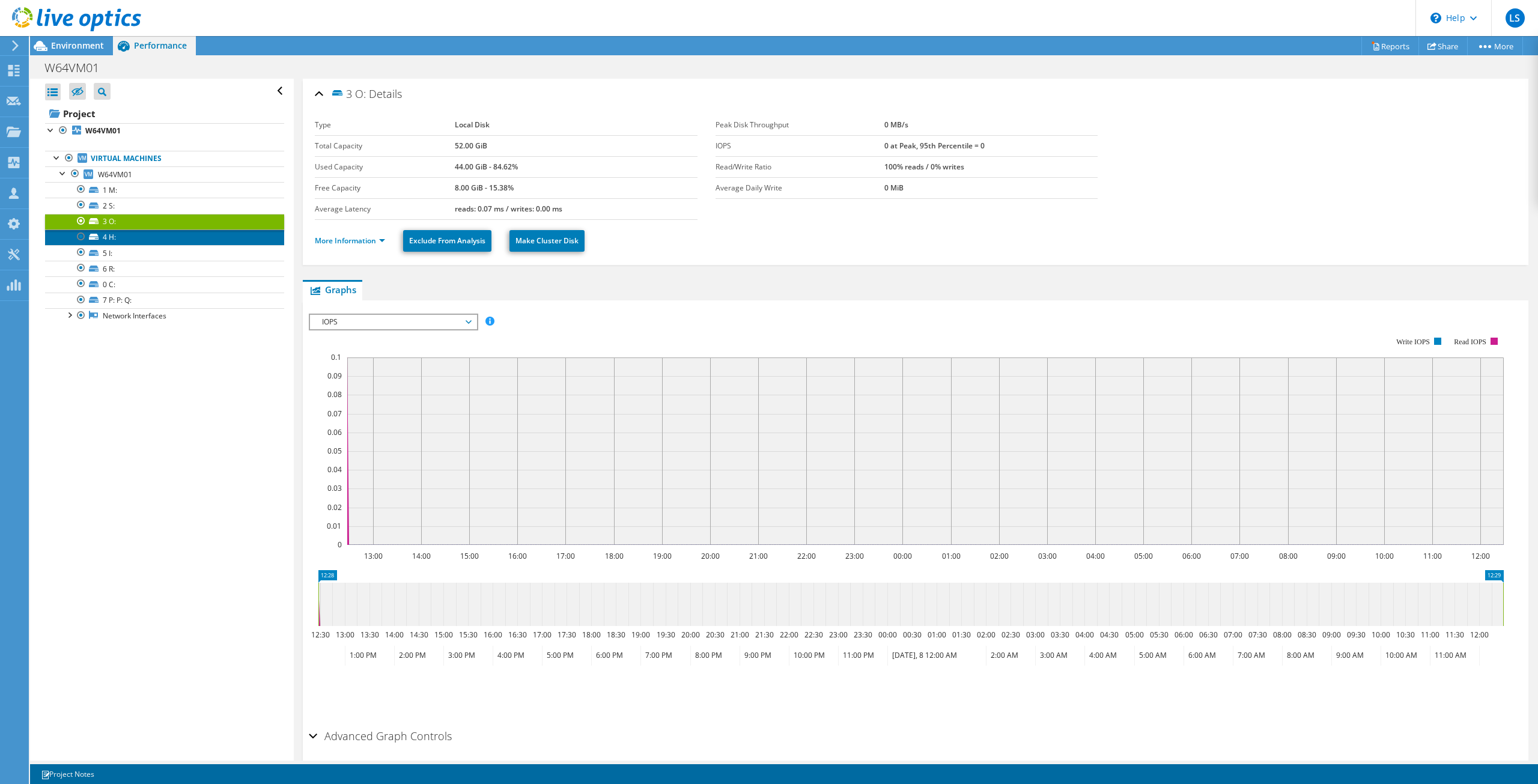
click at [132, 234] on link "4 H:" at bounding box center [164, 237] width 239 height 15
click at [132, 252] on link "5 I:" at bounding box center [164, 252] width 239 height 15
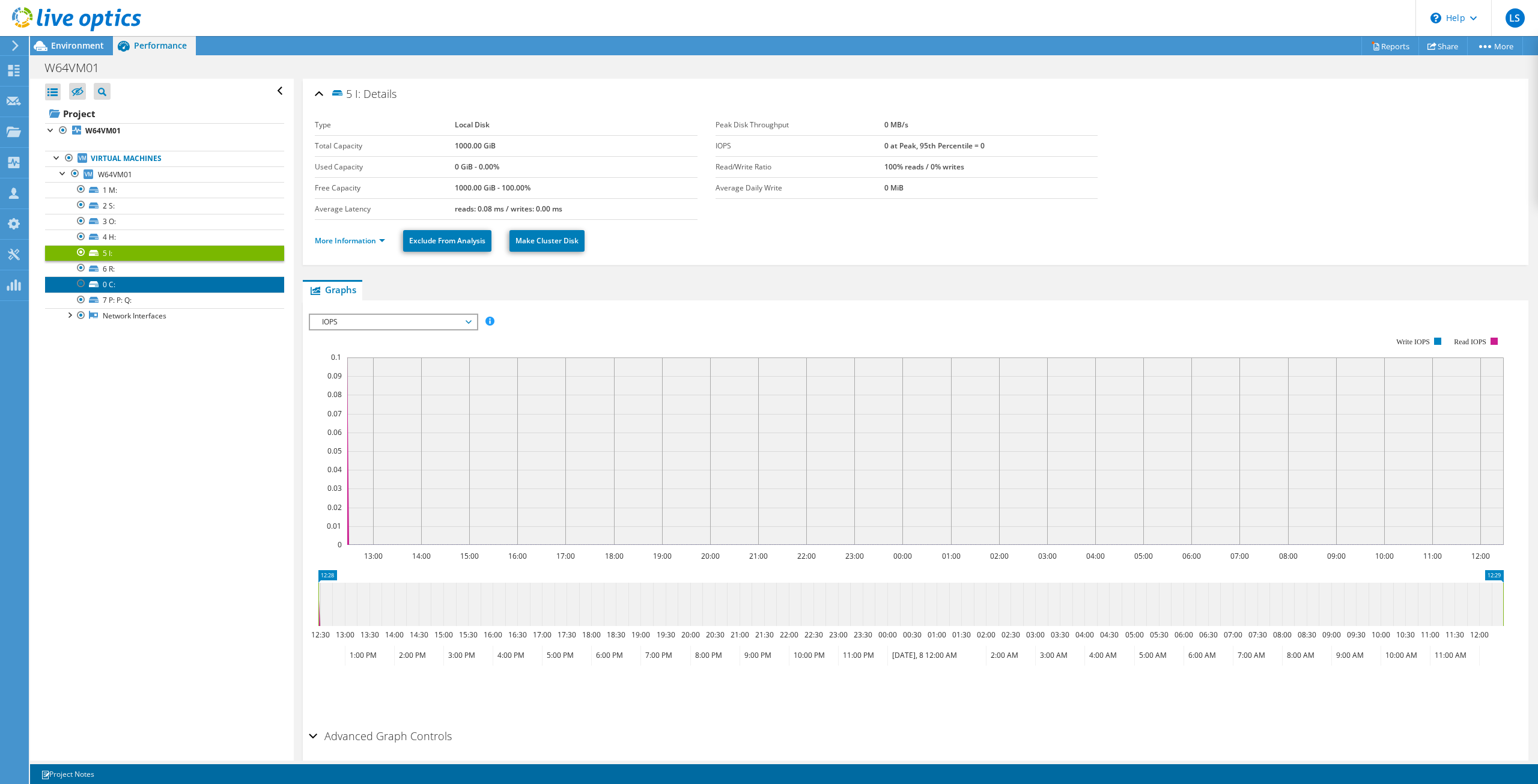
click at [136, 279] on link "0 C:" at bounding box center [164, 284] width 239 height 15
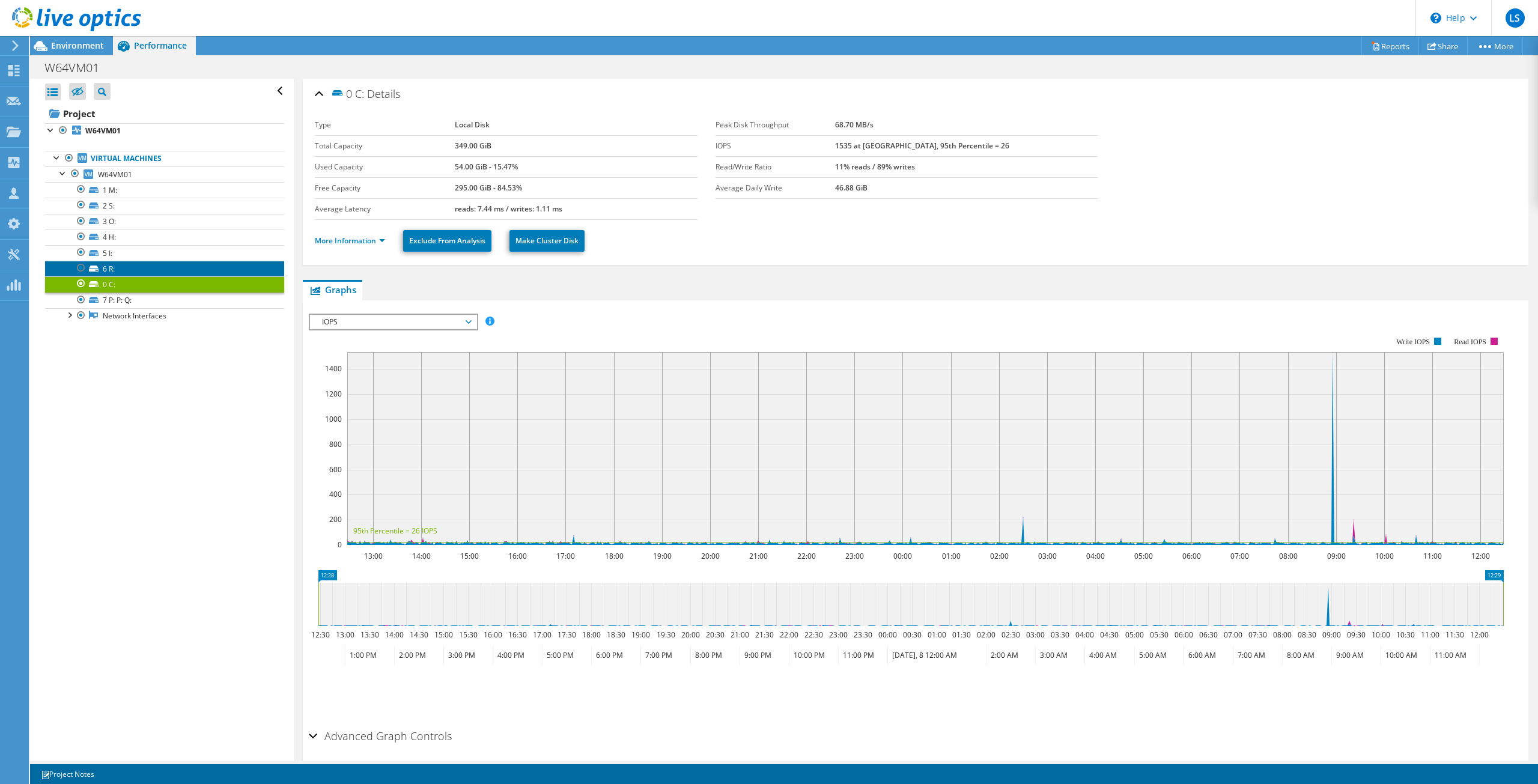
click at [136, 269] on link "6 R:" at bounding box center [164, 268] width 239 height 15
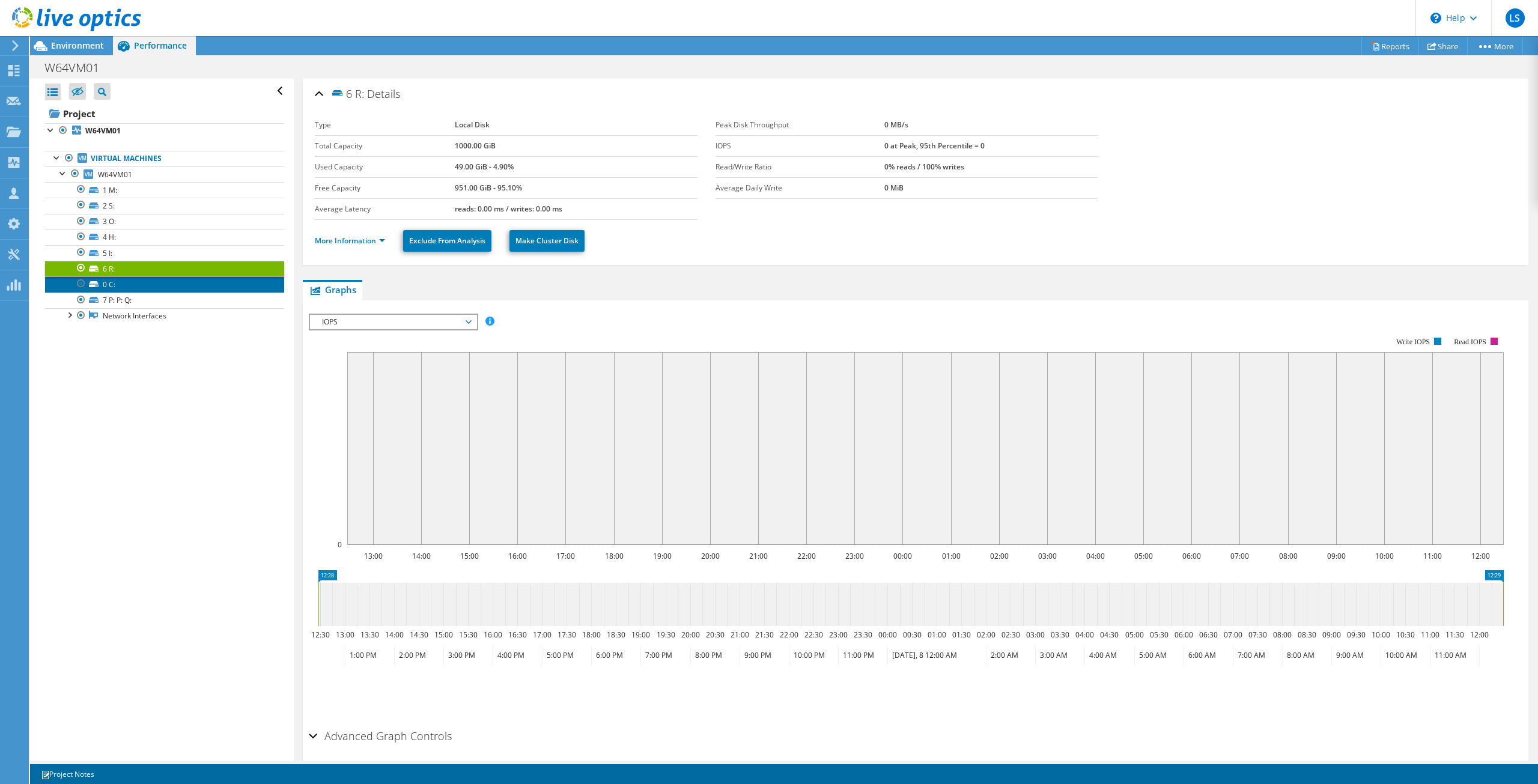
click at [136, 291] on link "0 C:" at bounding box center [164, 284] width 239 height 15
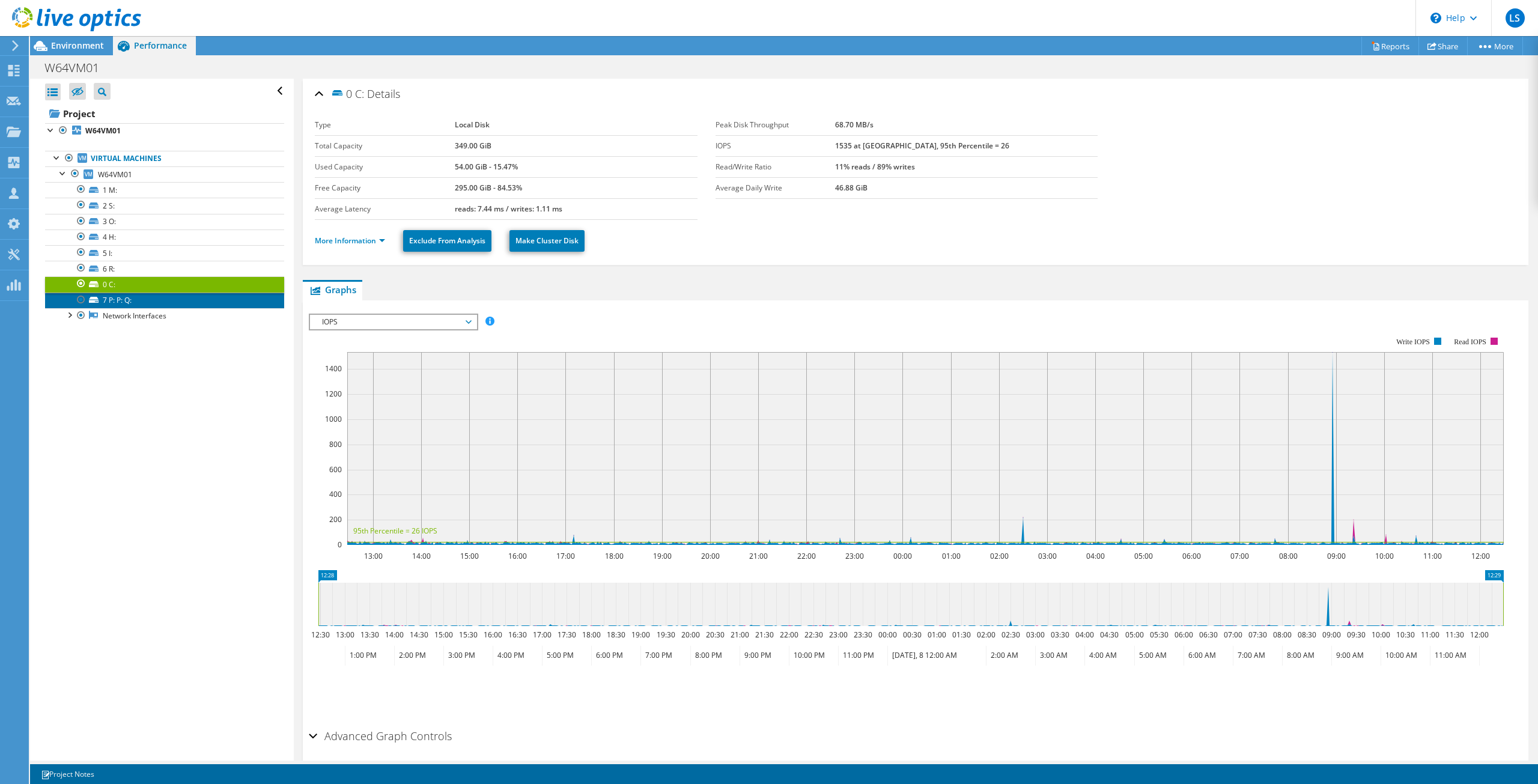
click at [142, 304] on link "7 P: P: Q:" at bounding box center [164, 300] width 239 height 15
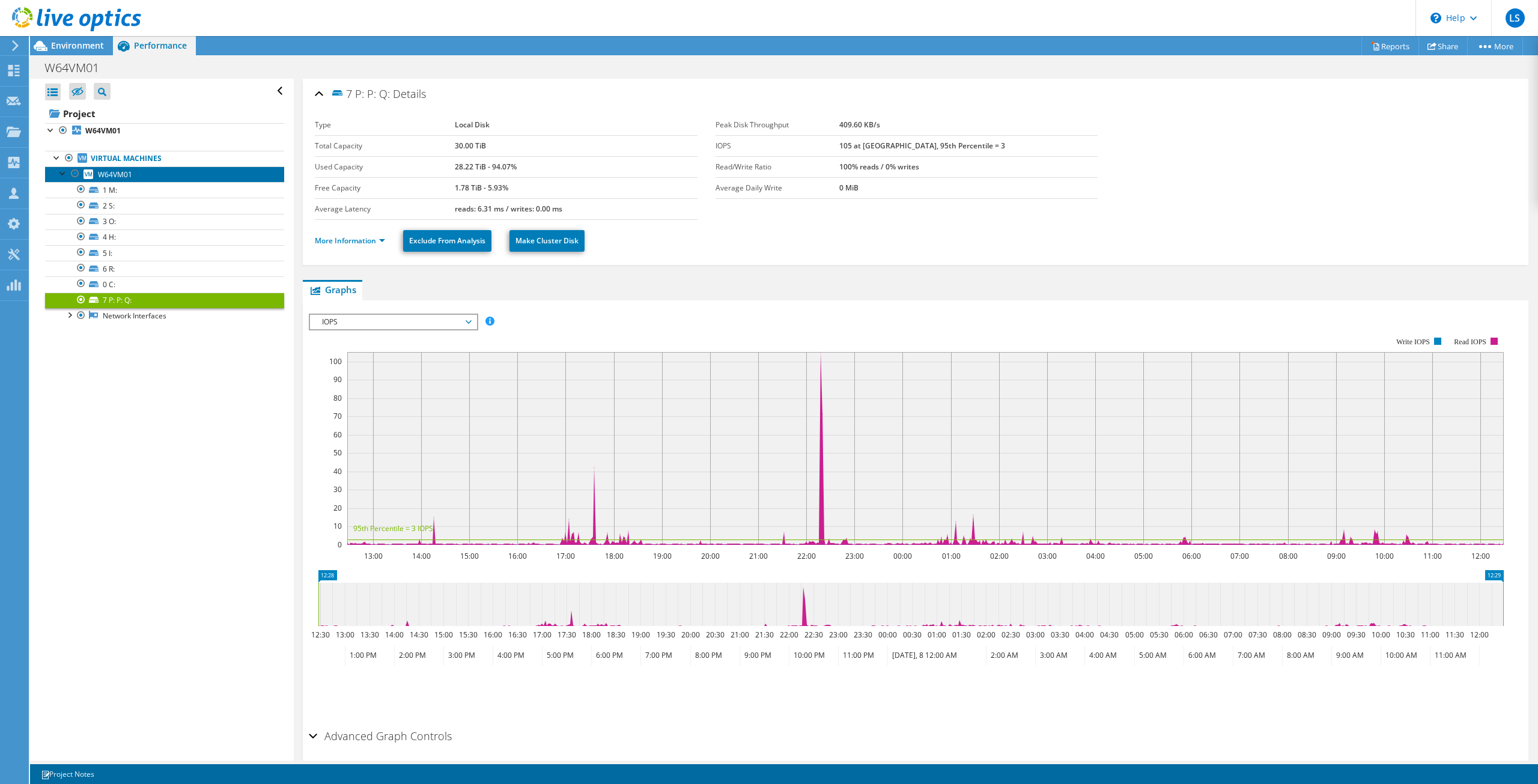
click at [123, 180] on link "W64VM01" at bounding box center [164, 174] width 239 height 15
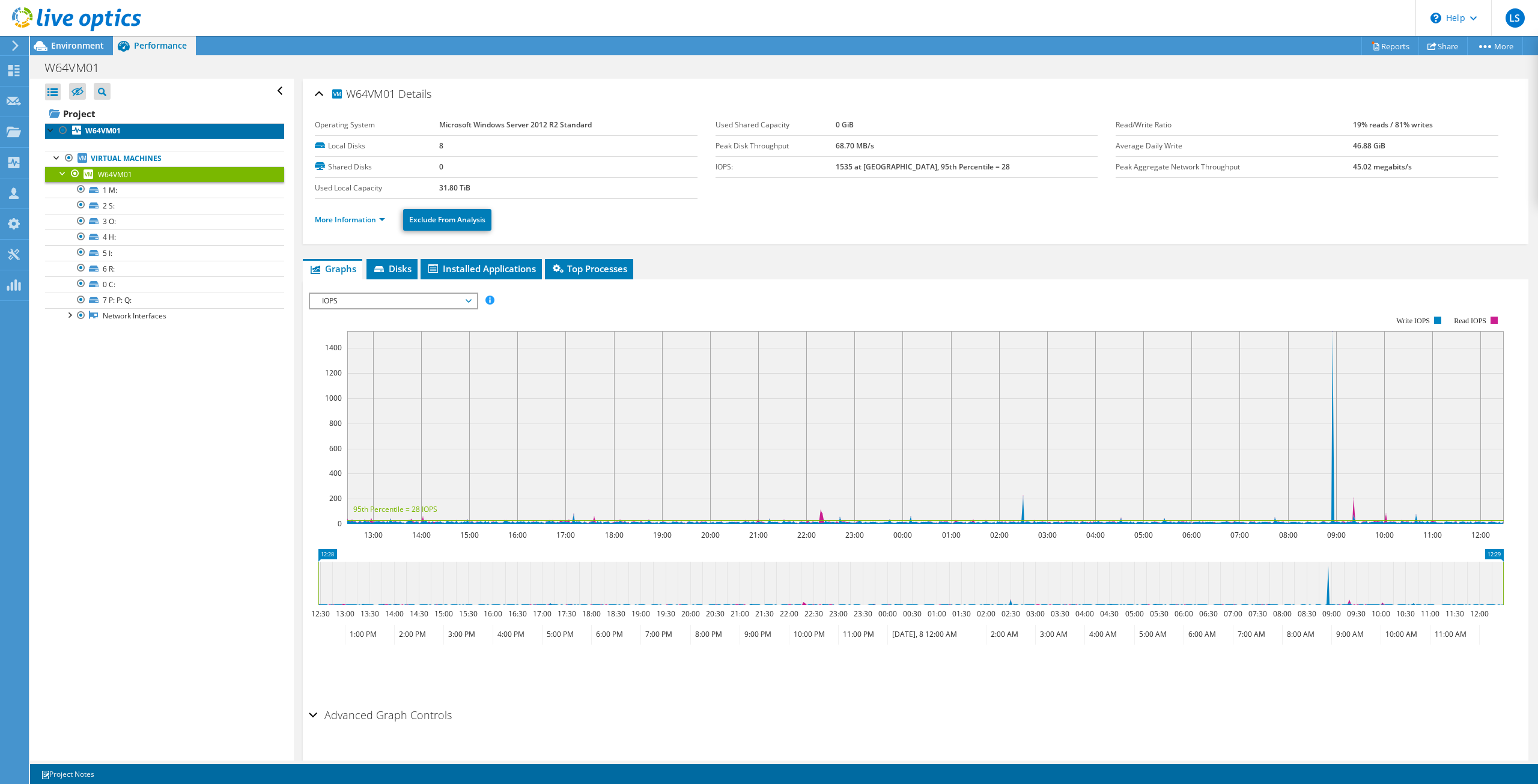
click at [129, 125] on link "W64VM01" at bounding box center [164, 131] width 239 height 15
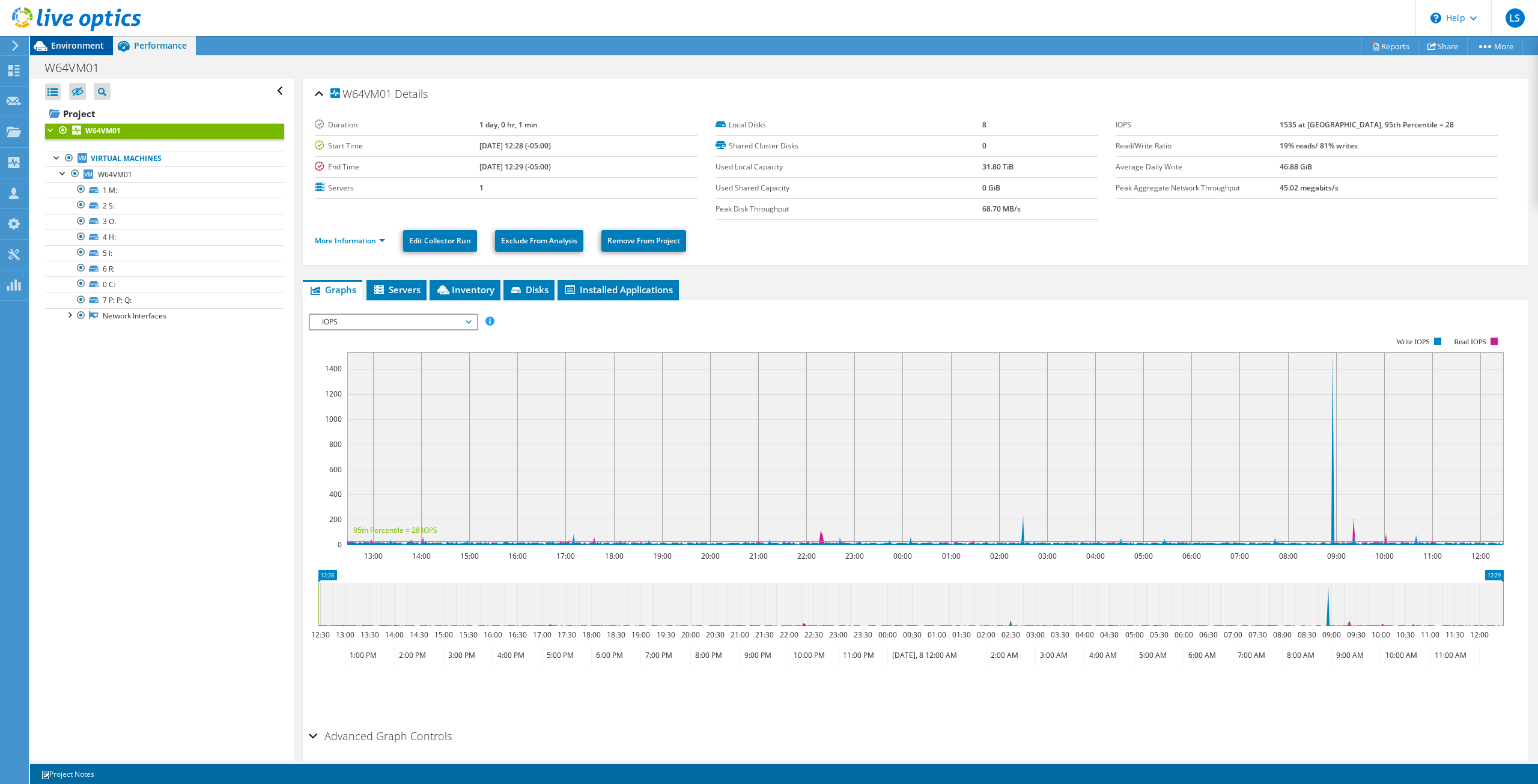
click at [84, 41] on span "Environment" at bounding box center [77, 45] width 53 height 12
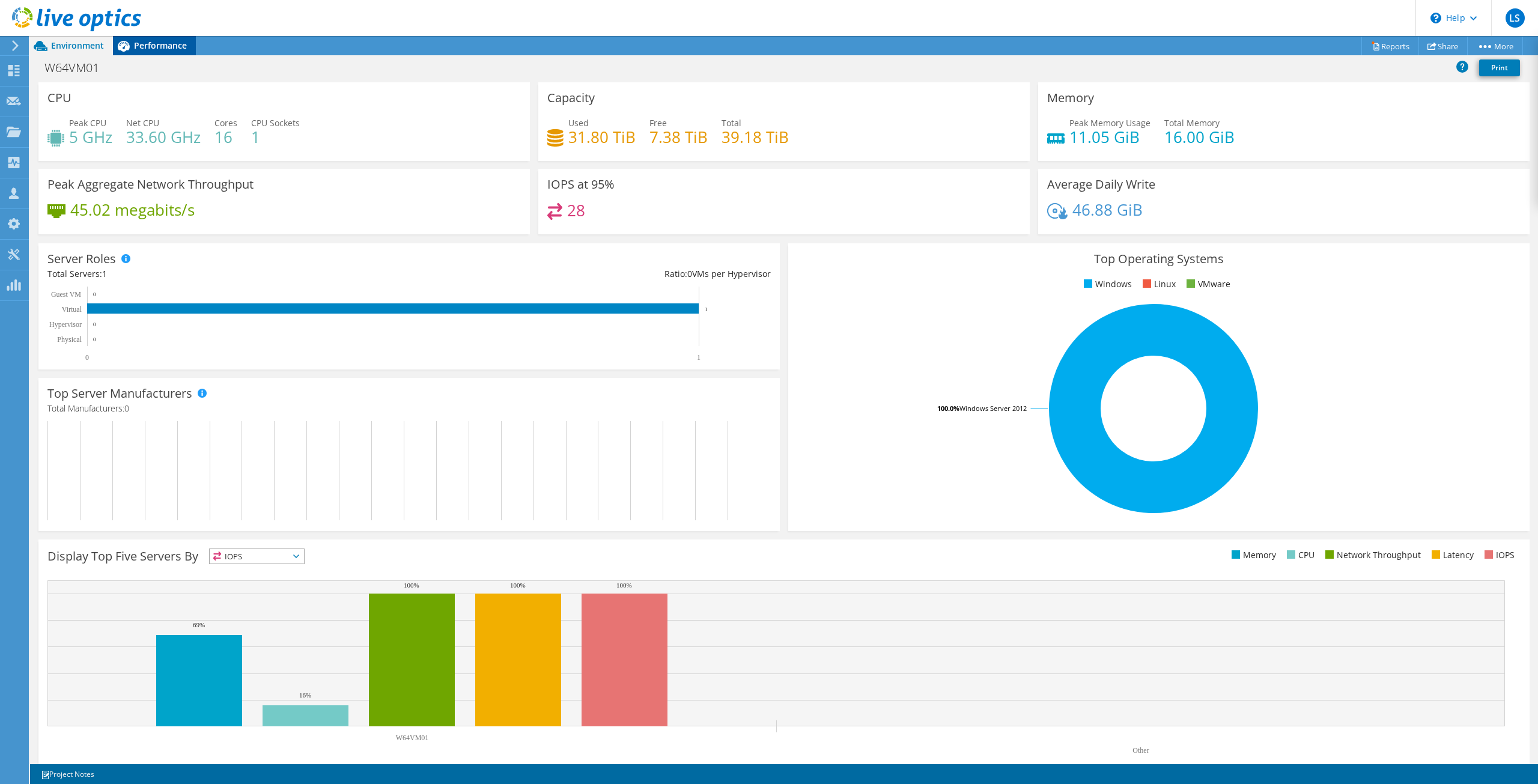
click at [147, 42] on span "Performance" at bounding box center [160, 45] width 53 height 12
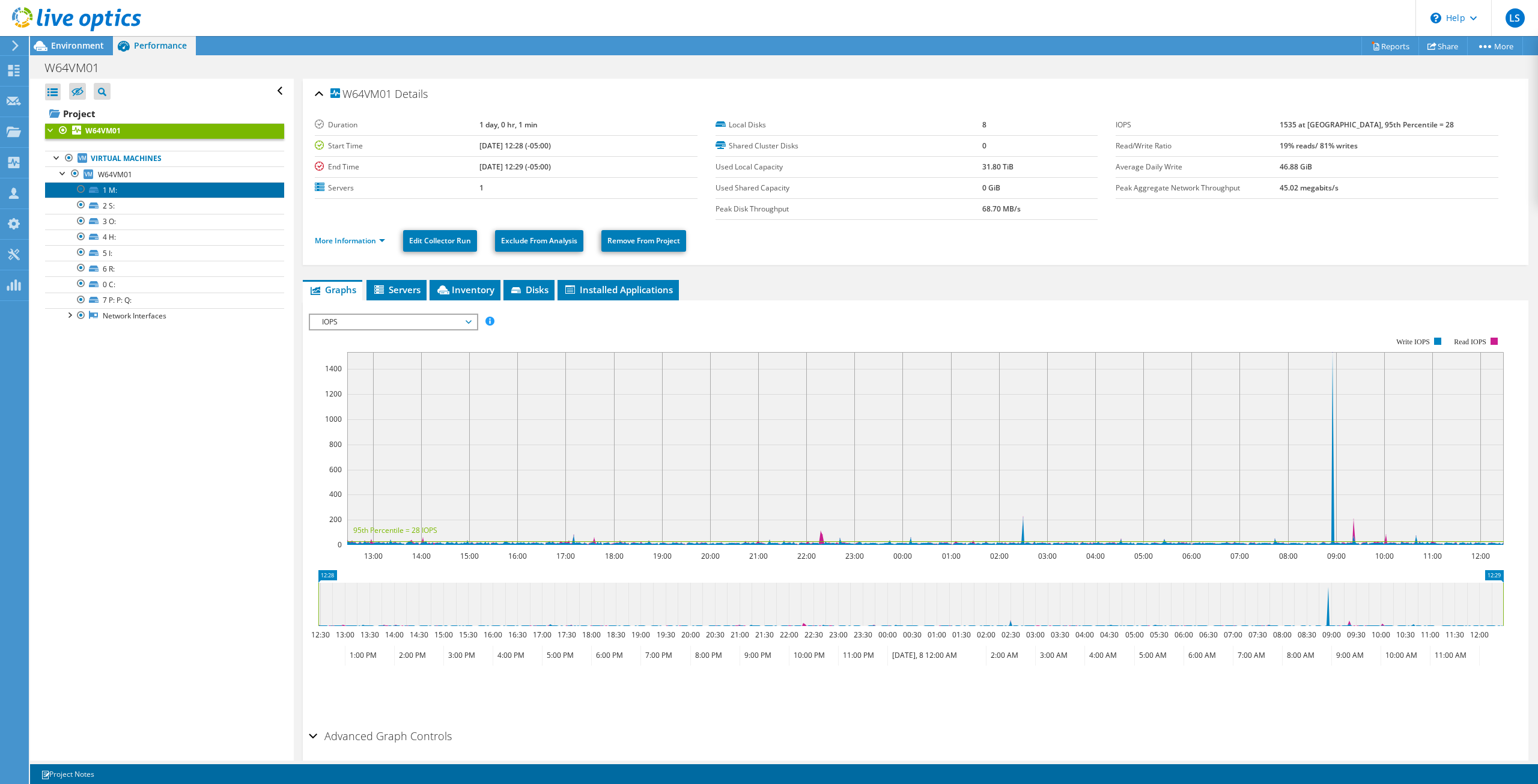
click at [133, 191] on link "1 M:" at bounding box center [164, 189] width 239 height 15
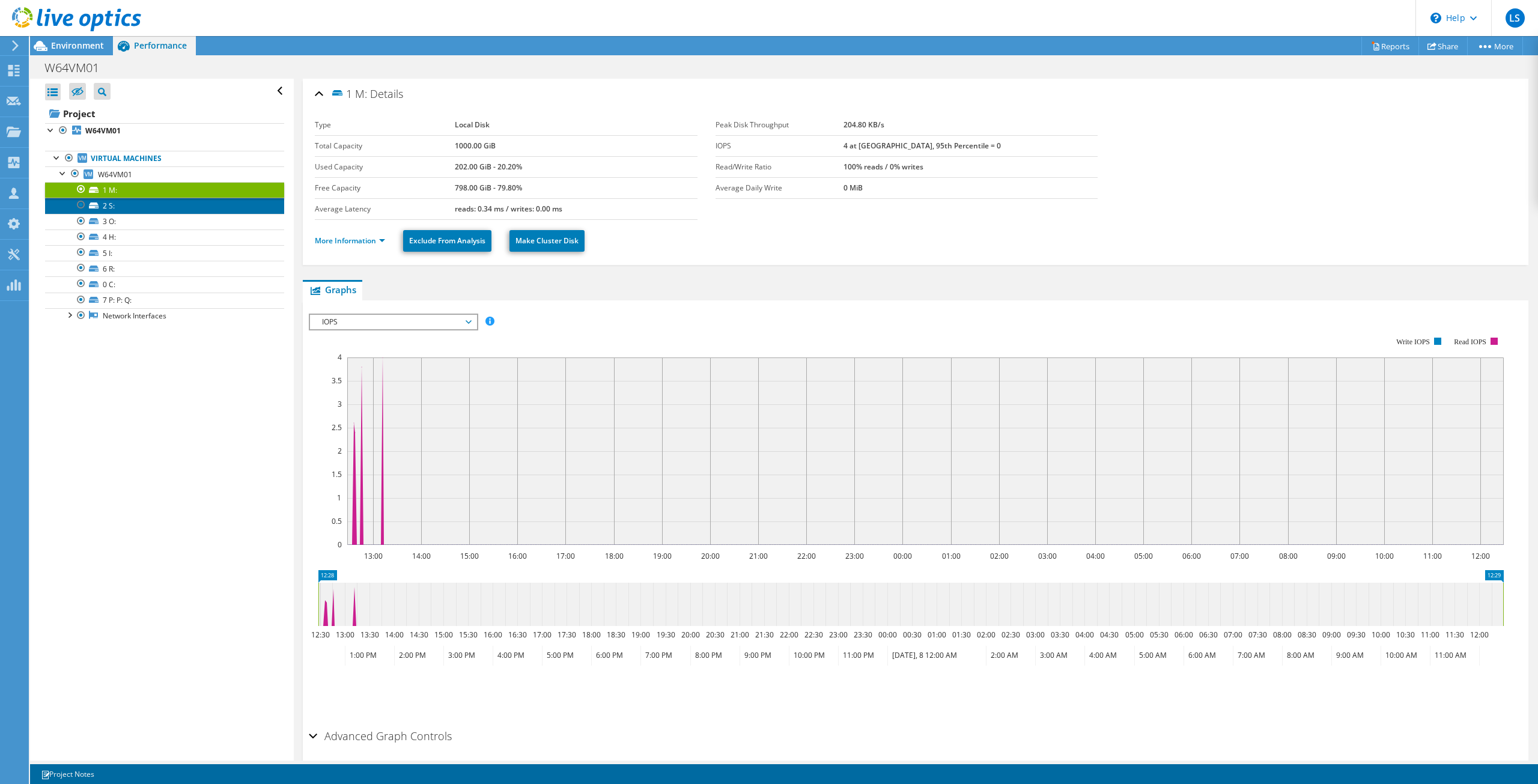
click at [134, 202] on link "2 S:" at bounding box center [164, 205] width 239 height 15
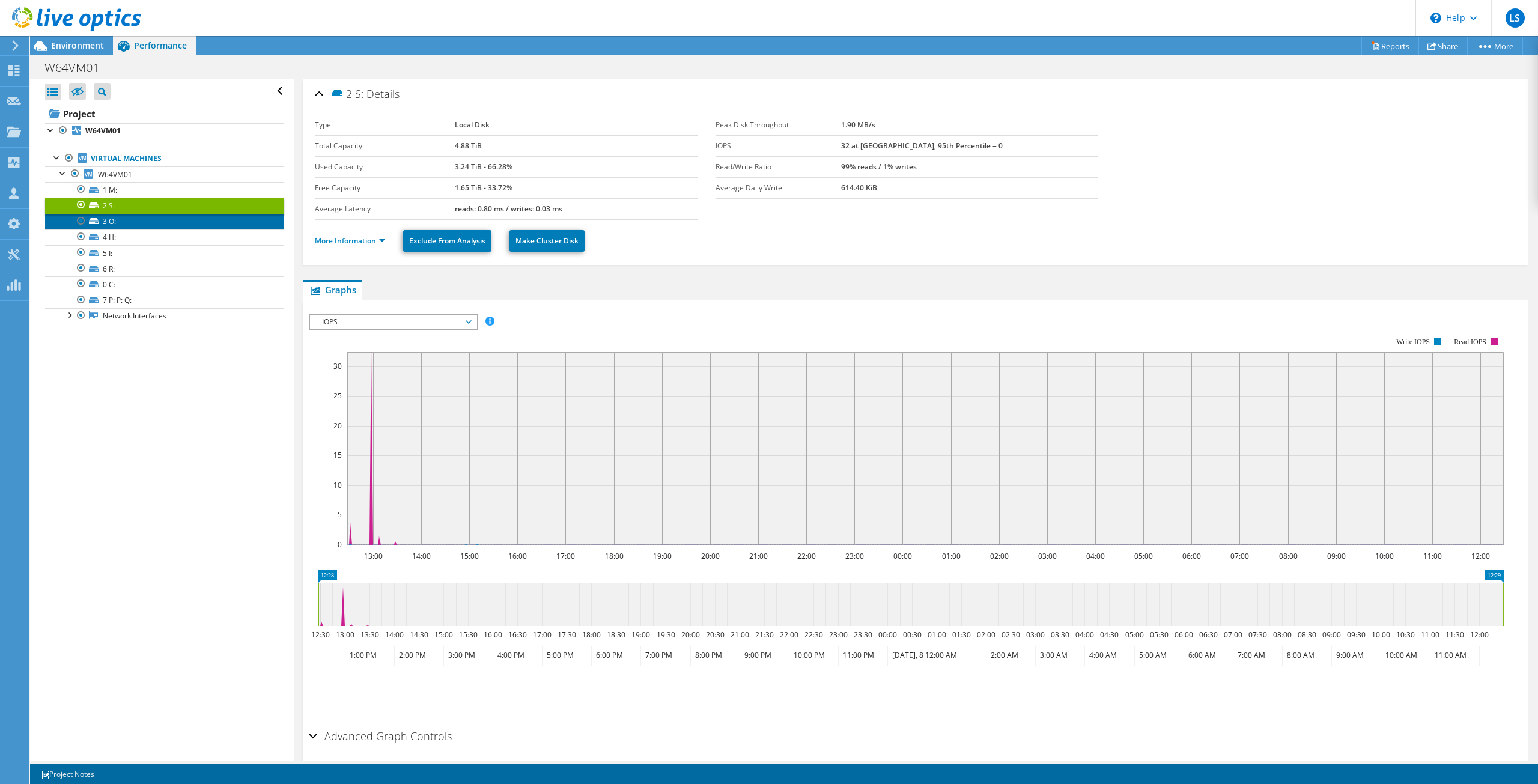
click at [139, 225] on link "3 O:" at bounding box center [164, 221] width 239 height 15
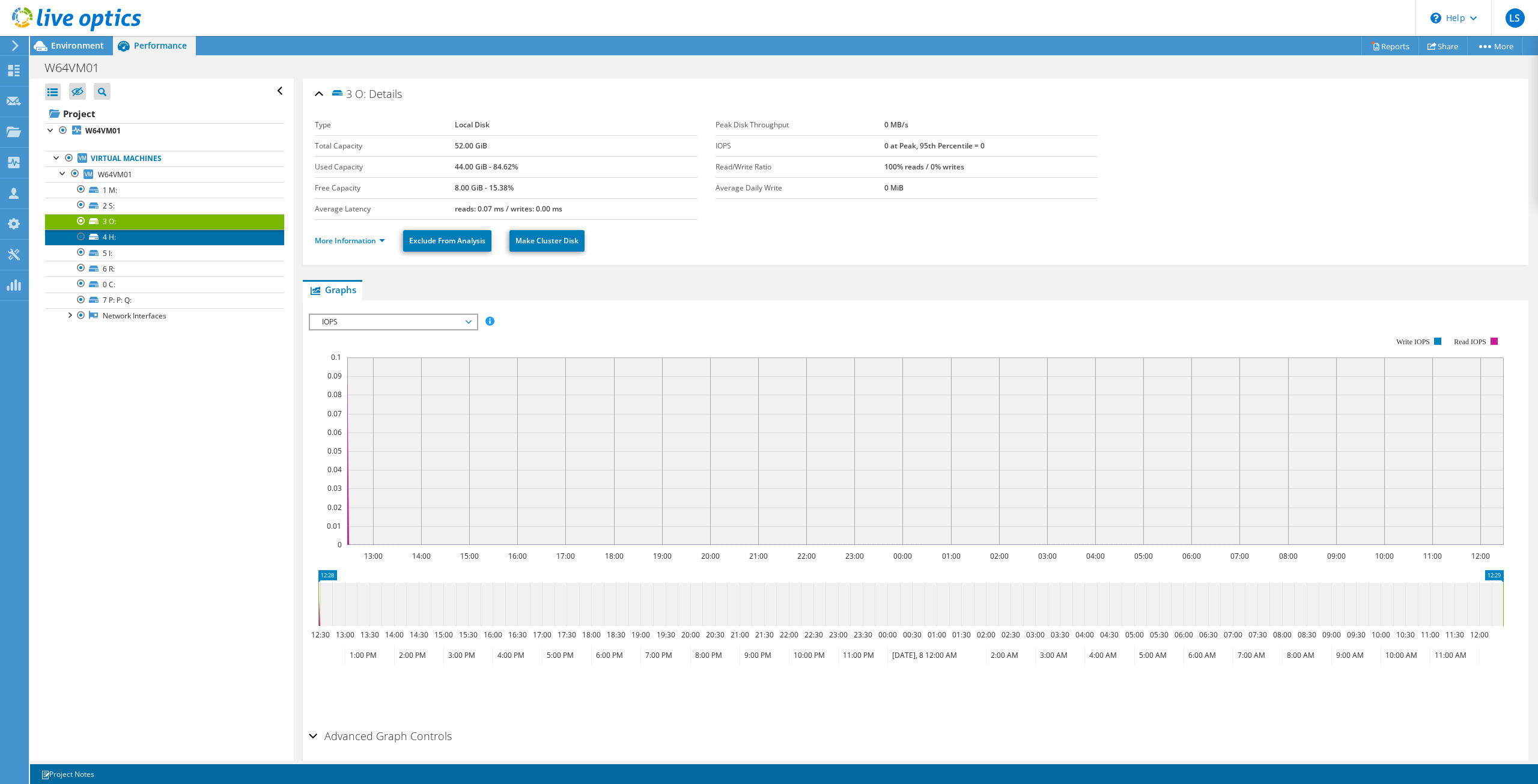
click at [143, 237] on link "4 H:" at bounding box center [164, 237] width 239 height 15
click at [145, 255] on link "5 I:" at bounding box center [164, 252] width 239 height 15
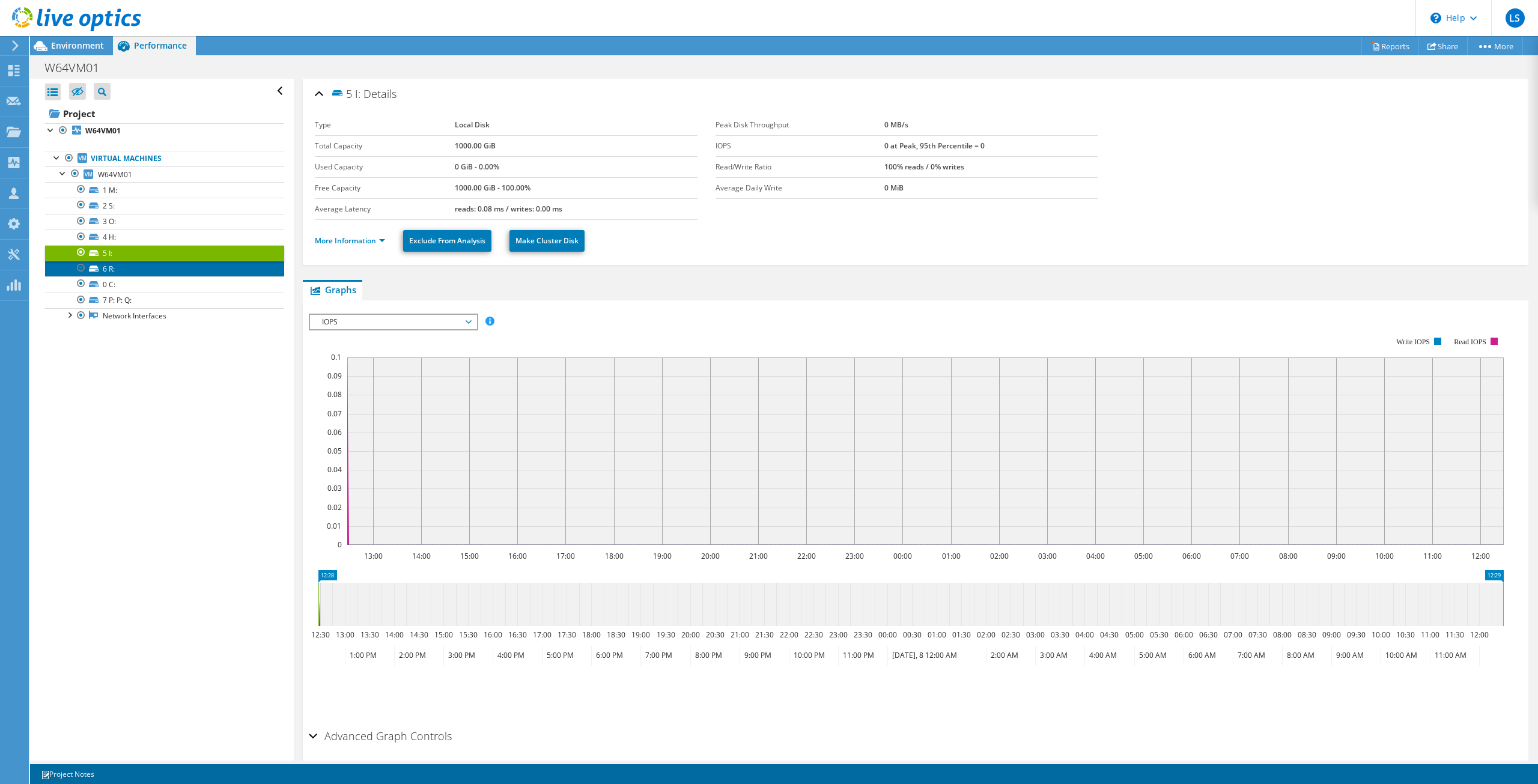
click at [142, 275] on link "6 R:" at bounding box center [164, 268] width 239 height 15
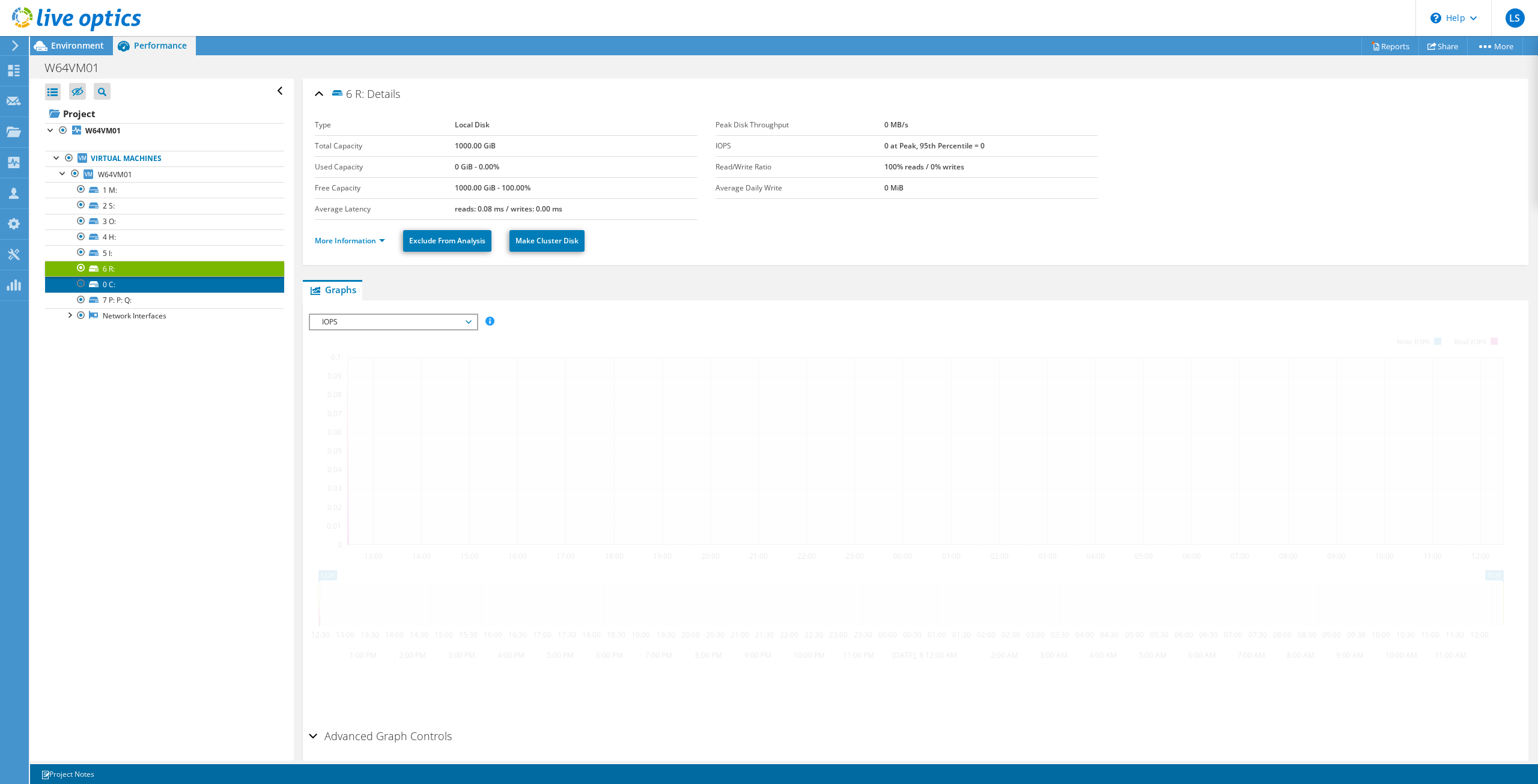
click at [144, 290] on link "0 C:" at bounding box center [164, 284] width 239 height 15
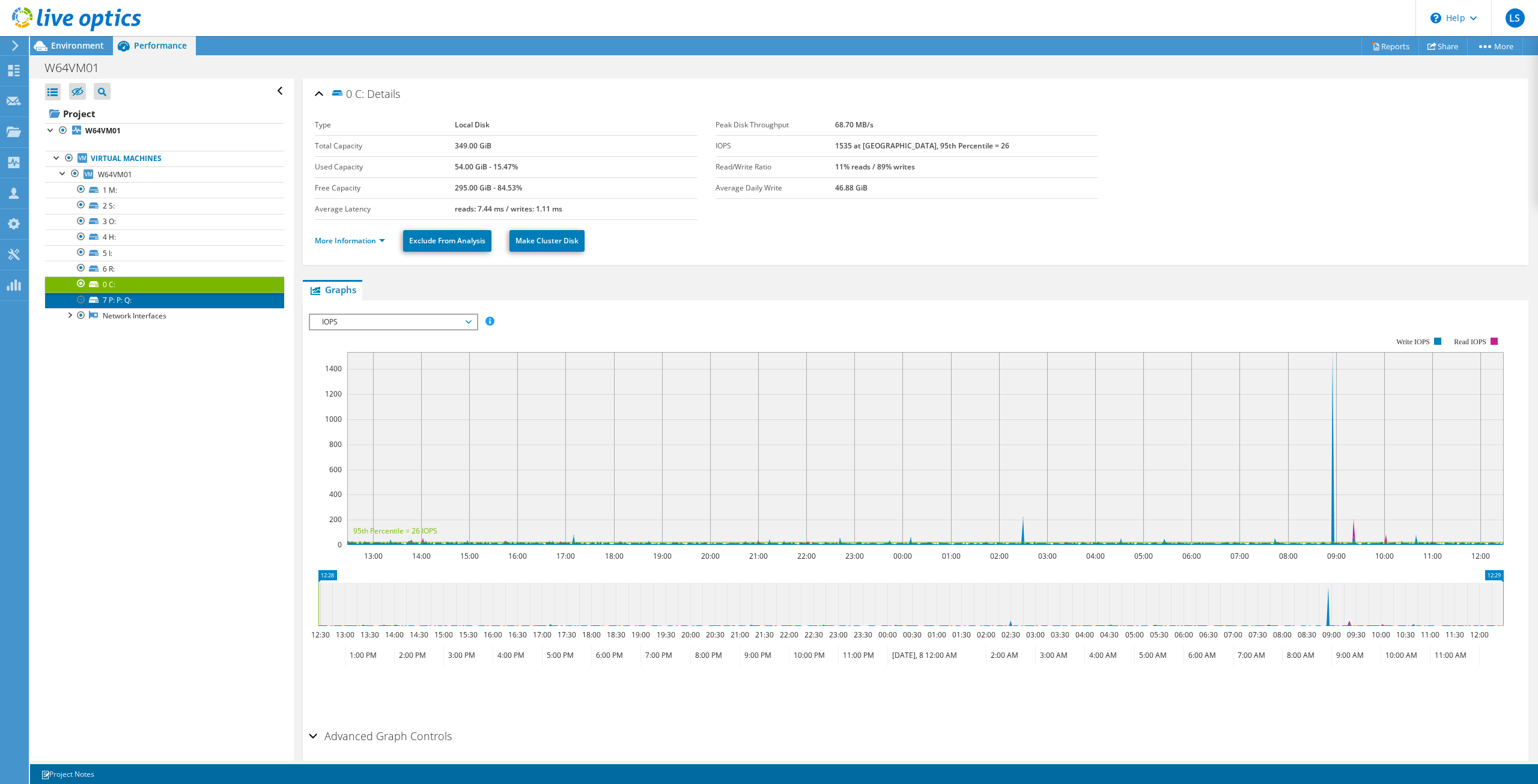
click at [142, 298] on link "7 P: P: Q:" at bounding box center [164, 300] width 239 height 15
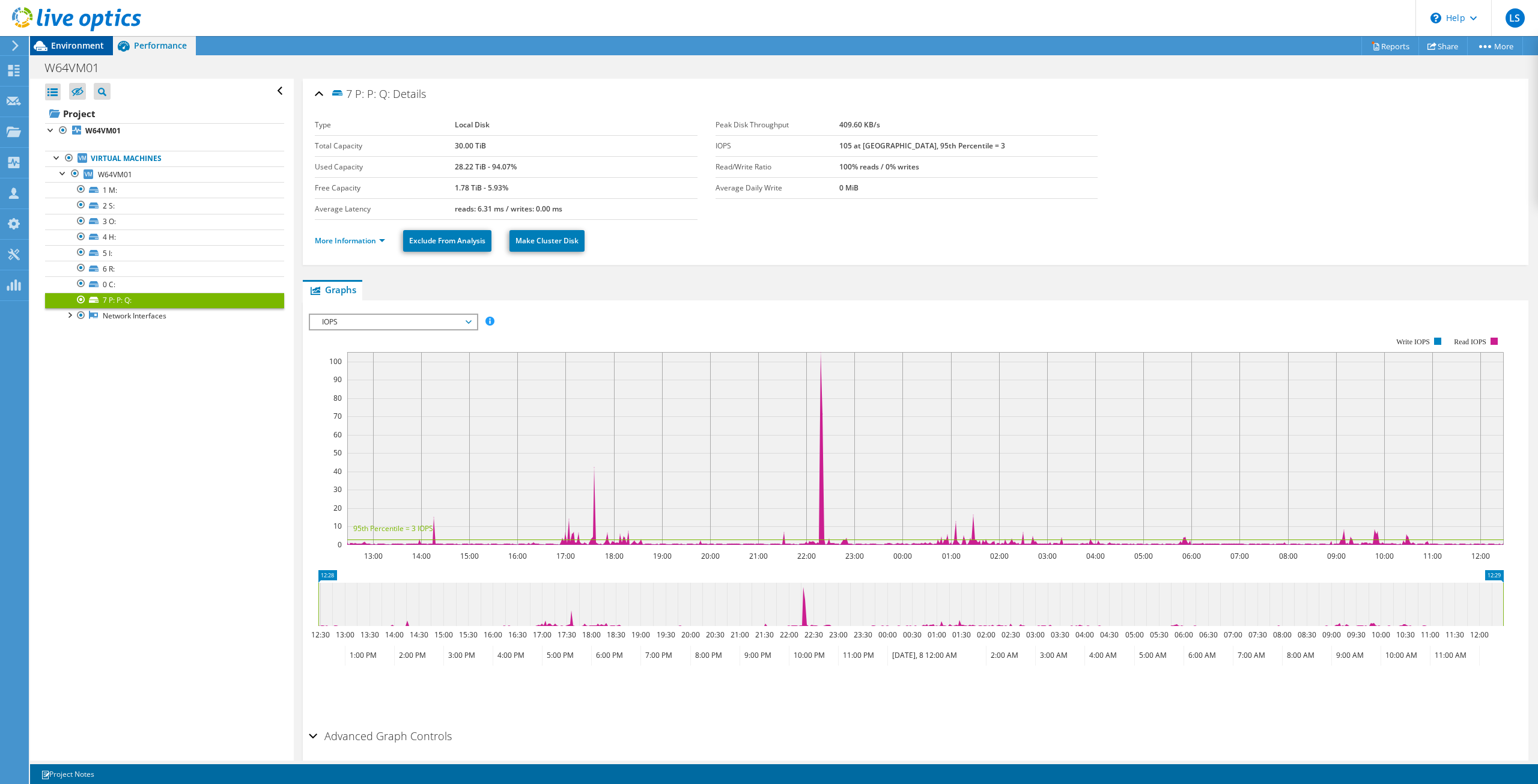
click at [66, 49] on span "Environment" at bounding box center [77, 45] width 53 height 12
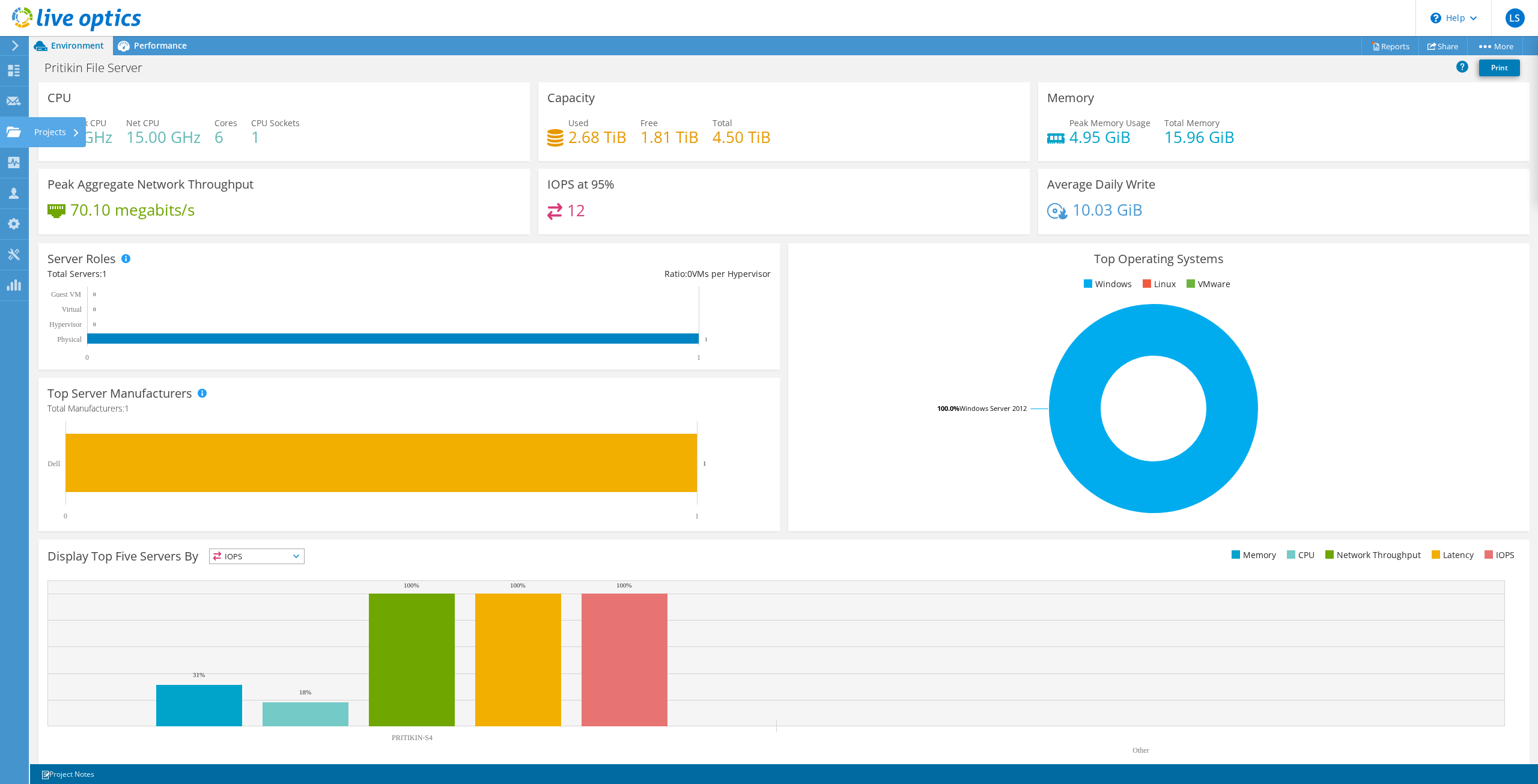
click at [11, 131] on use at bounding box center [14, 131] width 14 height 10
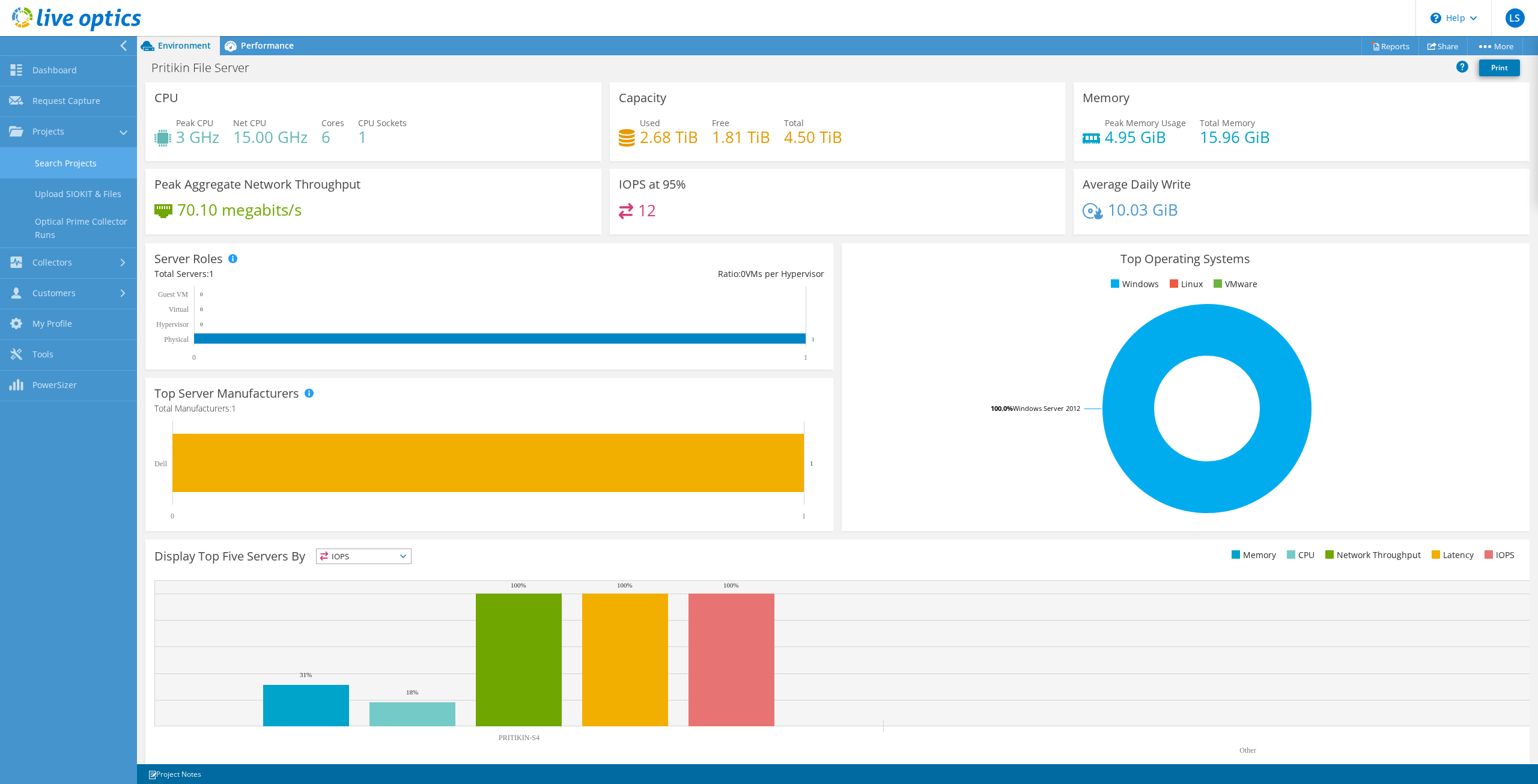
click at [59, 169] on link "Search Projects" at bounding box center [68, 163] width 137 height 31
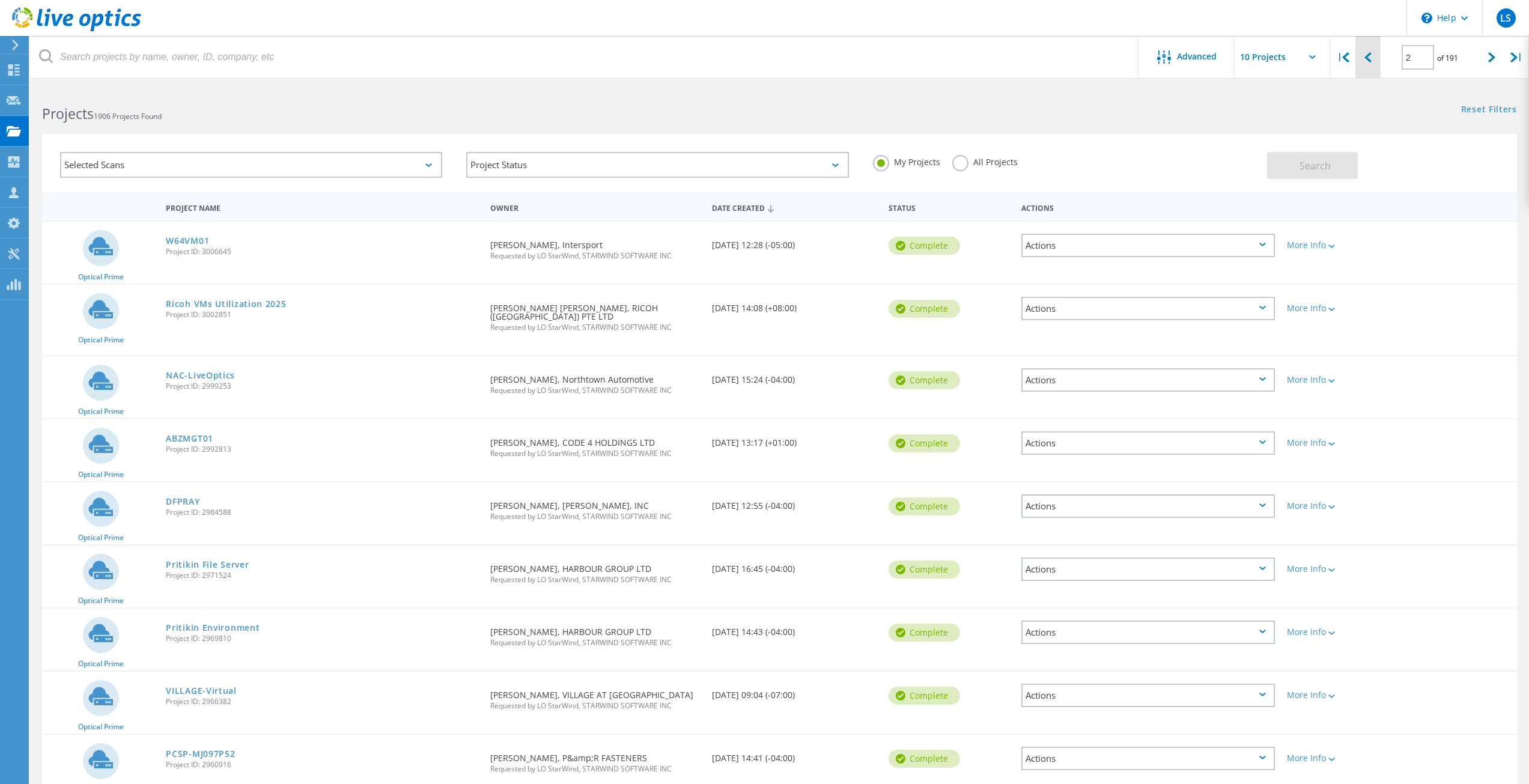
click at [1371, 64] on div at bounding box center [1368, 57] width 25 height 42
type input "1"
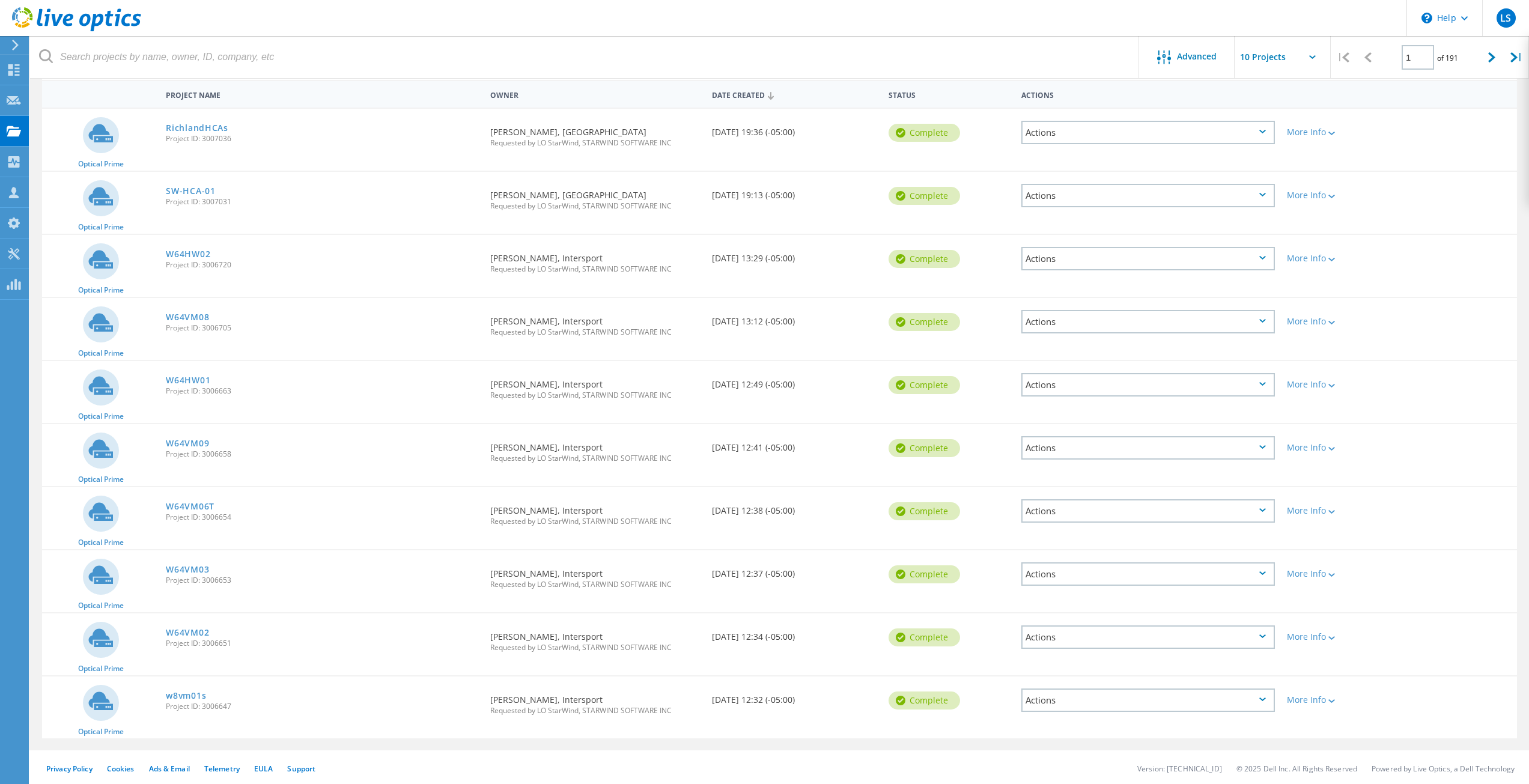
scroll to position [115, 0]
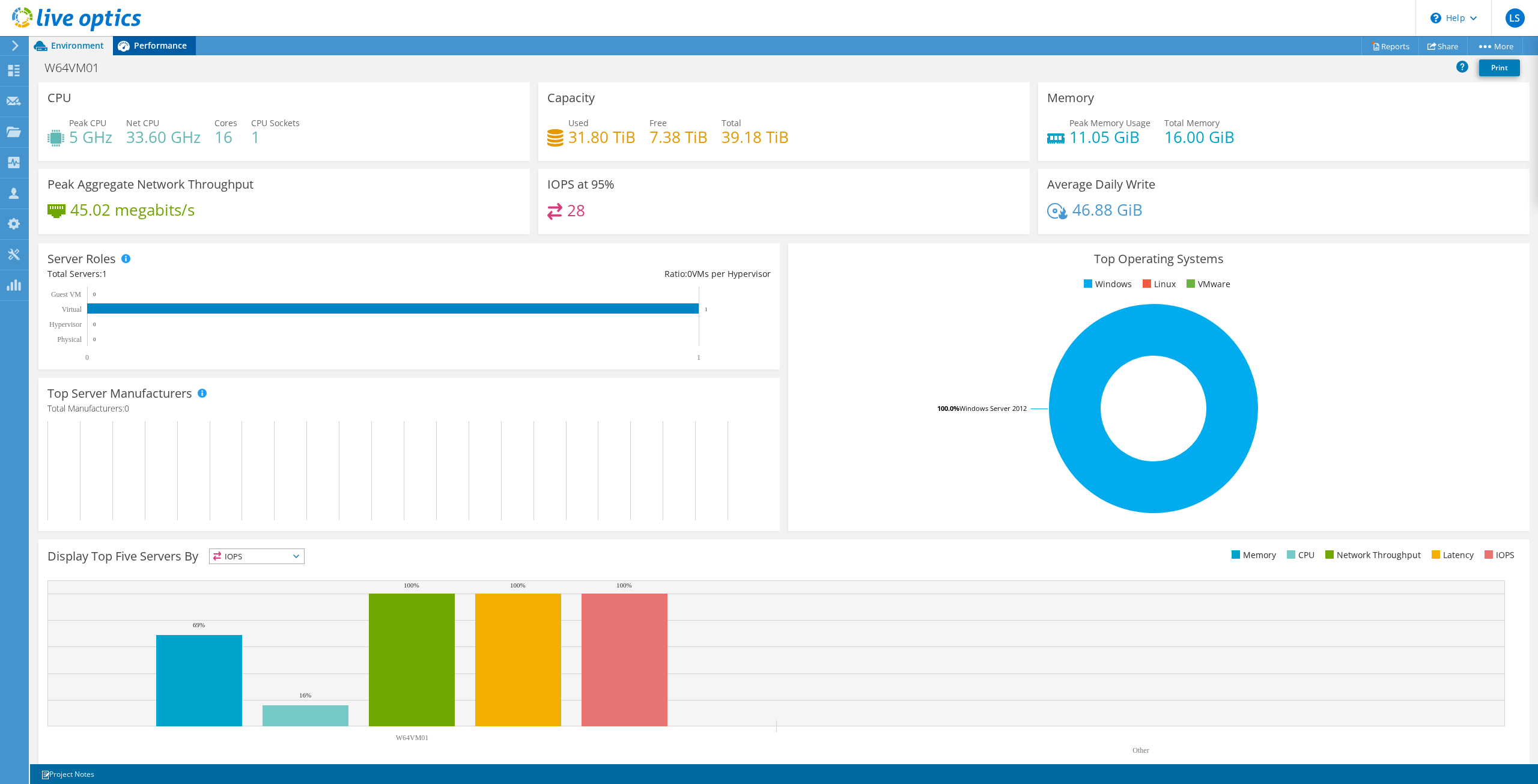
click at [177, 44] on span "Performance" at bounding box center [160, 45] width 53 height 12
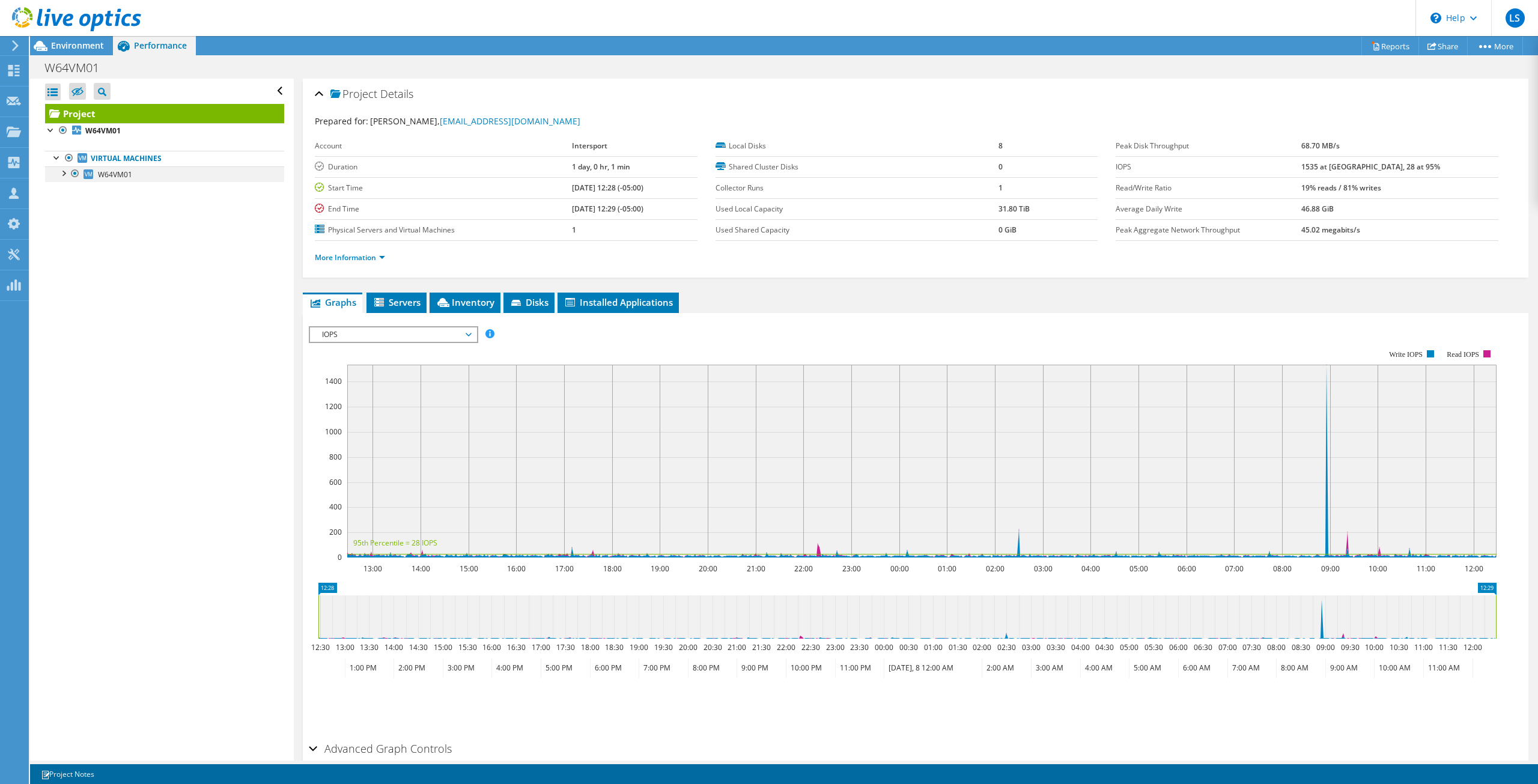
click at [60, 173] on div at bounding box center [63, 173] width 12 height 12
click at [124, 301] on link "7 P: P: Q:" at bounding box center [164, 300] width 239 height 15
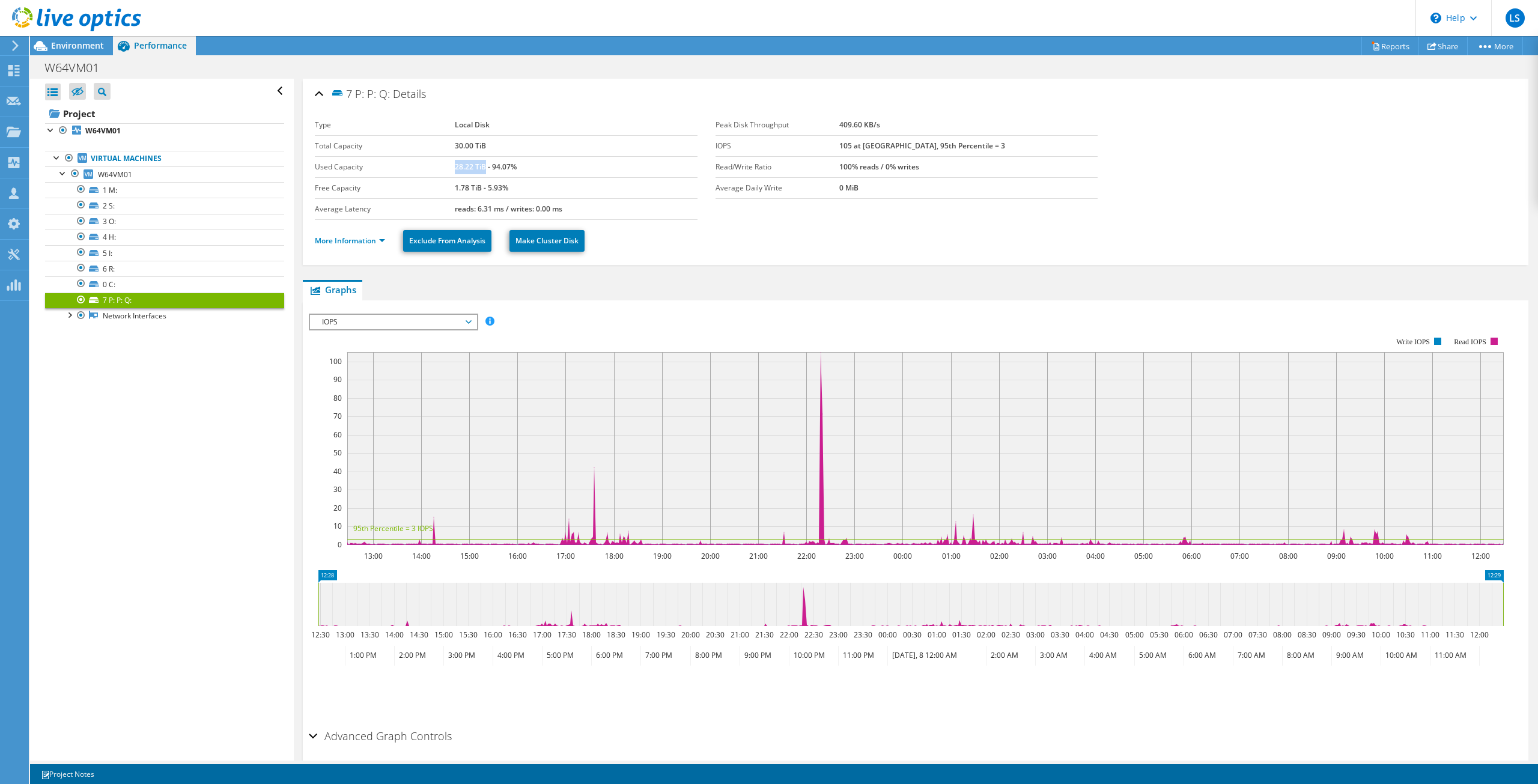
drag, startPoint x: 452, startPoint y: 165, endPoint x: 482, endPoint y: 166, distance: 30.0
click at [482, 166] on b "28.22 TiB - 94.07%" at bounding box center [485, 166] width 62 height 10
click at [658, 195] on td "1.78 TiB - 5.93%" at bounding box center [576, 188] width 243 height 21
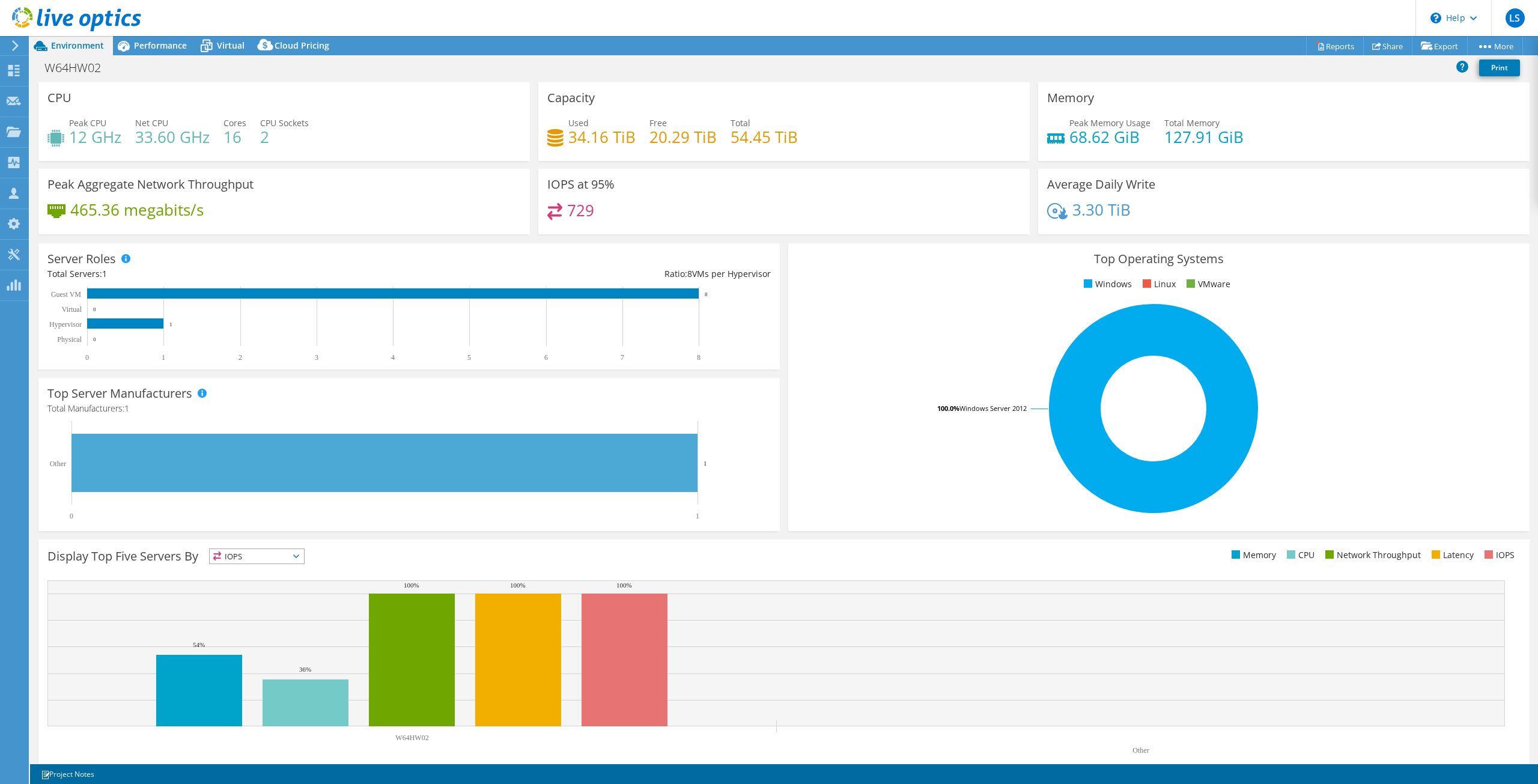
select select "USD"
